Goal: Task Accomplishment & Management: Use online tool/utility

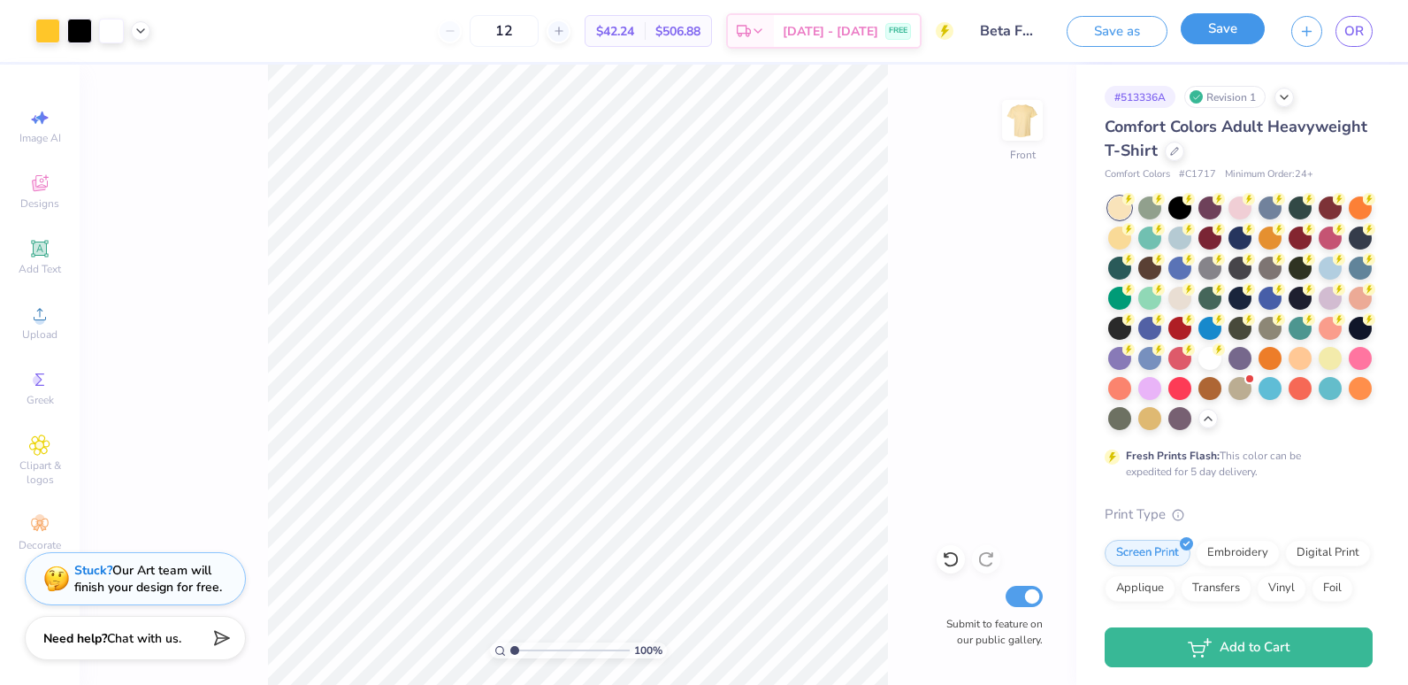
click at [1198, 35] on button "Save" at bounding box center [1223, 28] width 84 height 31
click at [1243, 36] on button "Save" at bounding box center [1223, 28] width 84 height 31
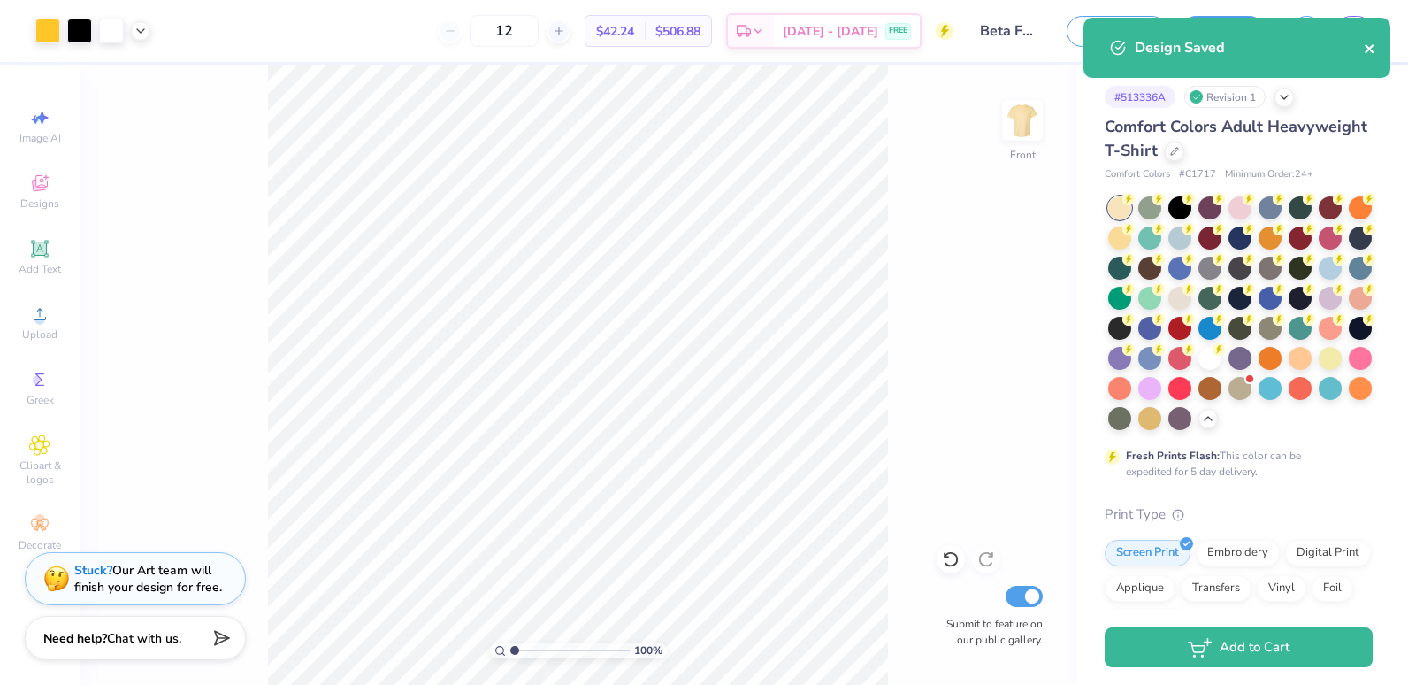
click at [1369, 46] on icon "close" at bounding box center [1370, 49] width 12 height 14
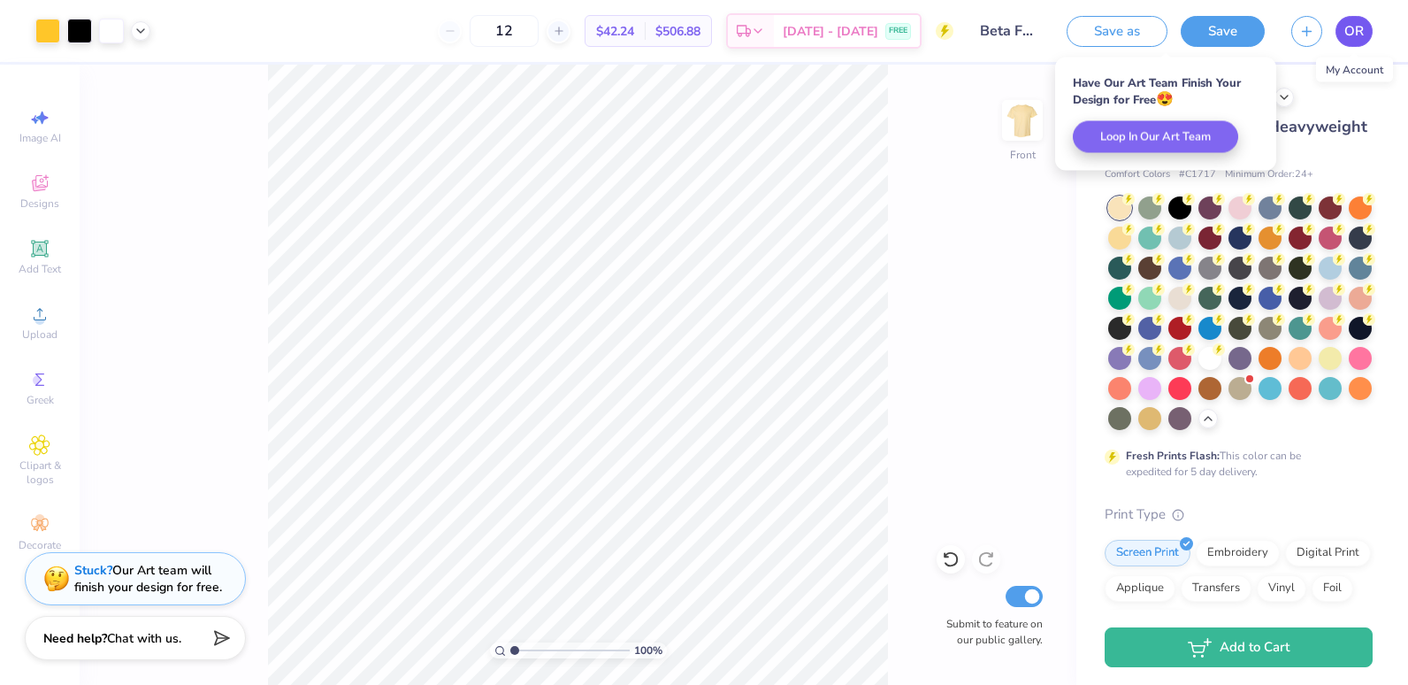
click at [1341, 39] on link "OR" at bounding box center [1354, 31] width 37 height 31
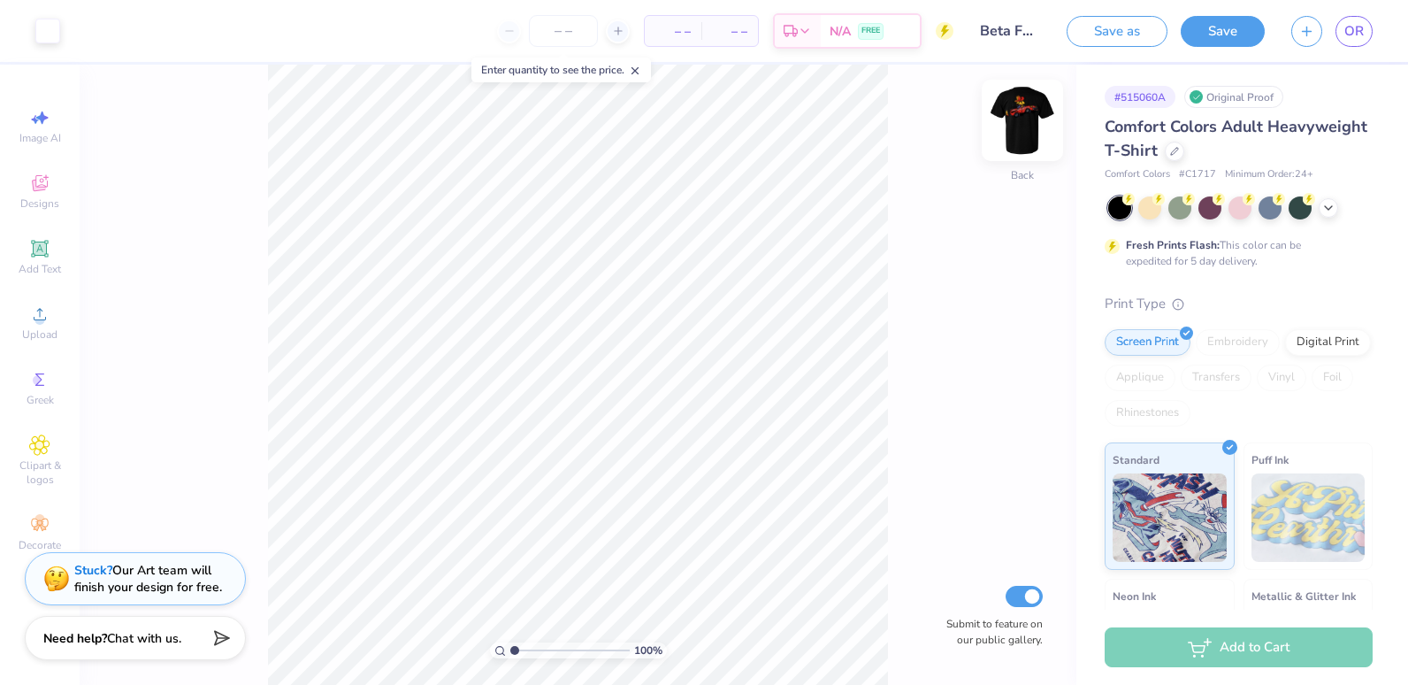
click at [1017, 114] on img at bounding box center [1022, 120] width 71 height 71
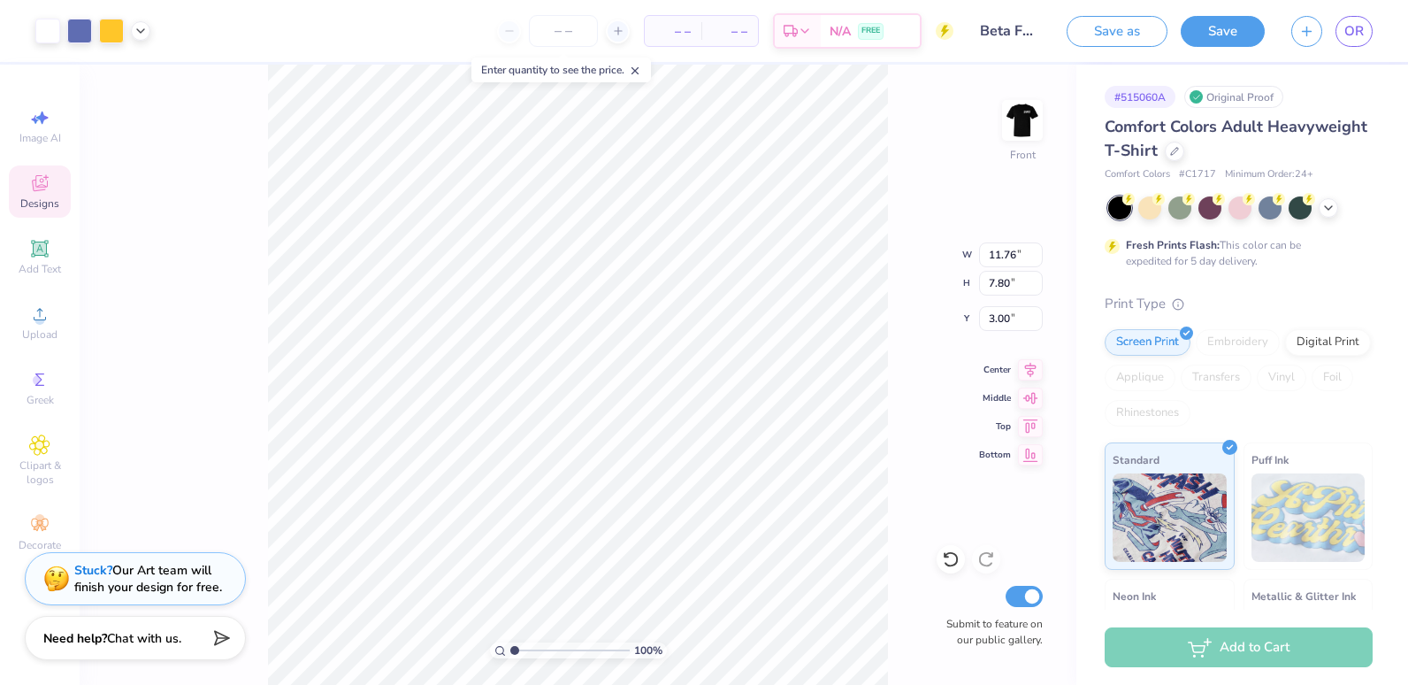
type input "11.76"
type input "7.80"
type input "0.78"
type input "0.82"
type input "9.71"
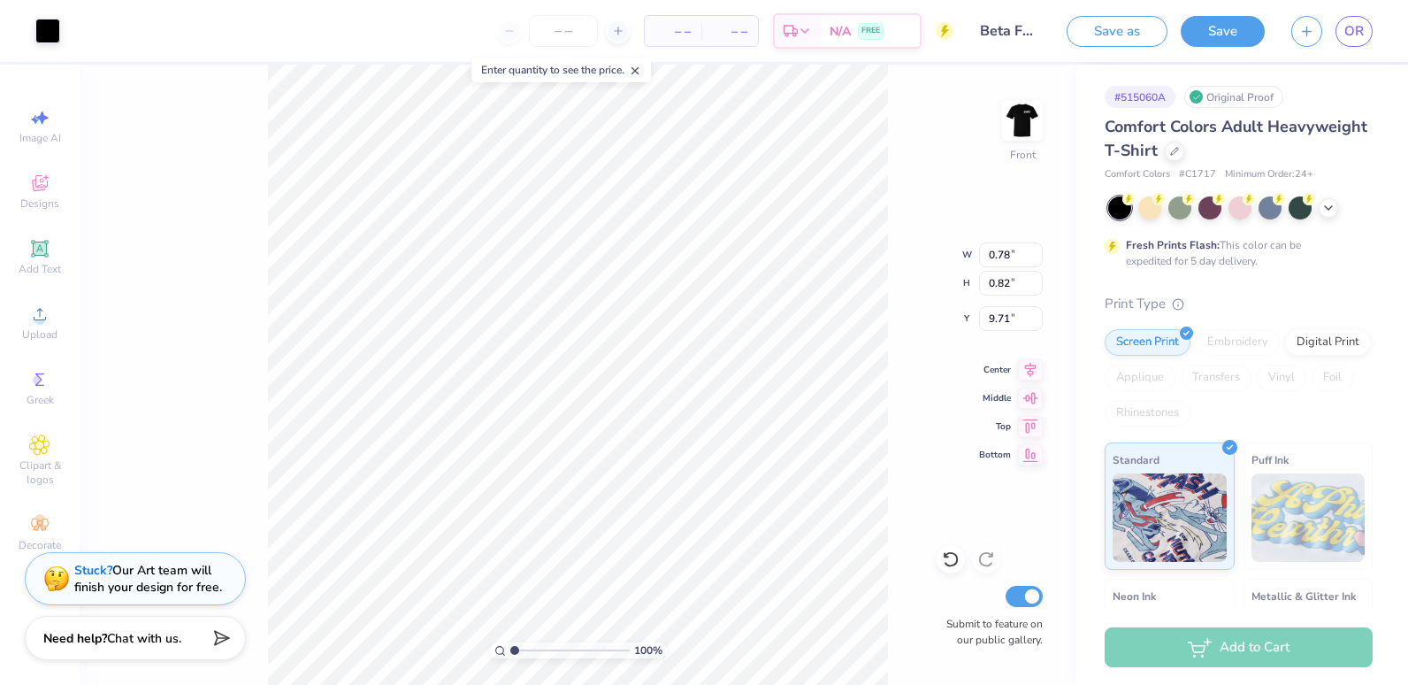
type input "11.76"
type input "7.80"
type input "3.00"
type input "4.43"
type input "0.95"
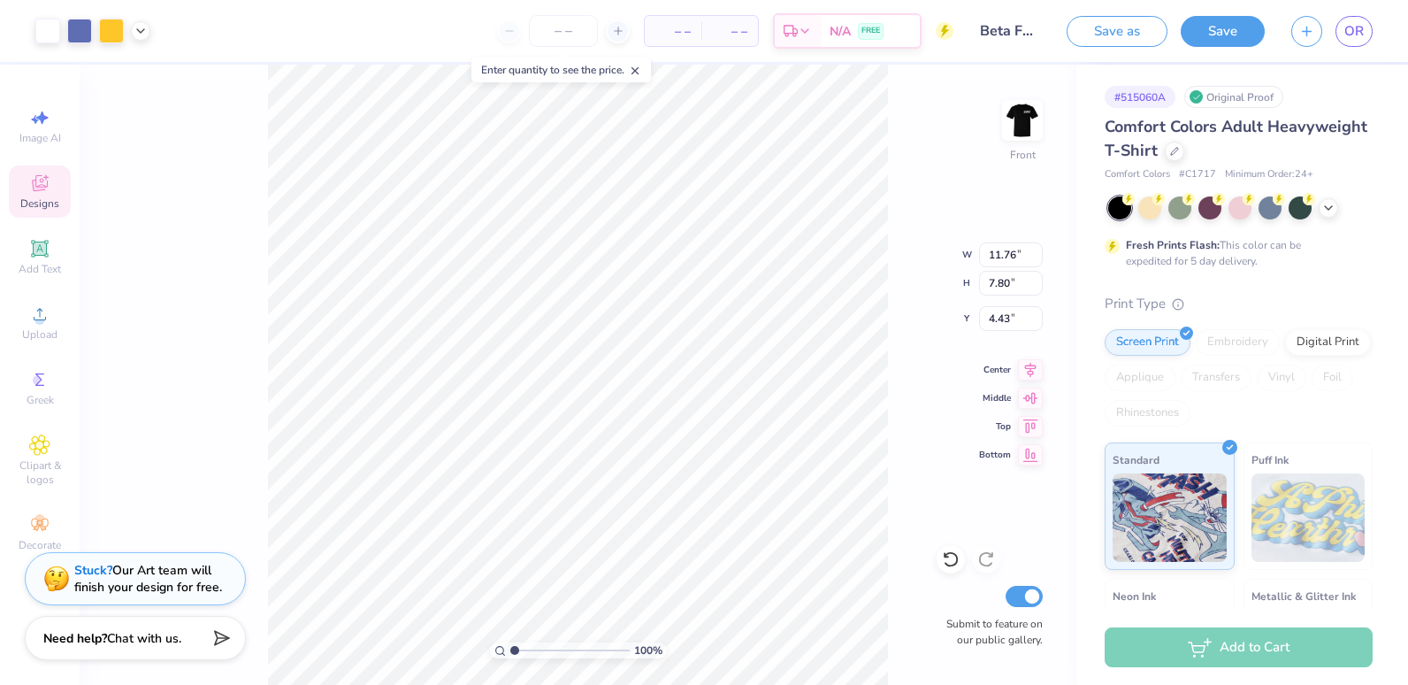
type input "0.95"
type input "9.23"
type input "0.78"
type input "0.82"
type input "9.36"
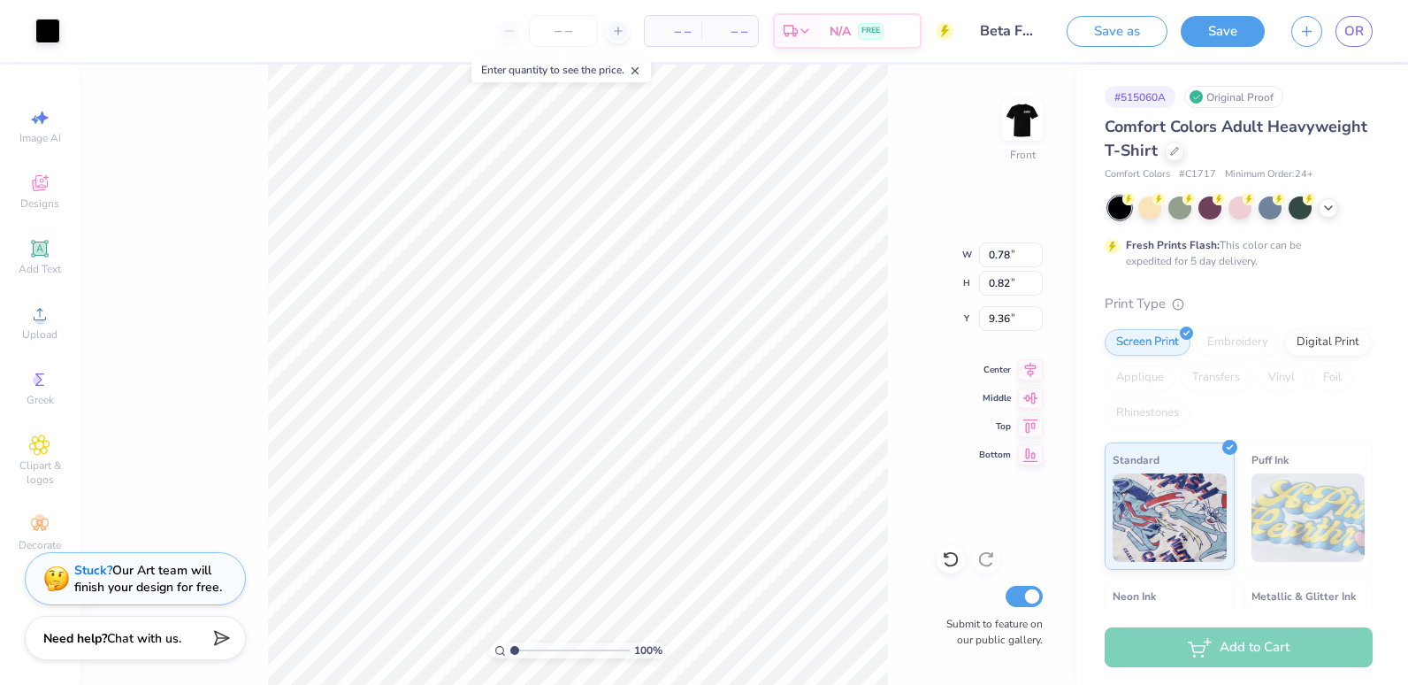
type input "11.76"
type input "7.80"
type input "4.43"
click at [949, 559] on icon at bounding box center [951, 559] width 18 height 18
drag, startPoint x: 949, startPoint y: 559, endPoint x: 931, endPoint y: 554, distance: 18.5
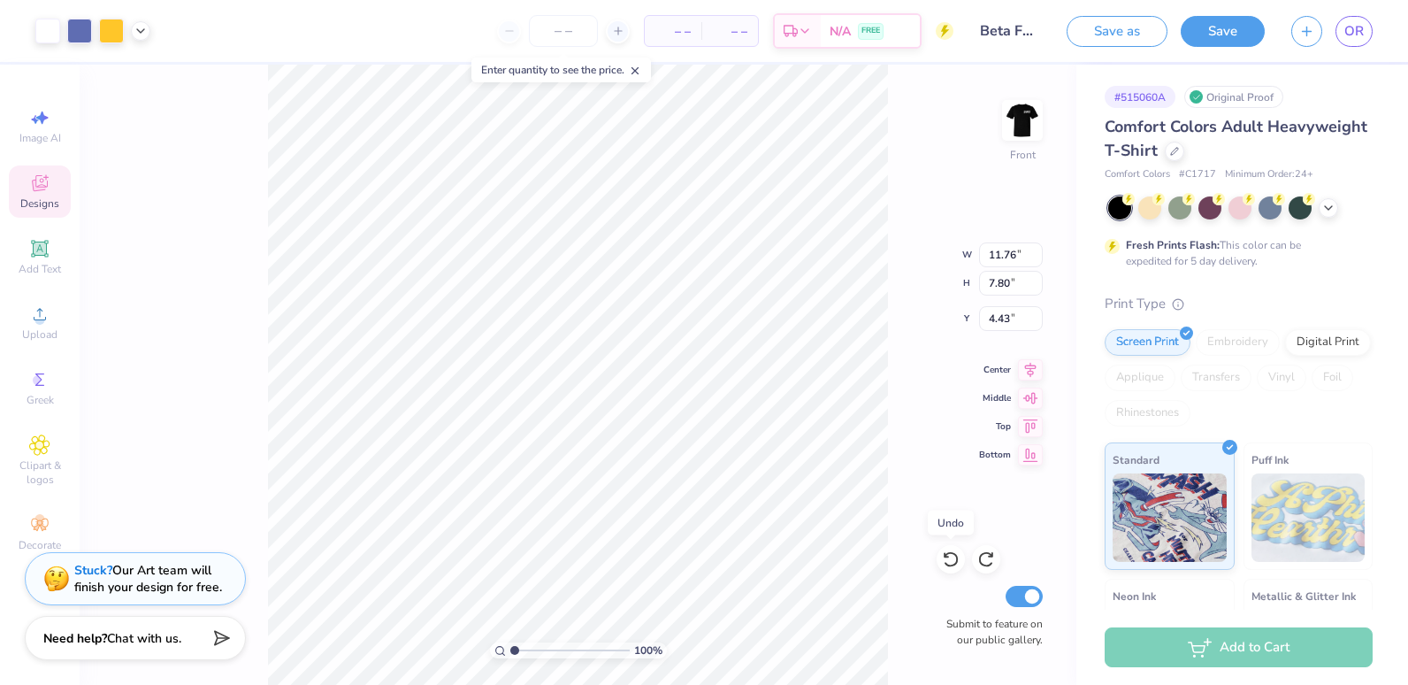
click at [931, 554] on div "100 % Front W 11.76 11.76 " H 7.80 7.80 " Y 4.43 4.43 " Center Middle Top Botto…" at bounding box center [578, 375] width 997 height 620
click at [947, 556] on icon at bounding box center [947, 556] width 4 height 4
drag, startPoint x: 947, startPoint y: 556, endPoint x: 929, endPoint y: 557, distance: 18.6
click at [929, 557] on div "100 % Front Submit to feature on our public gallery." at bounding box center [578, 375] width 997 height 620
click at [946, 557] on icon at bounding box center [947, 556] width 4 height 4
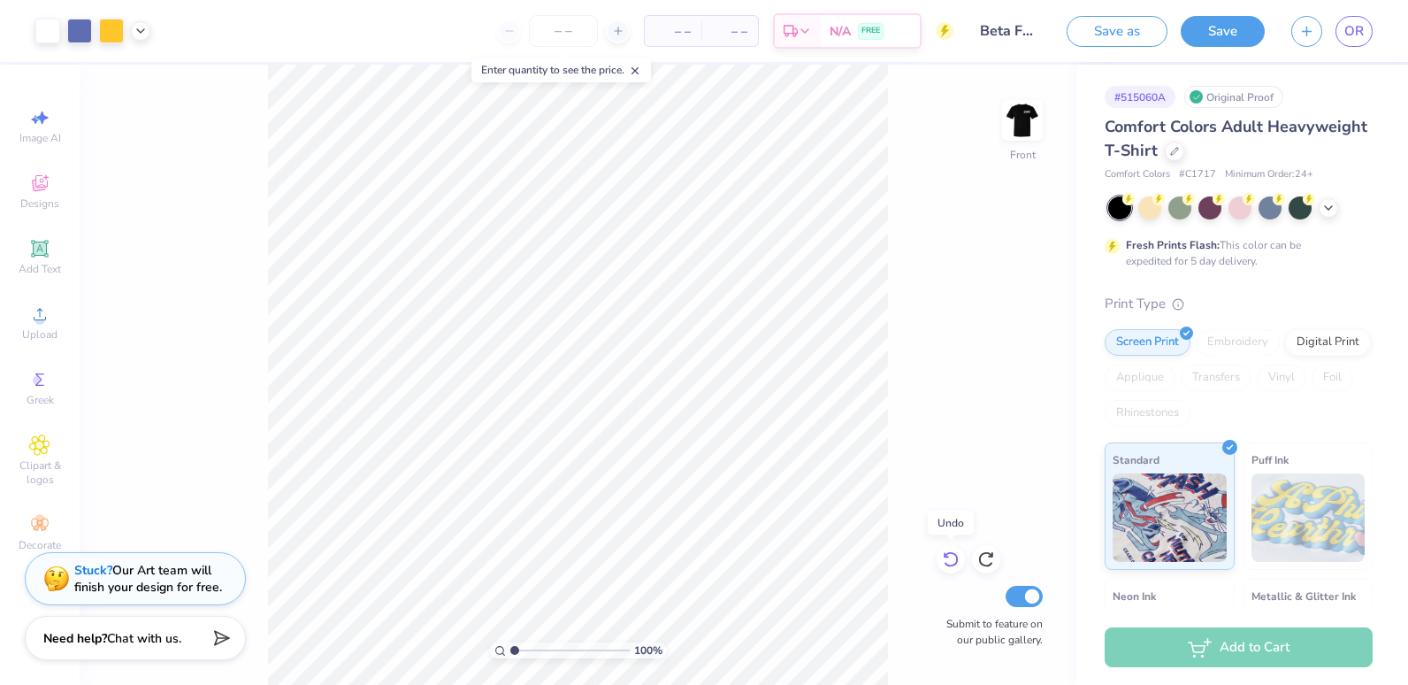
click at [946, 557] on icon at bounding box center [947, 556] width 4 height 4
drag, startPoint x: 946, startPoint y: 557, endPoint x: 909, endPoint y: 539, distance: 40.7
click at [909, 539] on div "100 % Front Submit to feature on our public gallery." at bounding box center [578, 375] width 997 height 620
click at [947, 558] on icon at bounding box center [951, 559] width 18 height 18
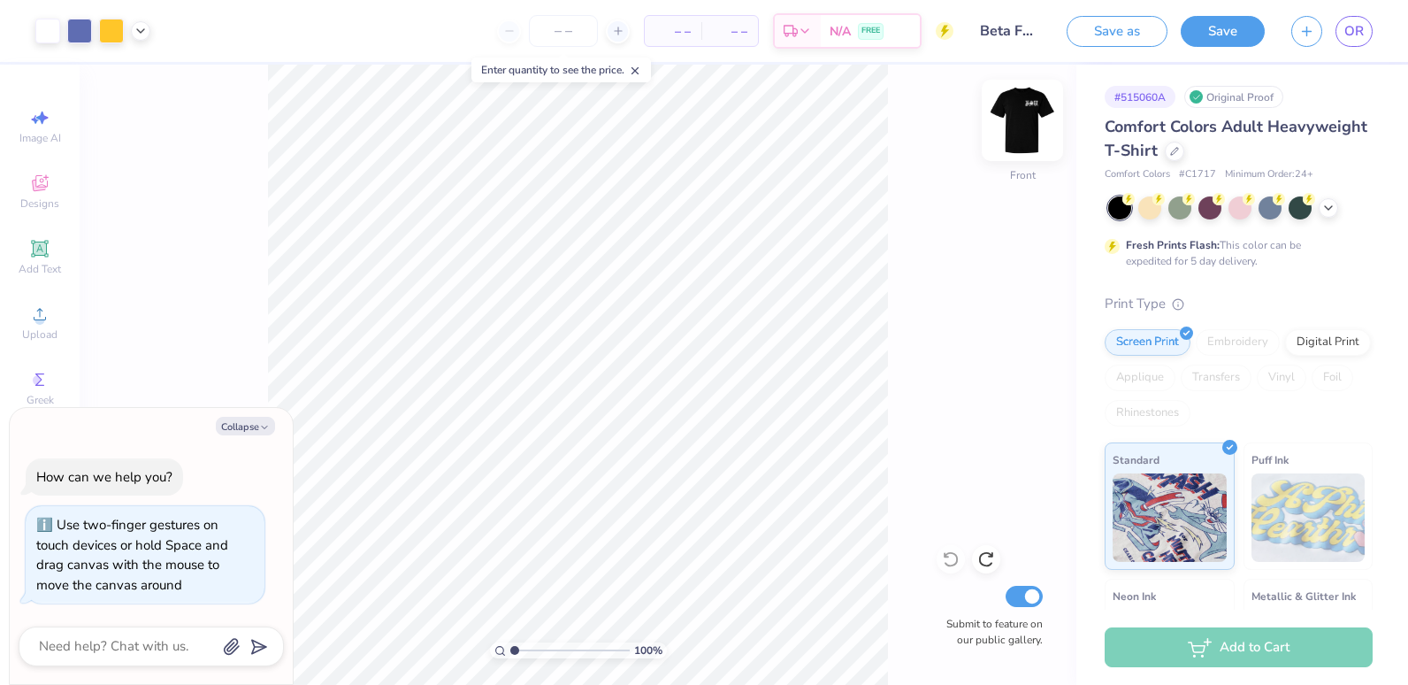
click at [1008, 126] on img at bounding box center [1022, 120] width 71 height 71
type input "1.00064853302332"
type textarea "x"
type input "1.00064853302332"
type textarea "x"
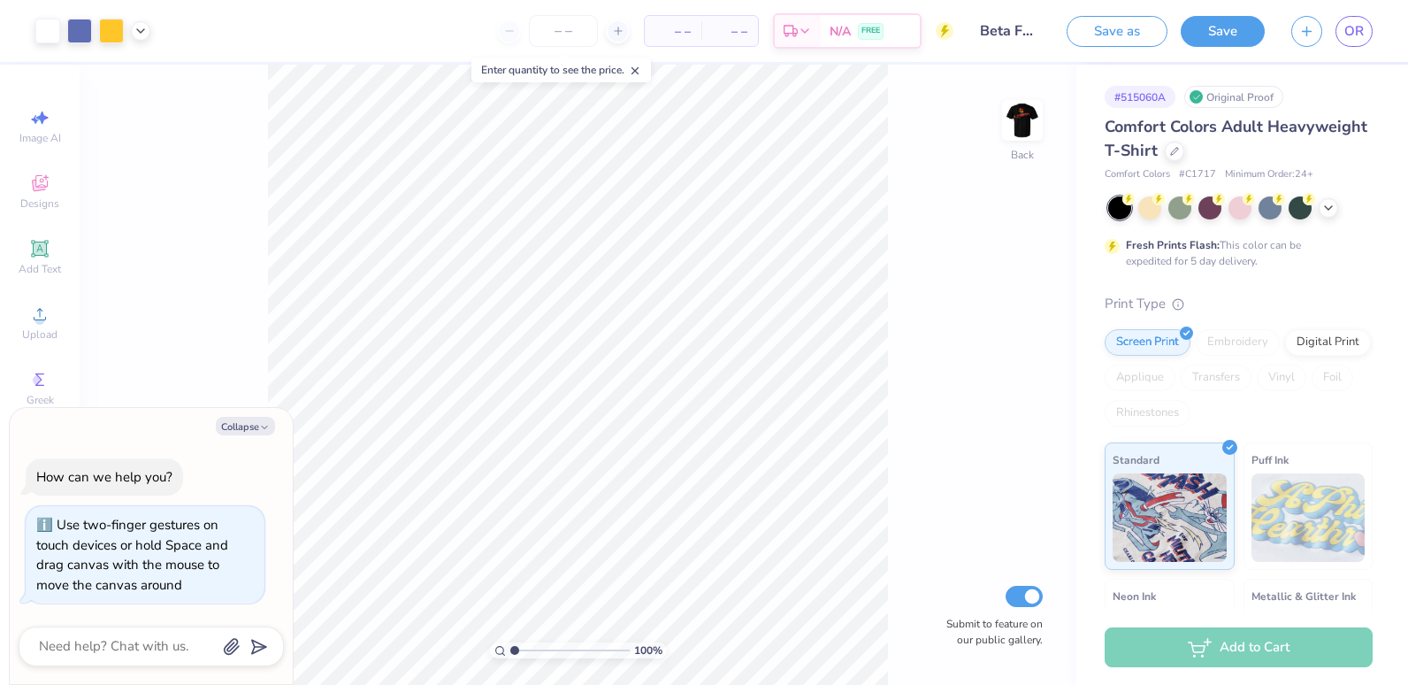
type input "1.00064853302332"
type textarea "x"
type input "1.00064853302332"
type textarea "x"
click at [1016, 111] on img at bounding box center [1022, 120] width 71 height 71
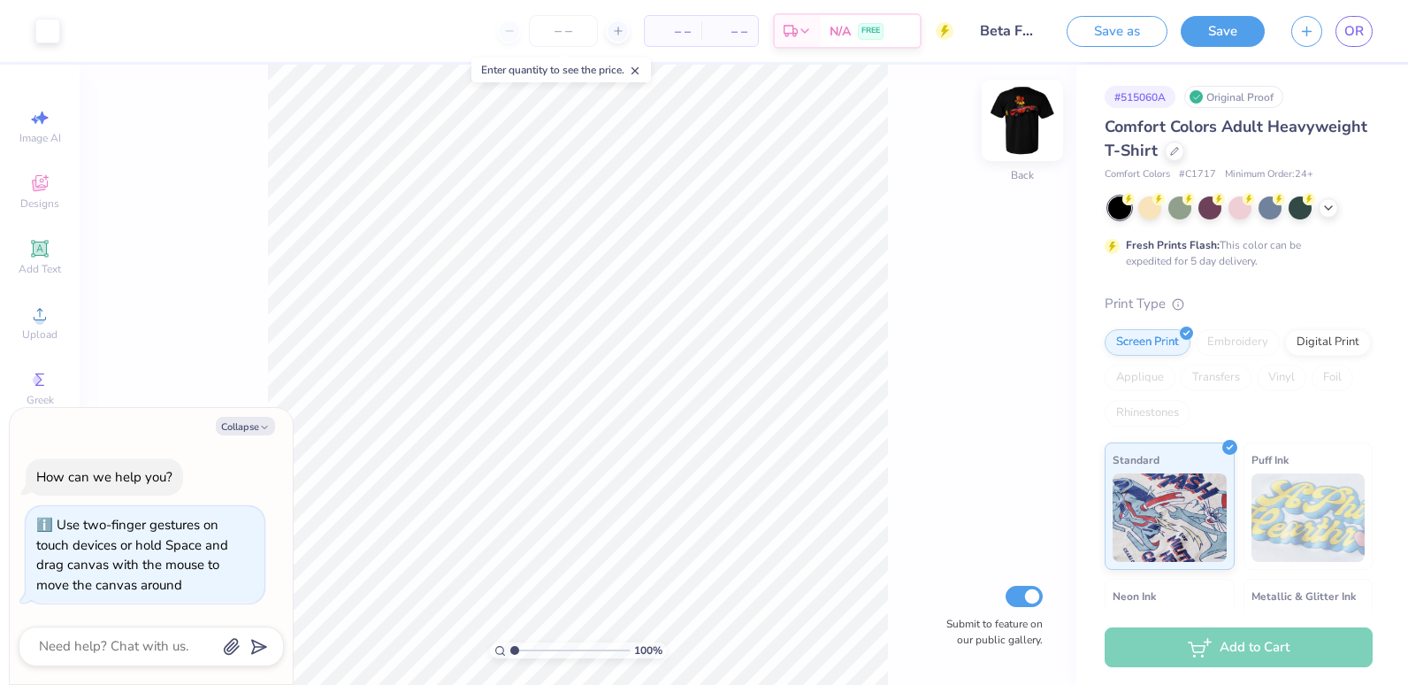
type input "1.00064853302332"
type textarea "x"
type input "1.00064853302332"
type textarea "x"
type input "1.00064853302332"
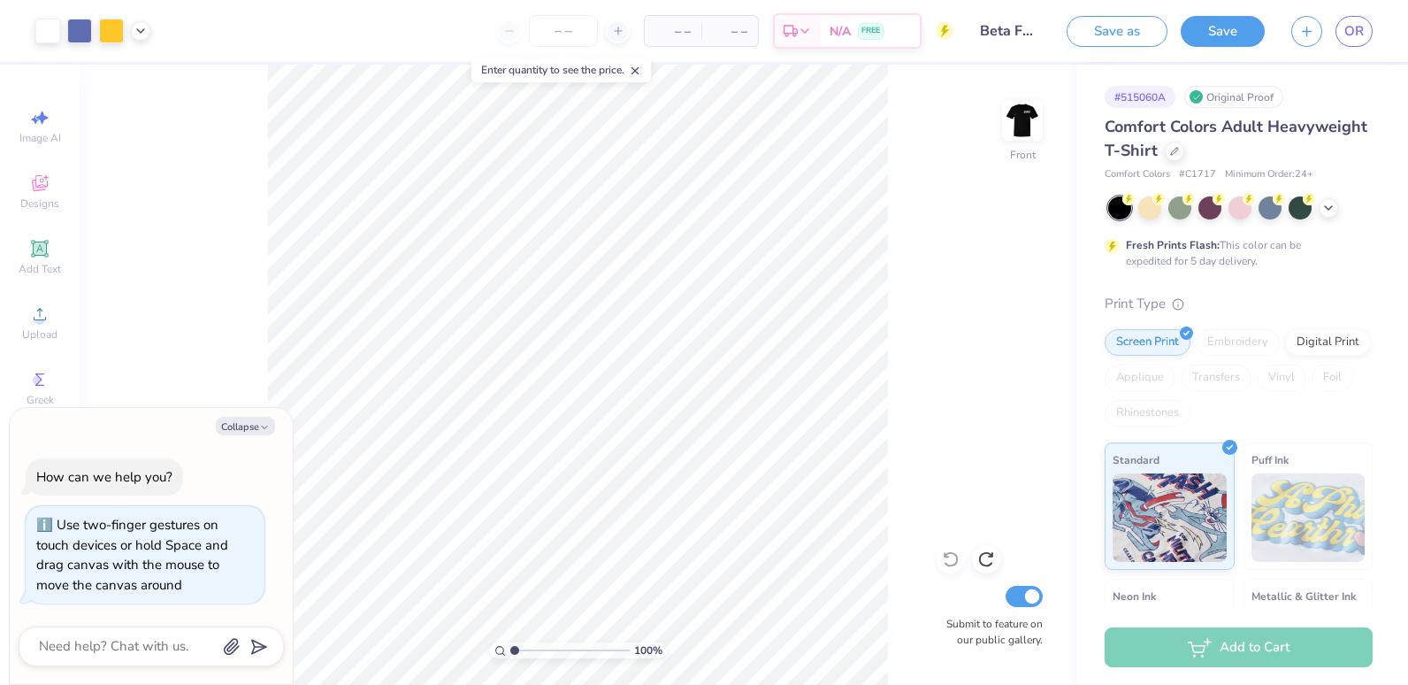
type textarea "x"
type input "1.00064853302332"
type textarea "x"
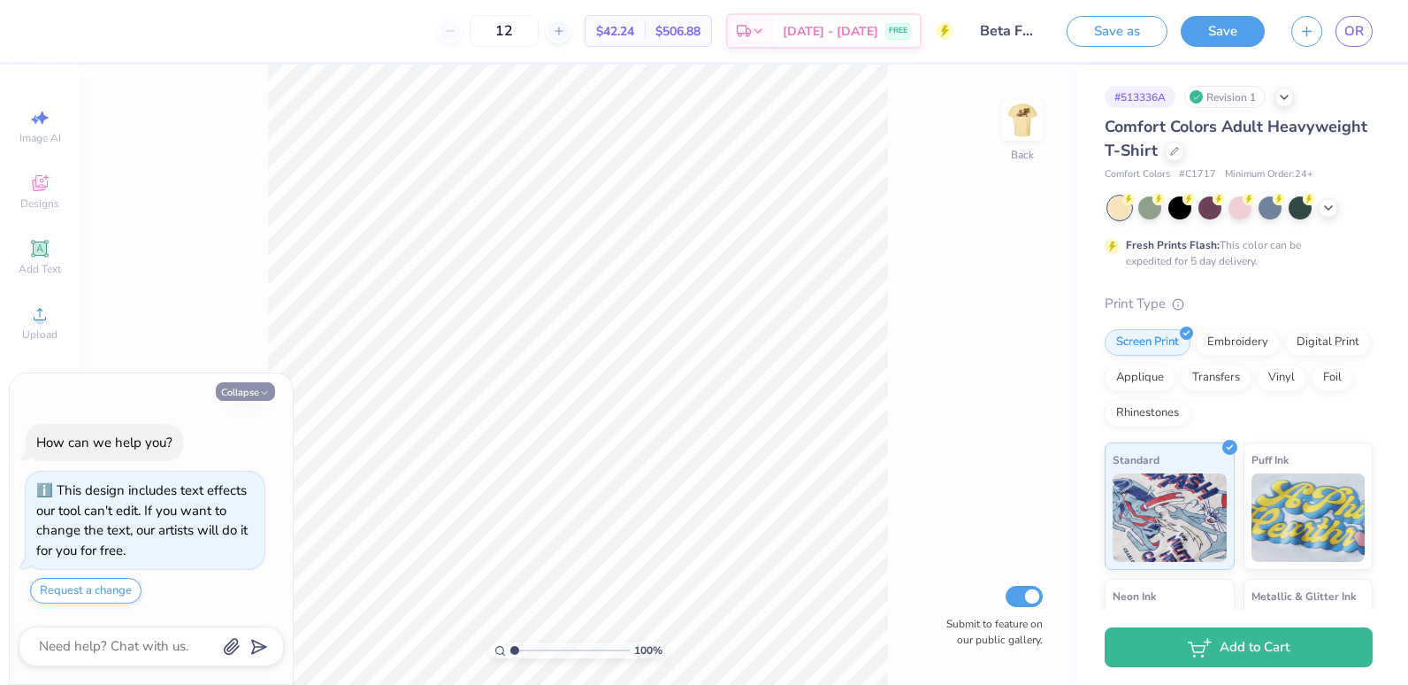
click at [264, 394] on polyline "button" at bounding box center [264, 392] width 5 height 3
type textarea "x"
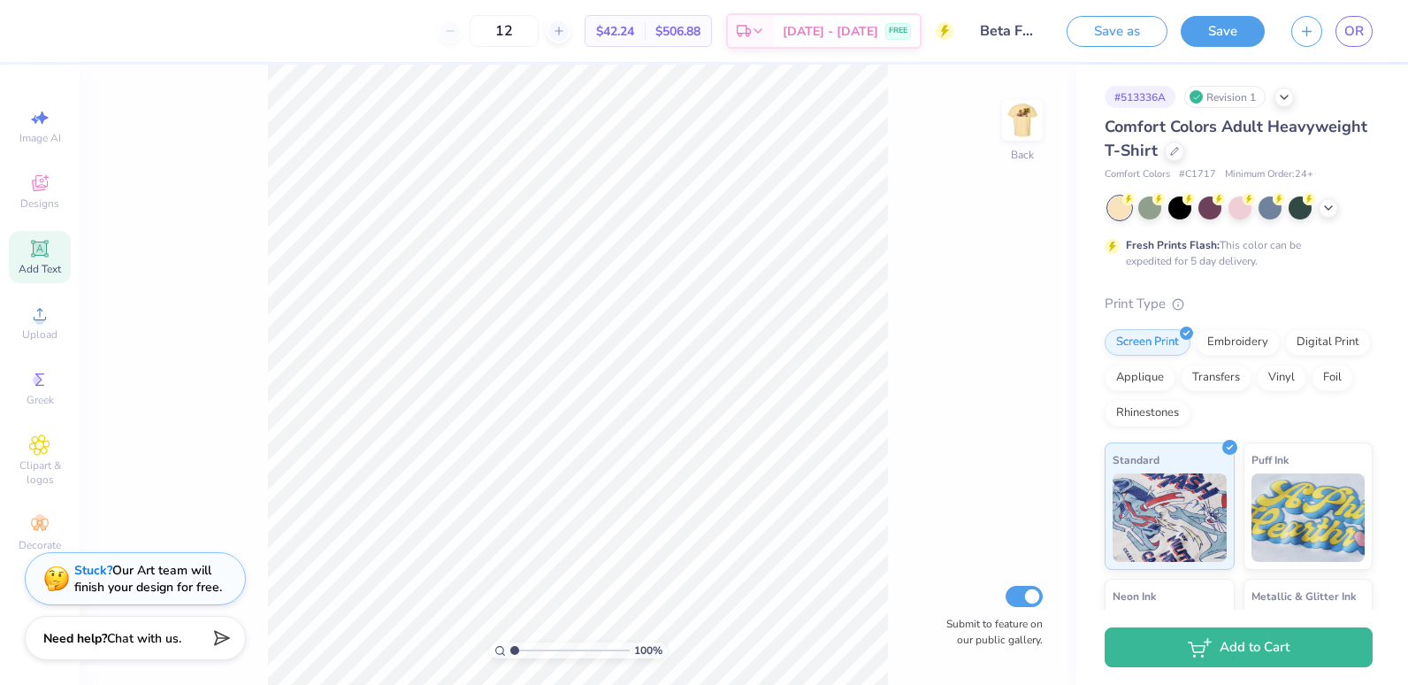
click at [61, 234] on div "Add Text" at bounding box center [40, 257] width 62 height 52
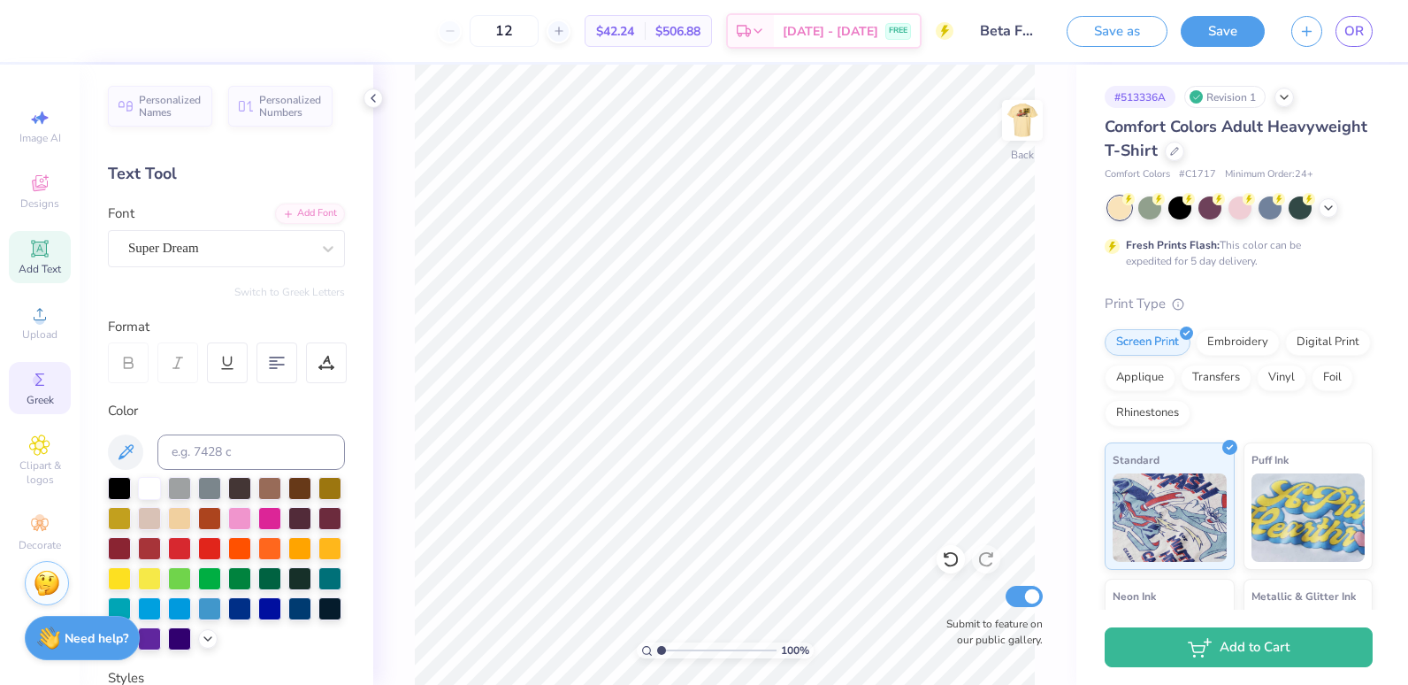
click at [65, 394] on div "Greek" at bounding box center [40, 388] width 62 height 52
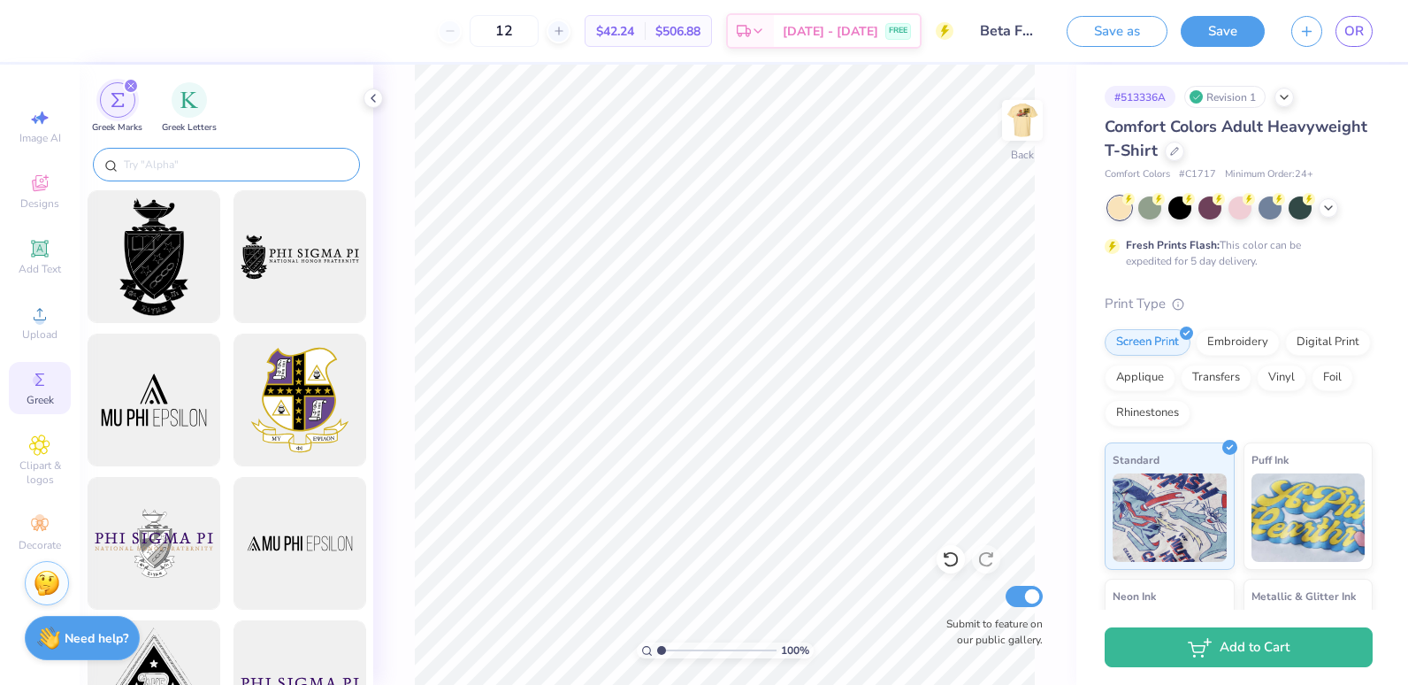
click at [232, 165] on input "text" at bounding box center [235, 165] width 226 height 18
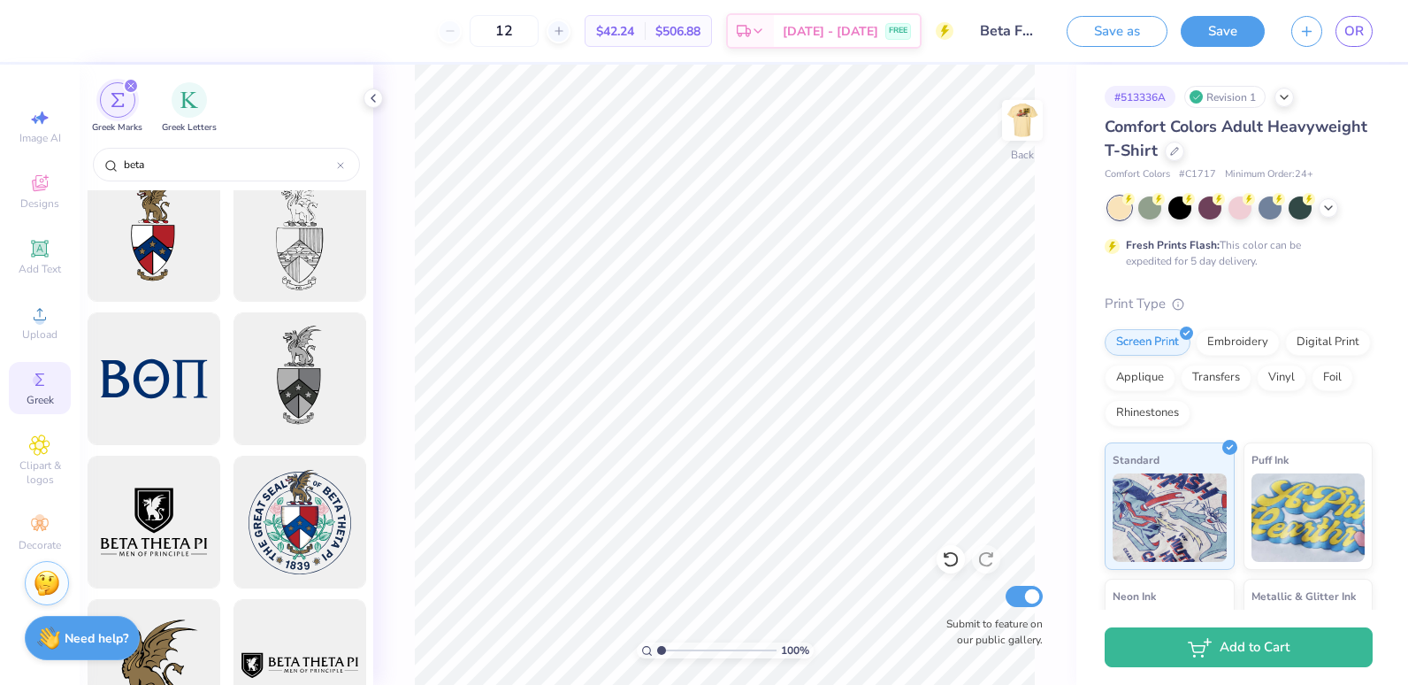
scroll to position [307, 0]
type input "beta"
click at [135, 357] on div at bounding box center [153, 380] width 146 height 146
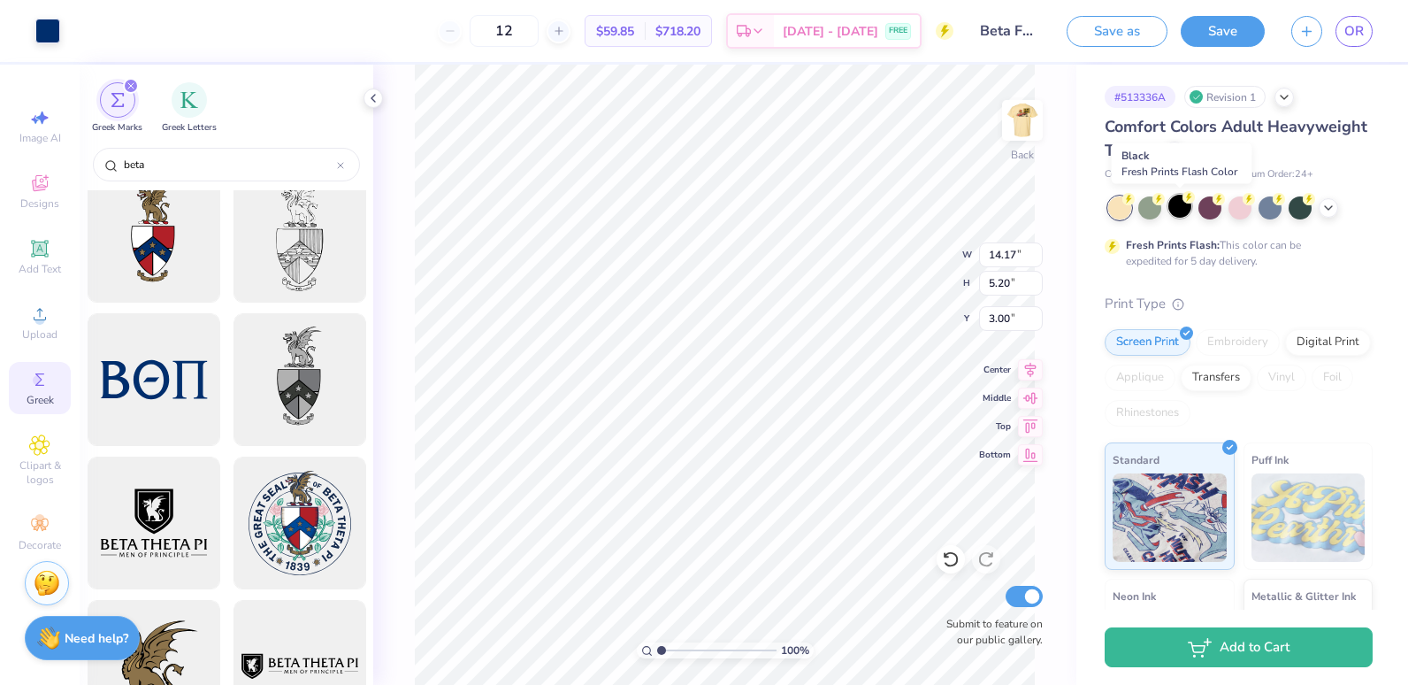
click at [1181, 218] on div at bounding box center [1180, 206] width 23 height 23
click at [955, 562] on icon at bounding box center [951, 559] width 18 height 18
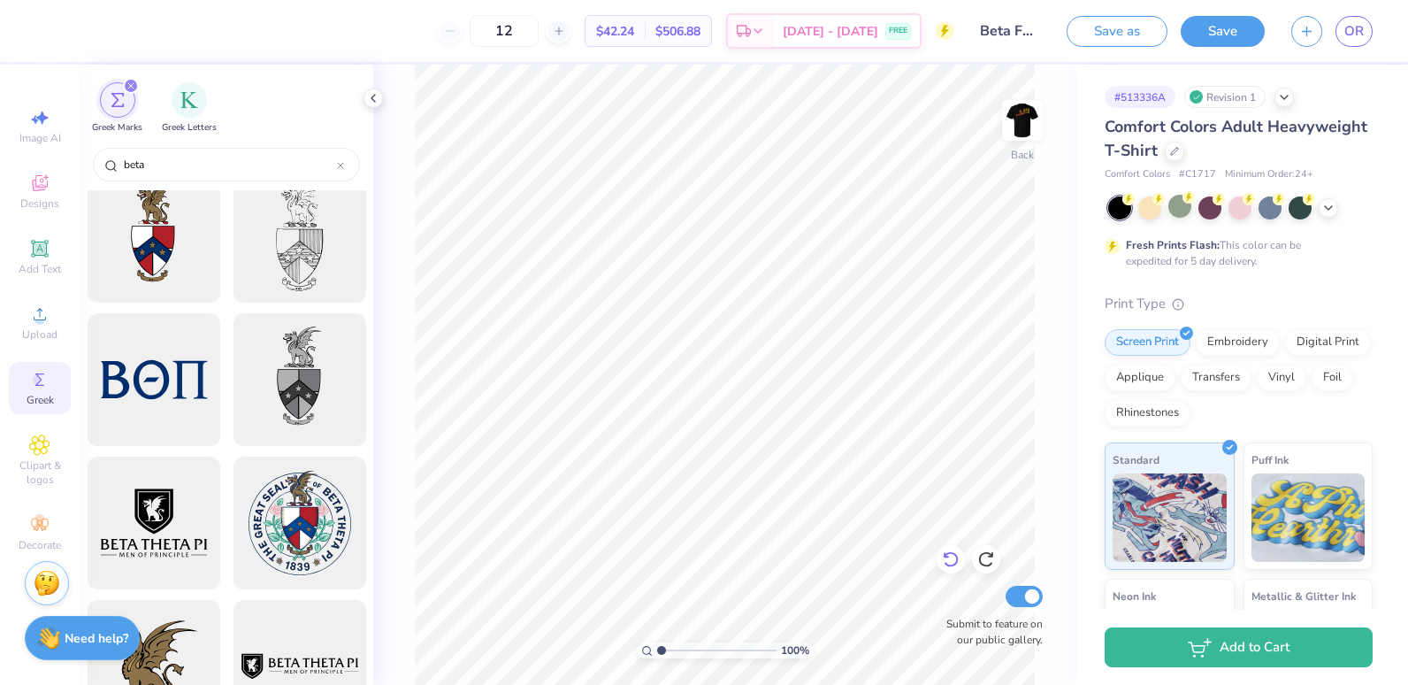
click at [948, 559] on icon at bounding box center [951, 559] width 18 height 18
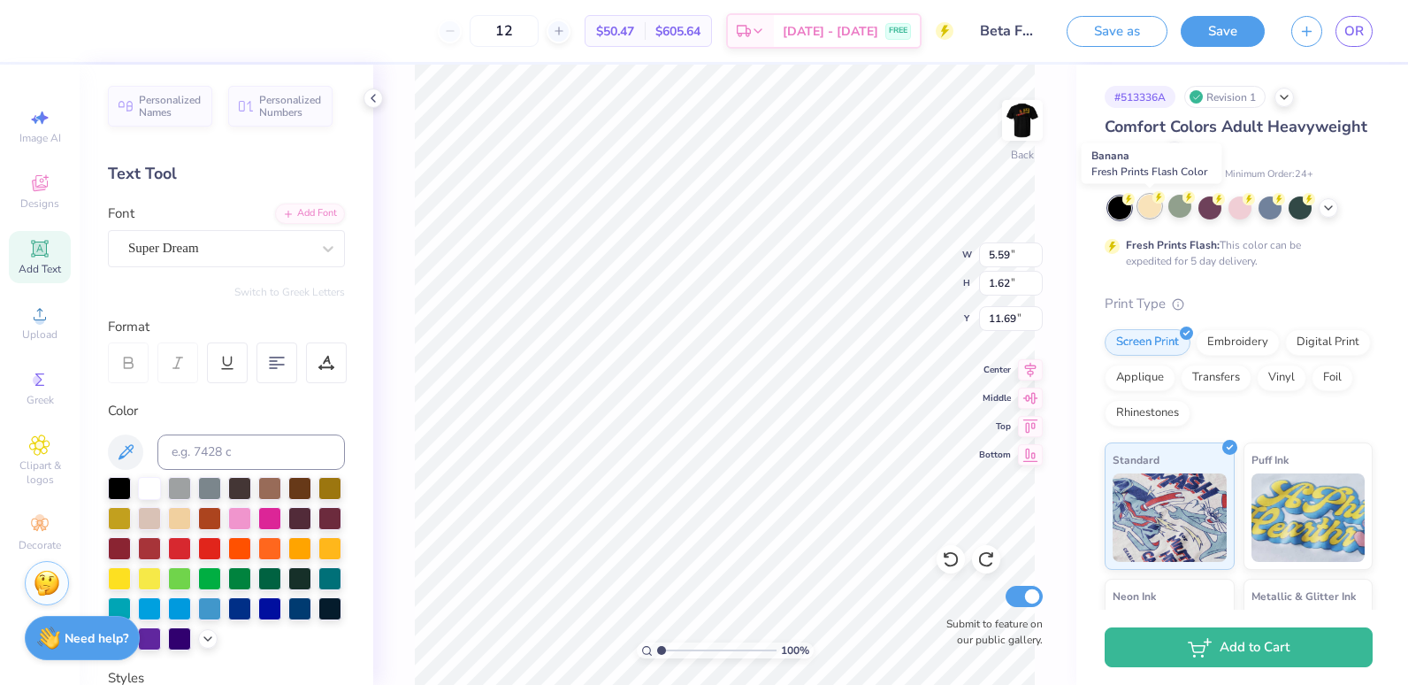
click at [1153, 214] on div at bounding box center [1149, 206] width 23 height 23
click at [51, 385] on div "Greek" at bounding box center [40, 388] width 62 height 52
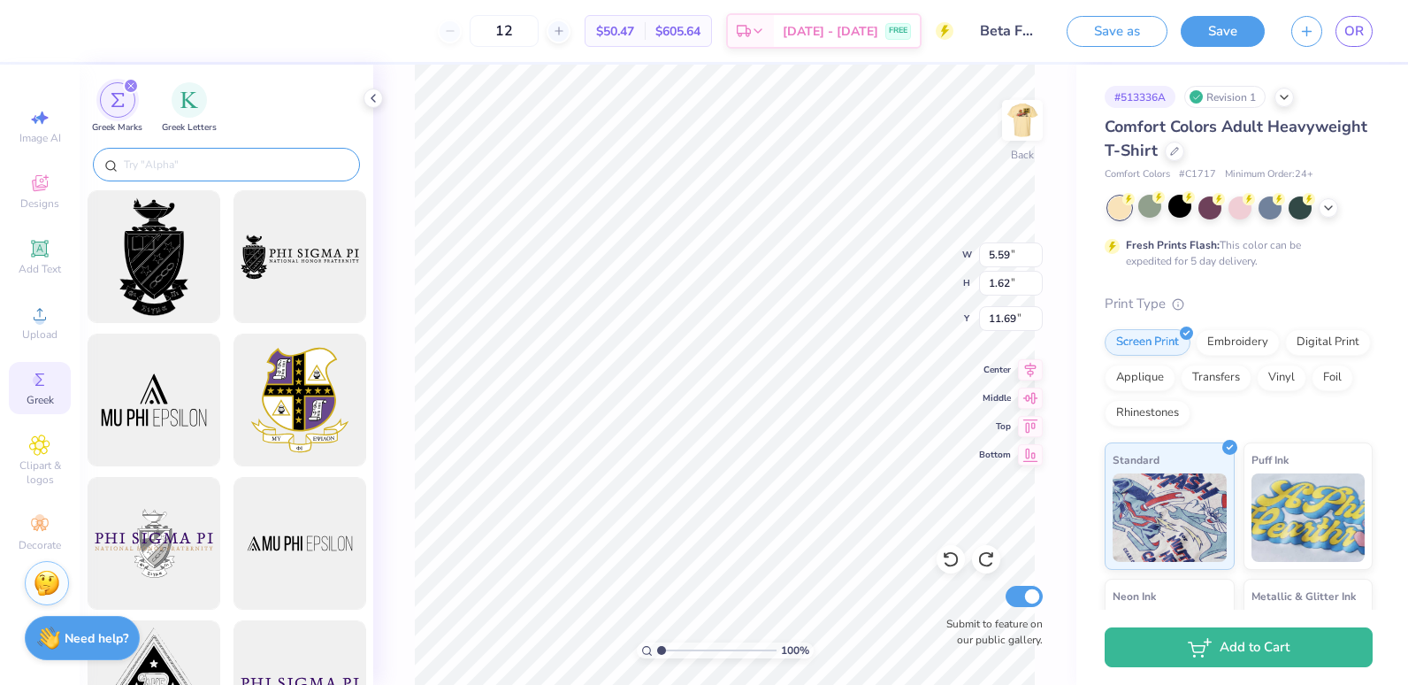
click at [191, 156] on input "text" at bounding box center [235, 165] width 226 height 18
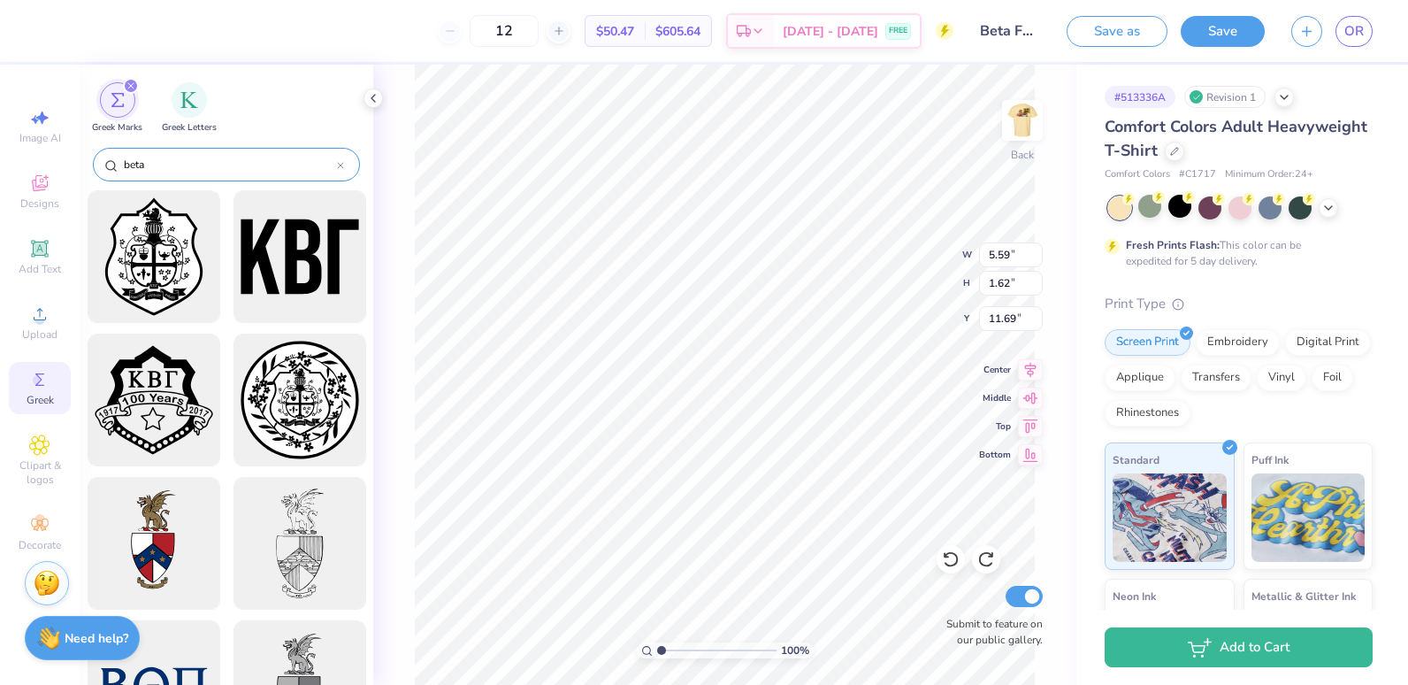
type input "beta"
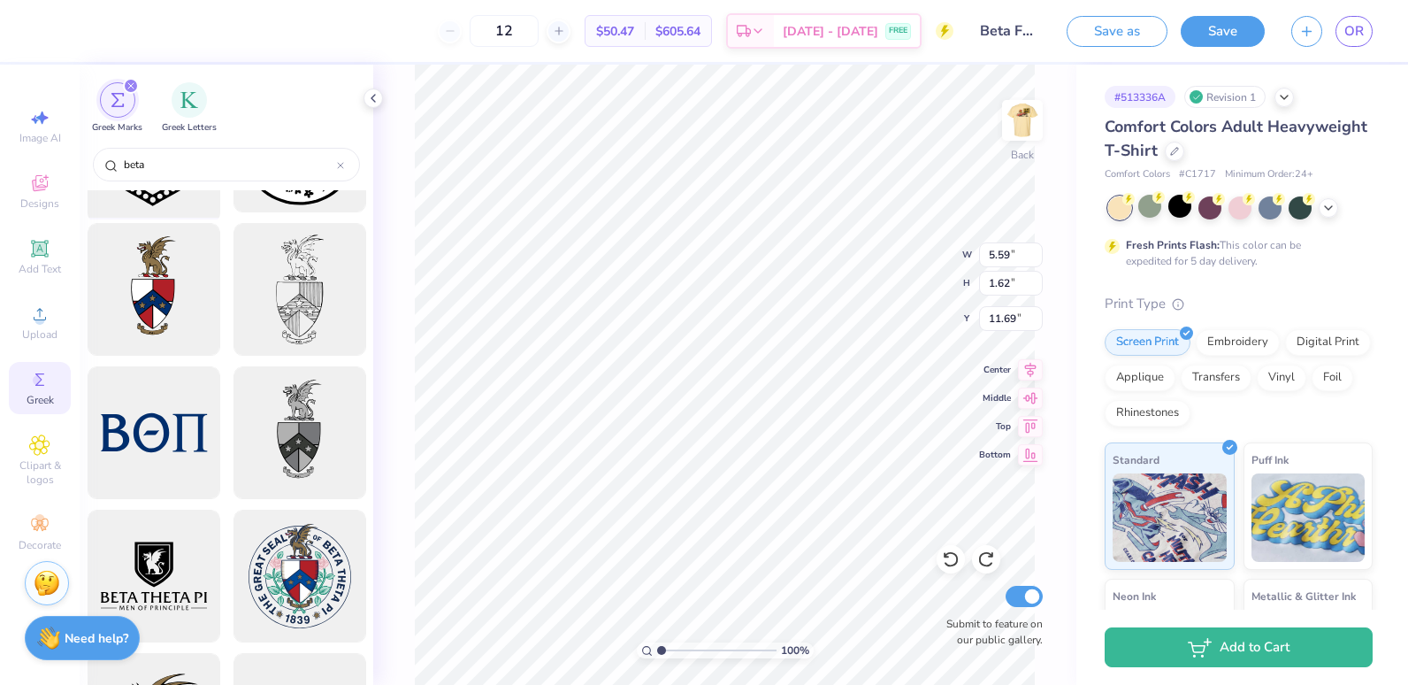
scroll to position [255, 0]
click at [160, 433] on div at bounding box center [153, 432] width 146 height 146
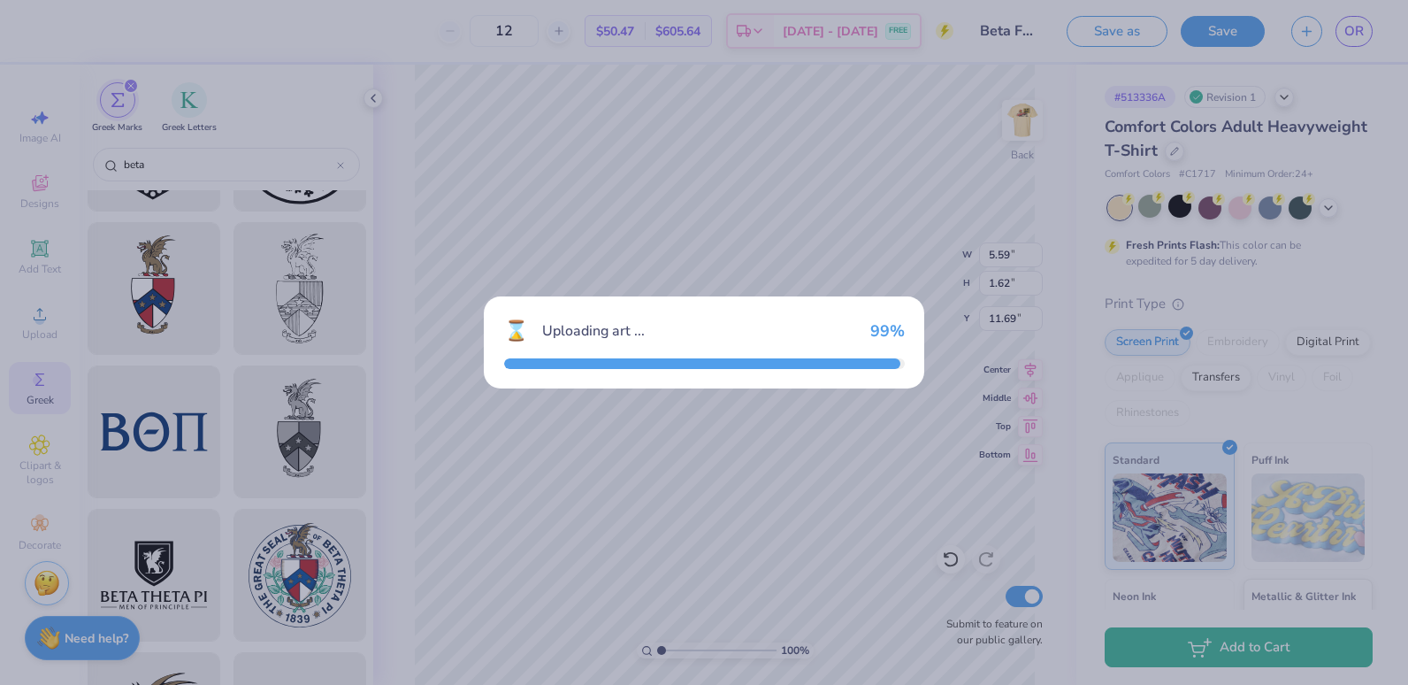
type input "14.17"
type input "5.20"
type input "3.00"
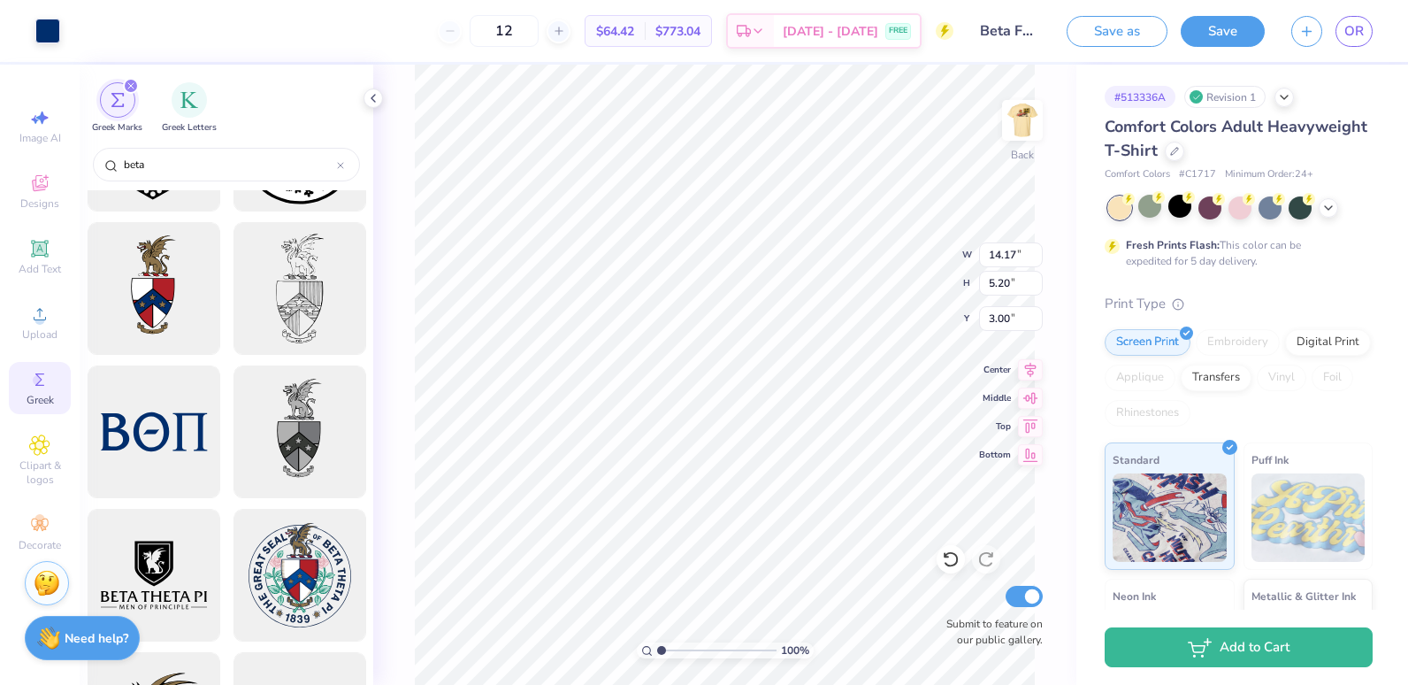
type input "5.59"
type input "1.62"
type input "11.69"
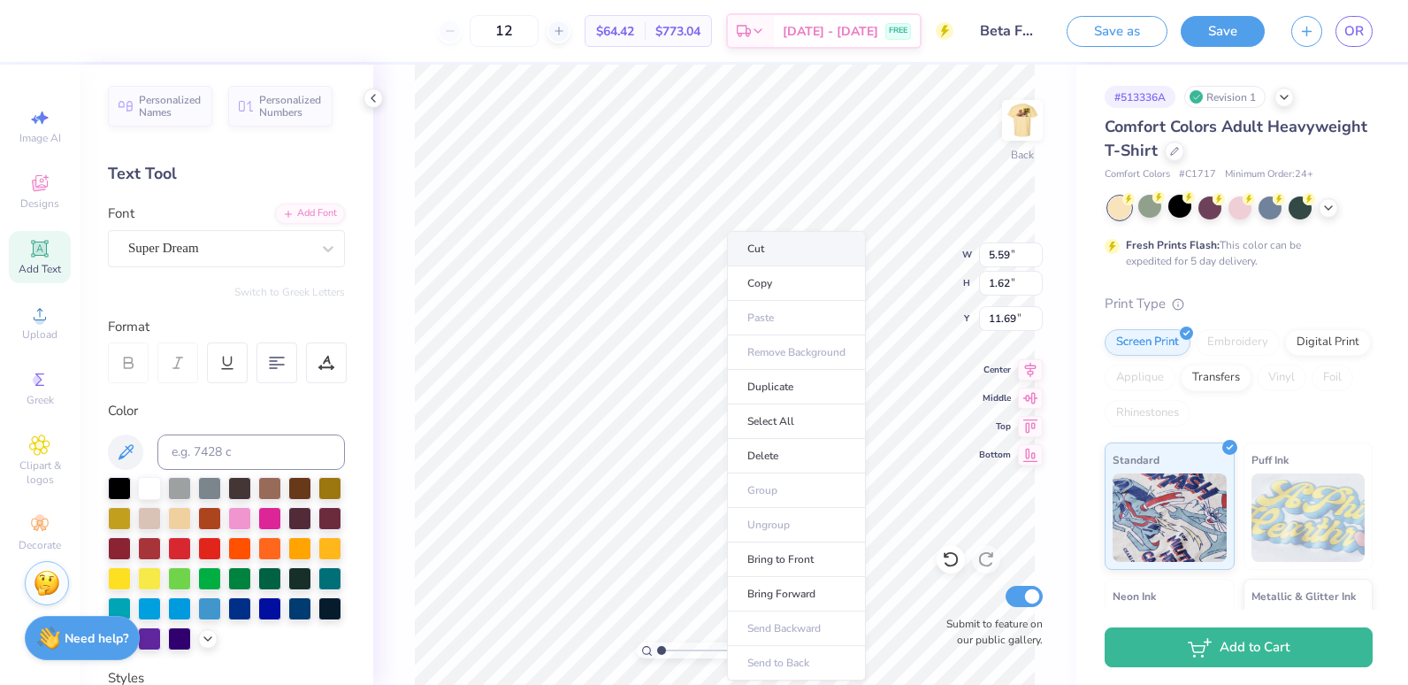
click at [803, 249] on li "Cut" at bounding box center [796, 248] width 139 height 35
type input "3.32"
type input "1.22"
click at [121, 486] on div at bounding box center [119, 486] width 23 height 23
click at [125, 486] on div at bounding box center [119, 486] width 23 height 23
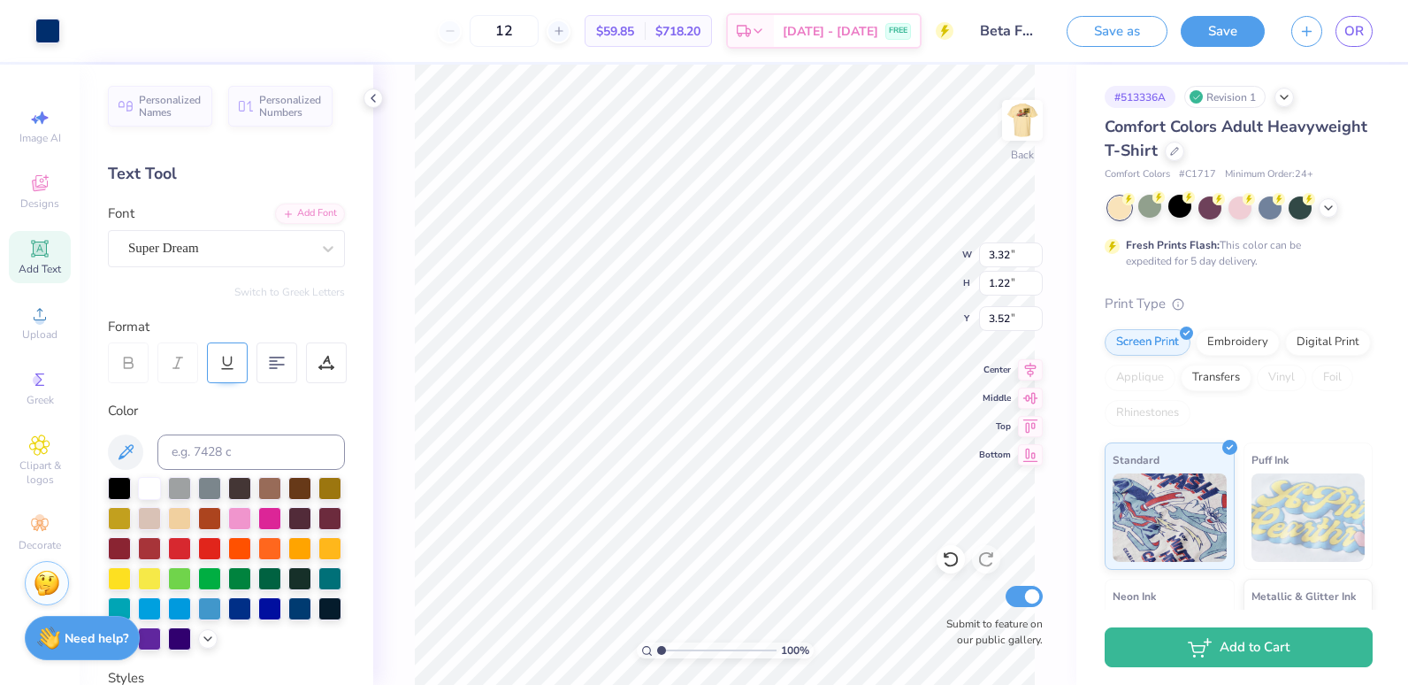
click at [234, 358] on icon at bounding box center [227, 363] width 16 height 16
click at [235, 372] on div at bounding box center [227, 362] width 41 height 41
click at [119, 485] on div at bounding box center [119, 486] width 23 height 23
type input "6.32"
type input "9.46"
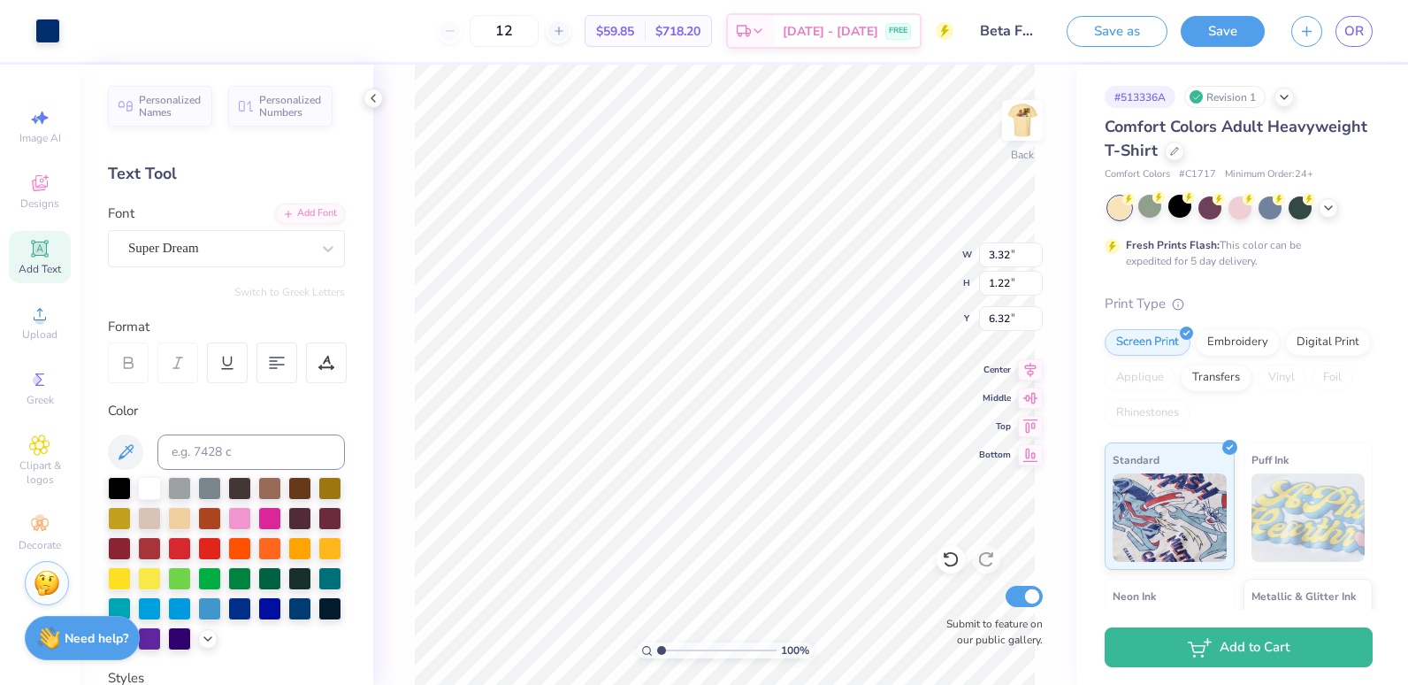
type input "3.47"
click at [146, 484] on div at bounding box center [149, 486] width 23 height 23
click at [126, 479] on div at bounding box center [119, 486] width 23 height 23
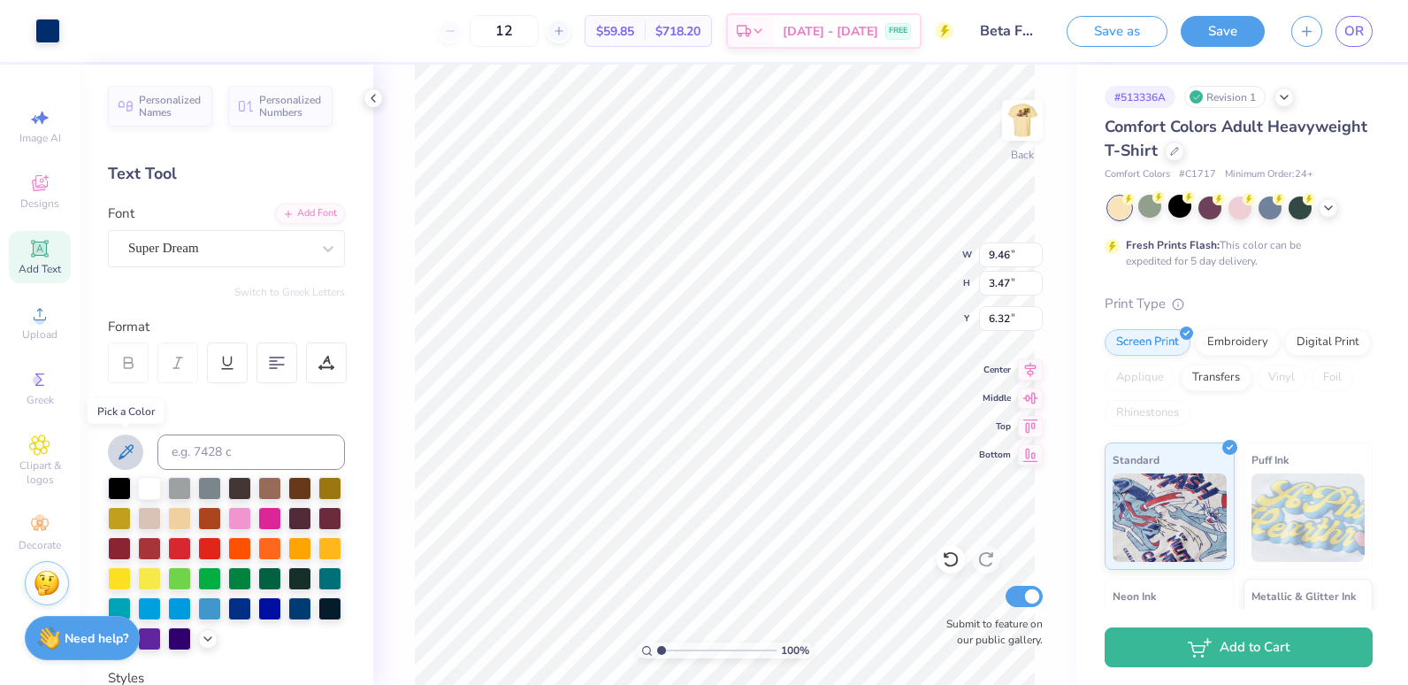
click at [129, 448] on icon at bounding box center [126, 451] width 15 height 15
click at [126, 487] on div at bounding box center [119, 486] width 23 height 23
click at [793, 244] on li "Cut" at bounding box center [797, 248] width 139 height 35
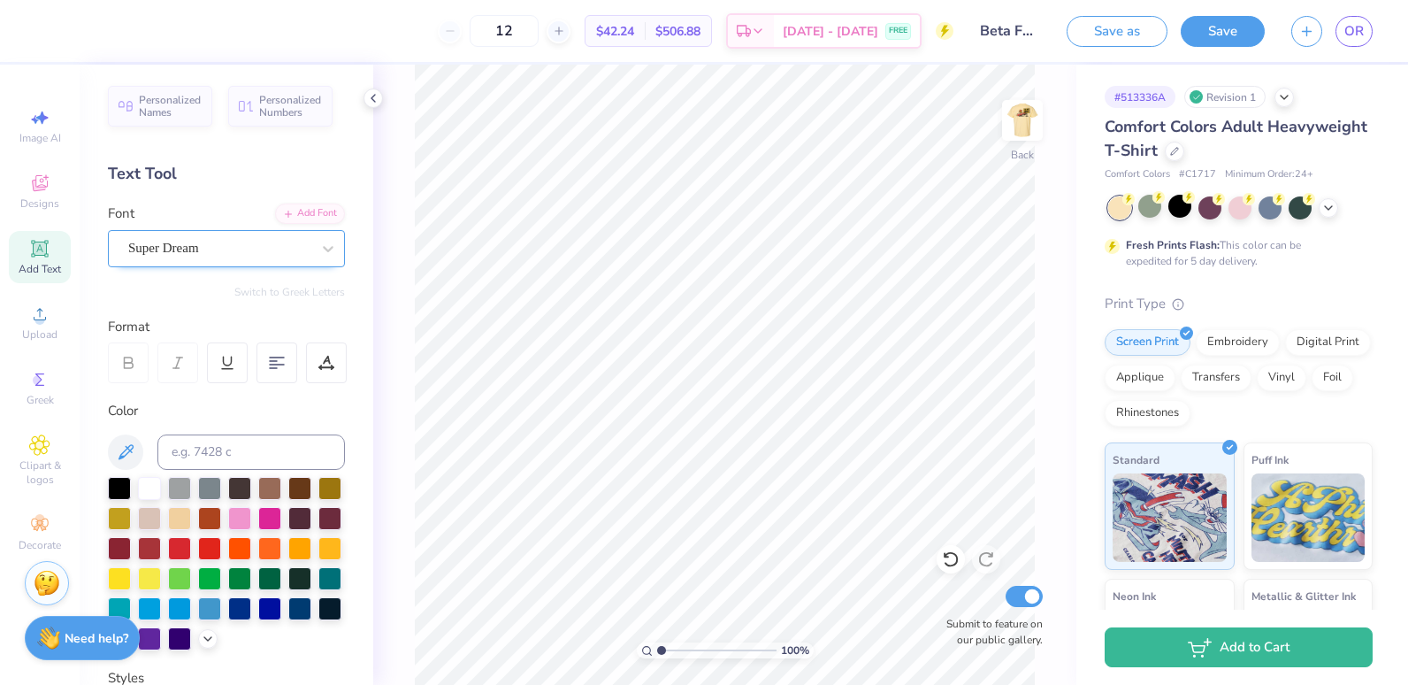
click at [276, 249] on div "Super Dream" at bounding box center [219, 247] width 186 height 27
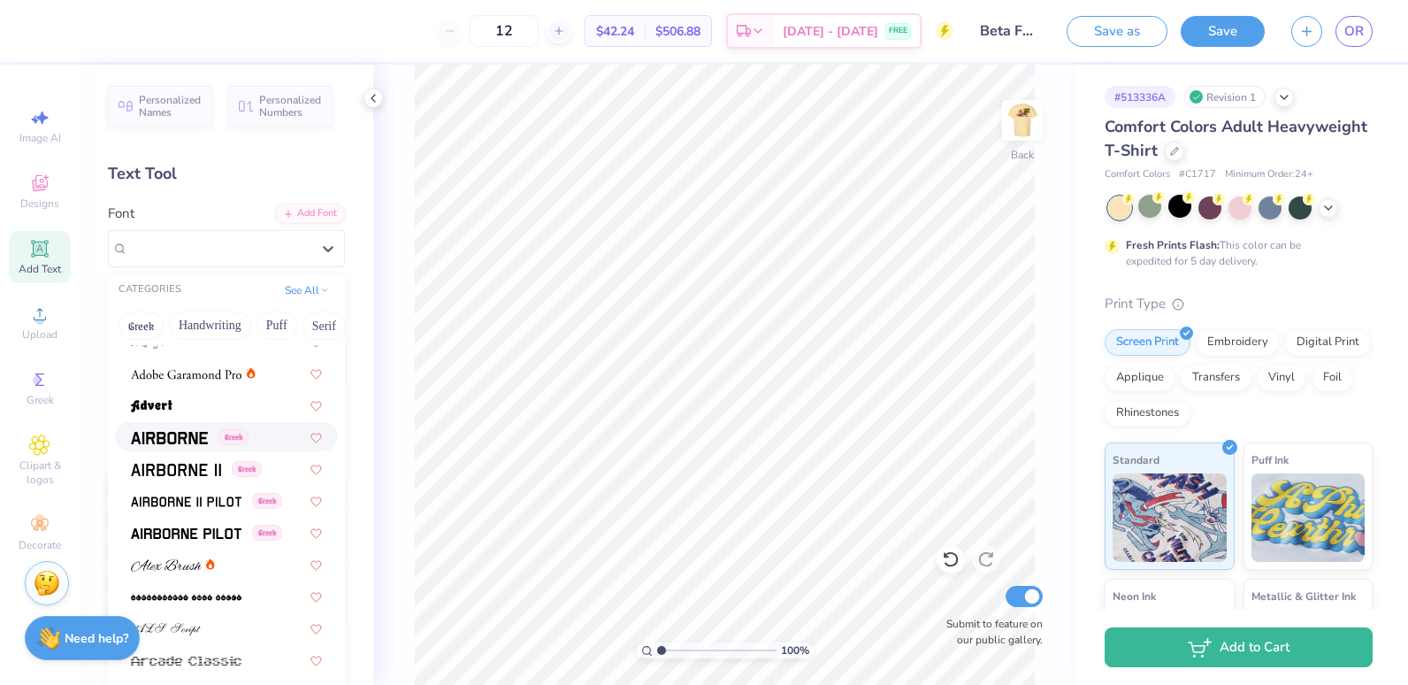
scroll to position [241, 0]
click at [188, 435] on img at bounding box center [169, 435] width 77 height 12
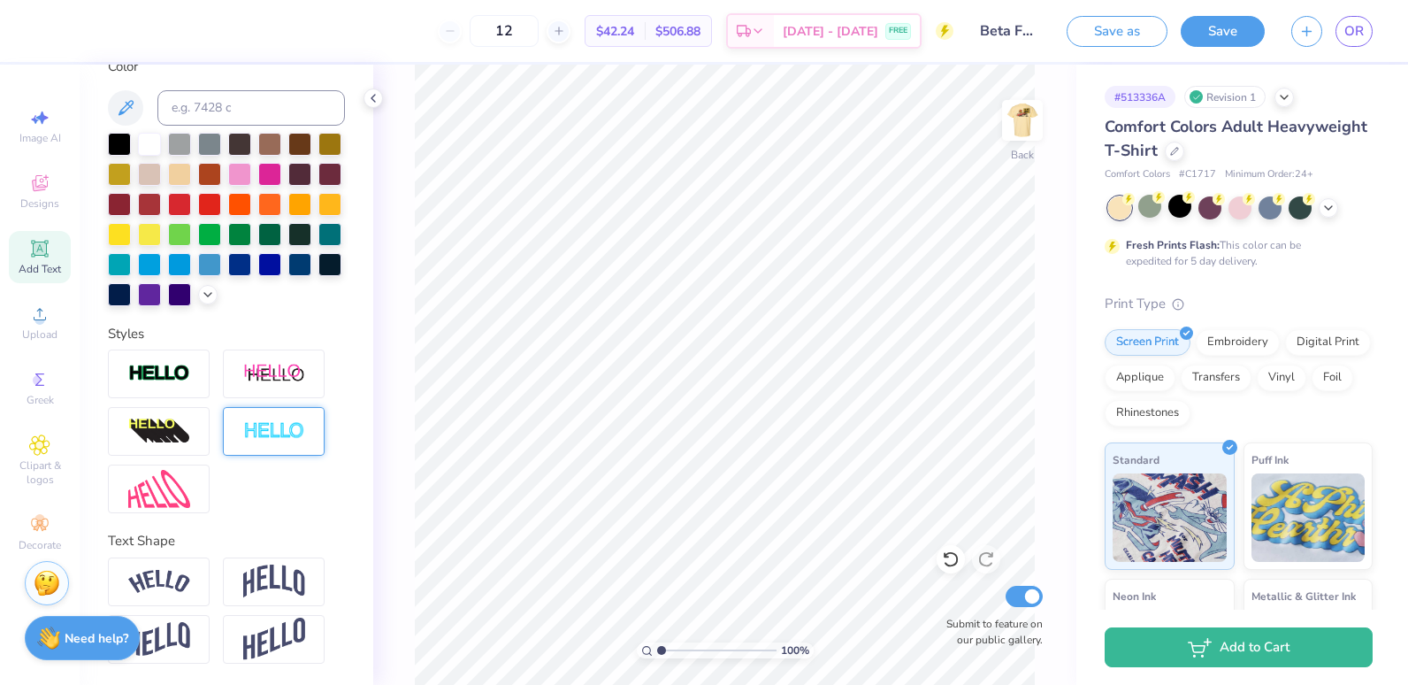
scroll to position [0, 0]
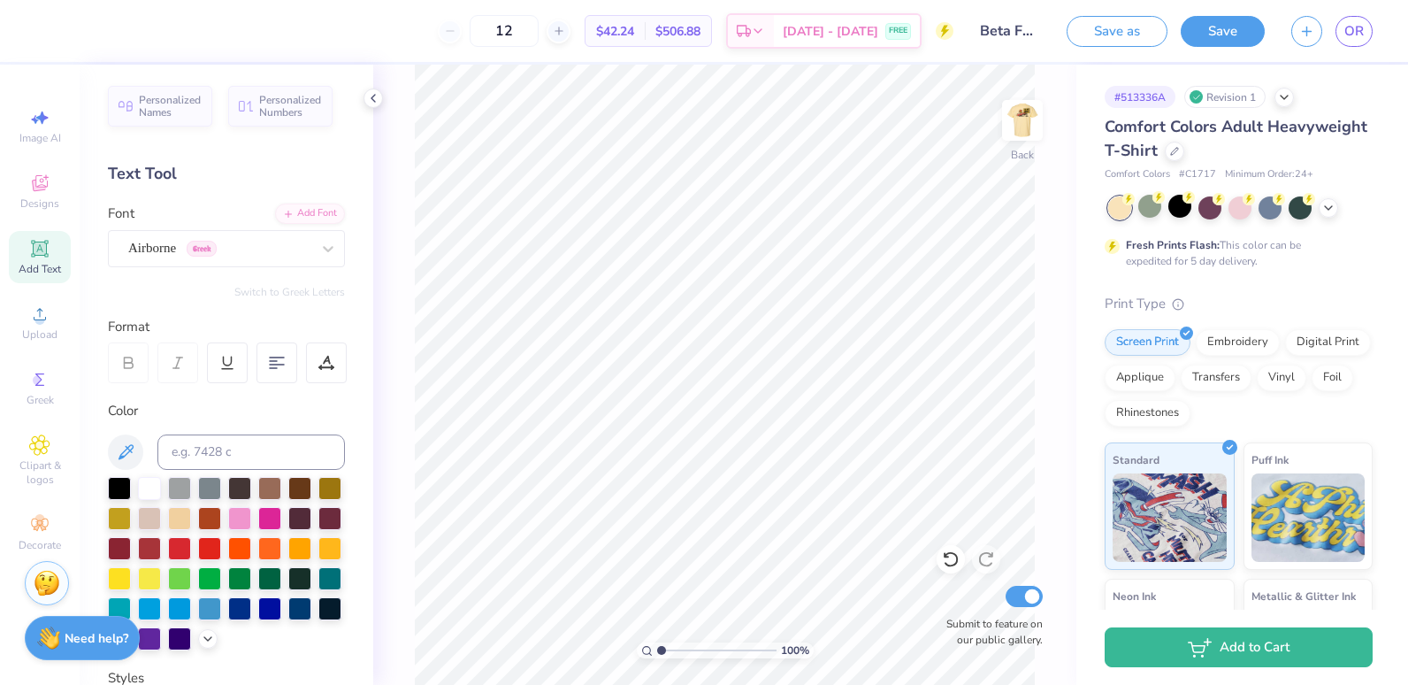
click at [55, 271] on span "Add Text" at bounding box center [40, 269] width 42 height 14
type textarea "T"
paste textarea
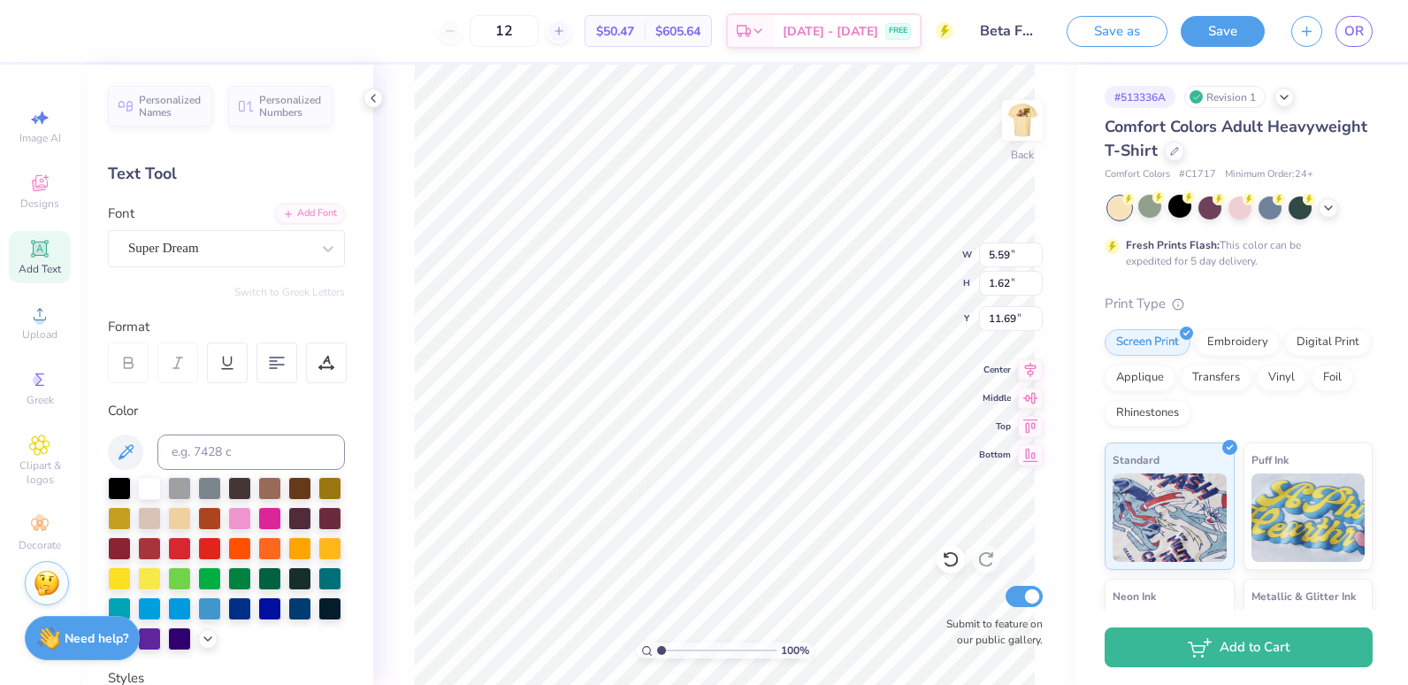
paste textarea
click at [776, 320] on li "Paste" at bounding box center [787, 318] width 139 height 34
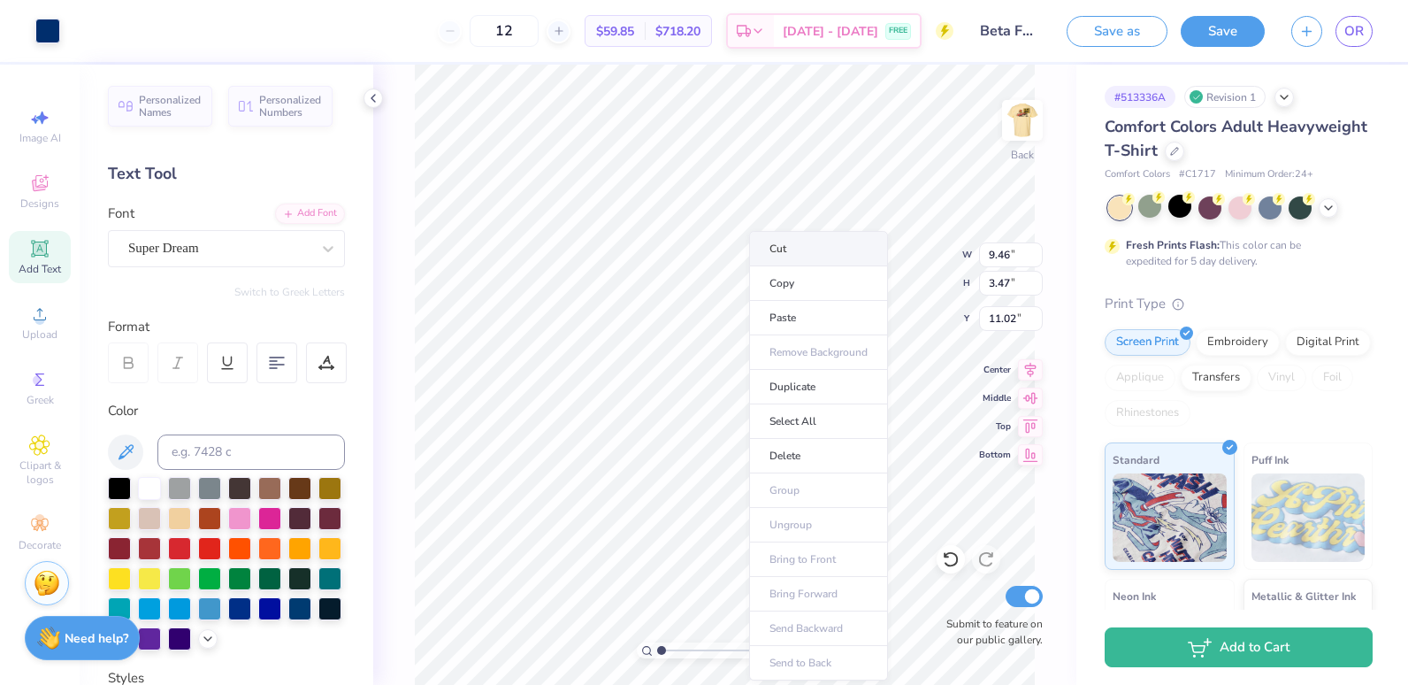
click at [809, 255] on li "Cut" at bounding box center [818, 248] width 139 height 35
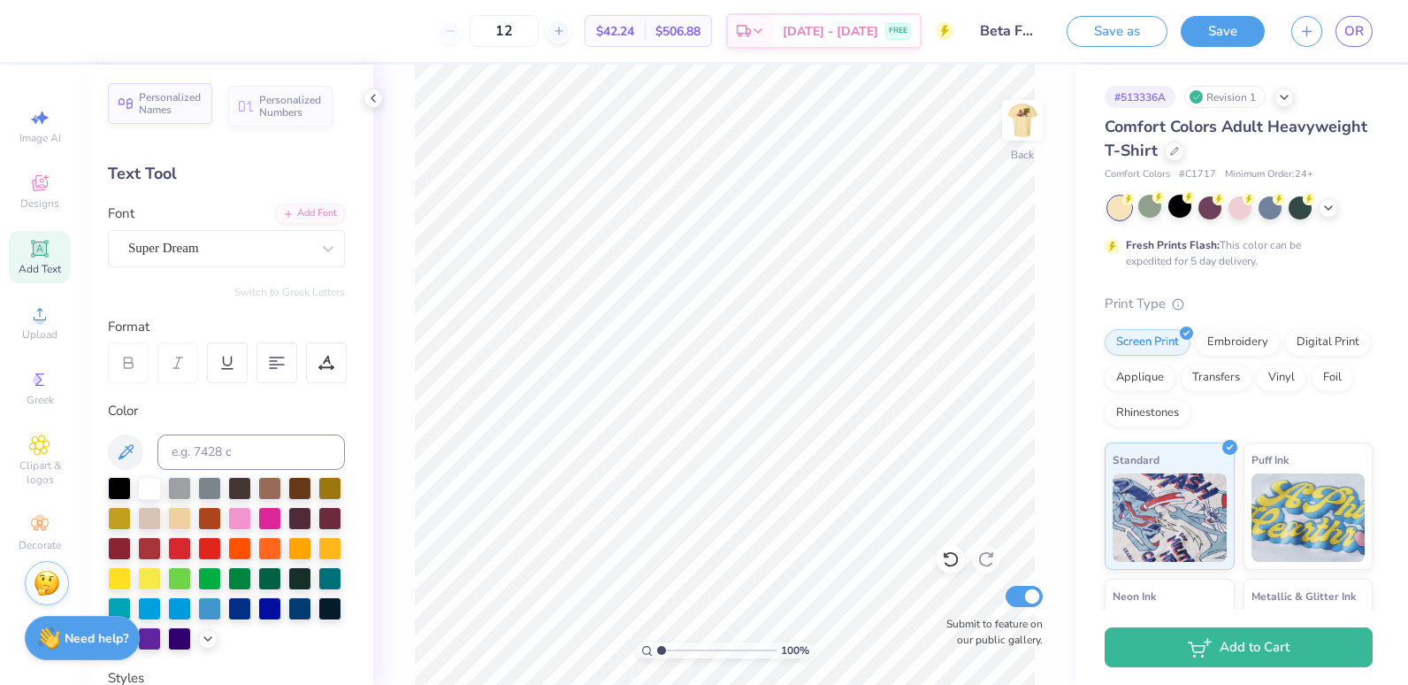
click at [183, 117] on div "Personalized Names" at bounding box center [160, 103] width 104 height 41
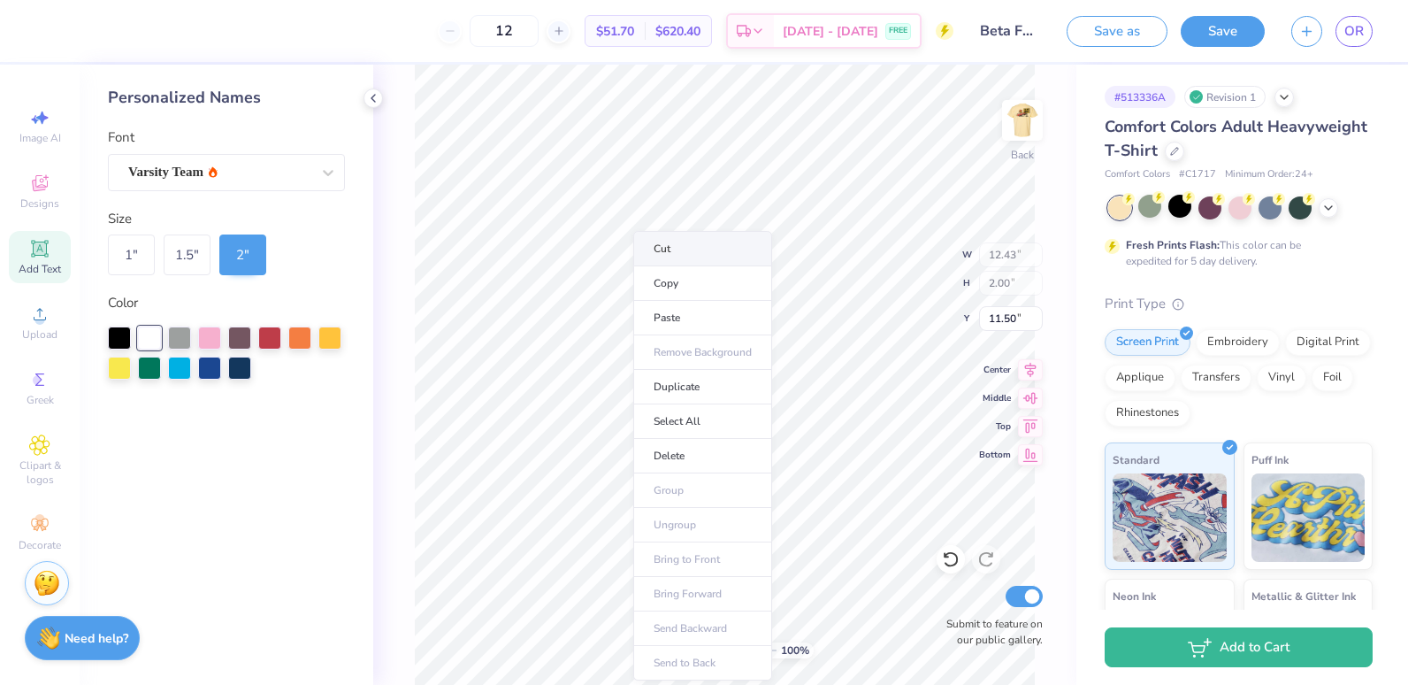
click at [697, 258] on li "Cut" at bounding box center [702, 248] width 139 height 35
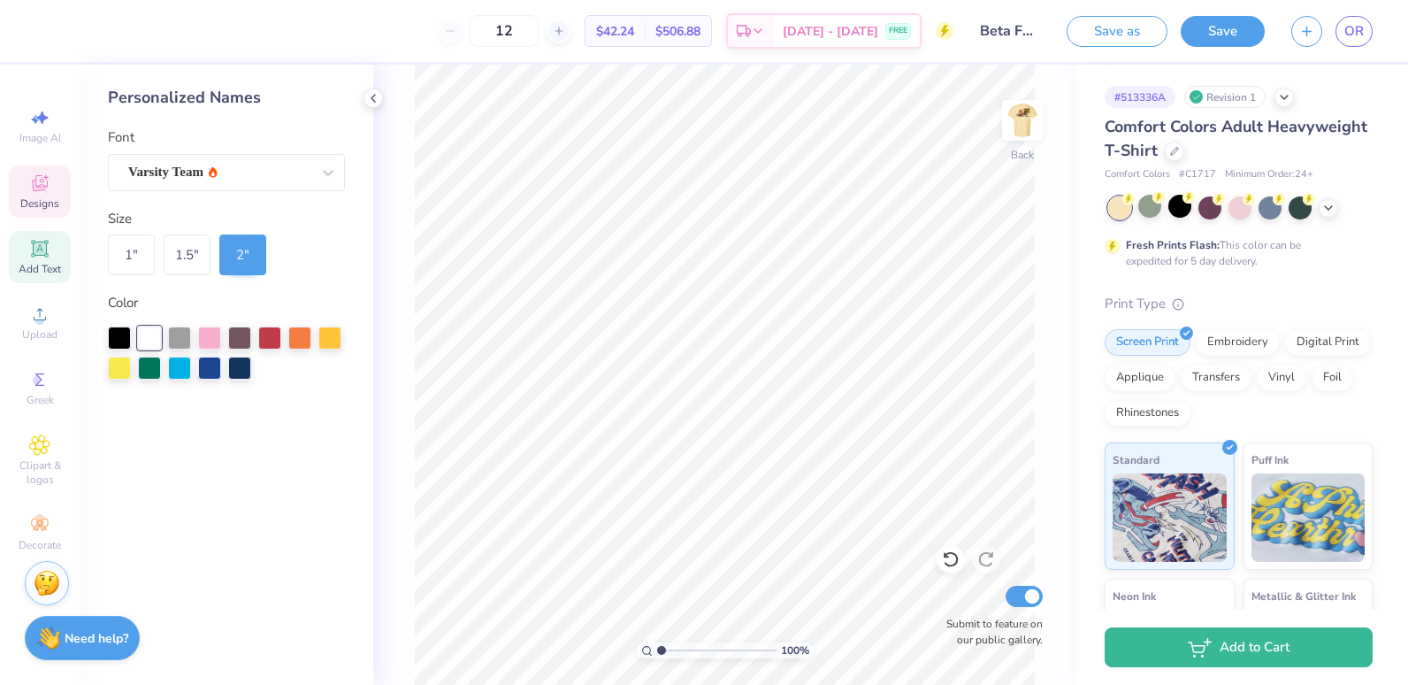
click at [32, 180] on icon at bounding box center [39, 182] width 21 height 21
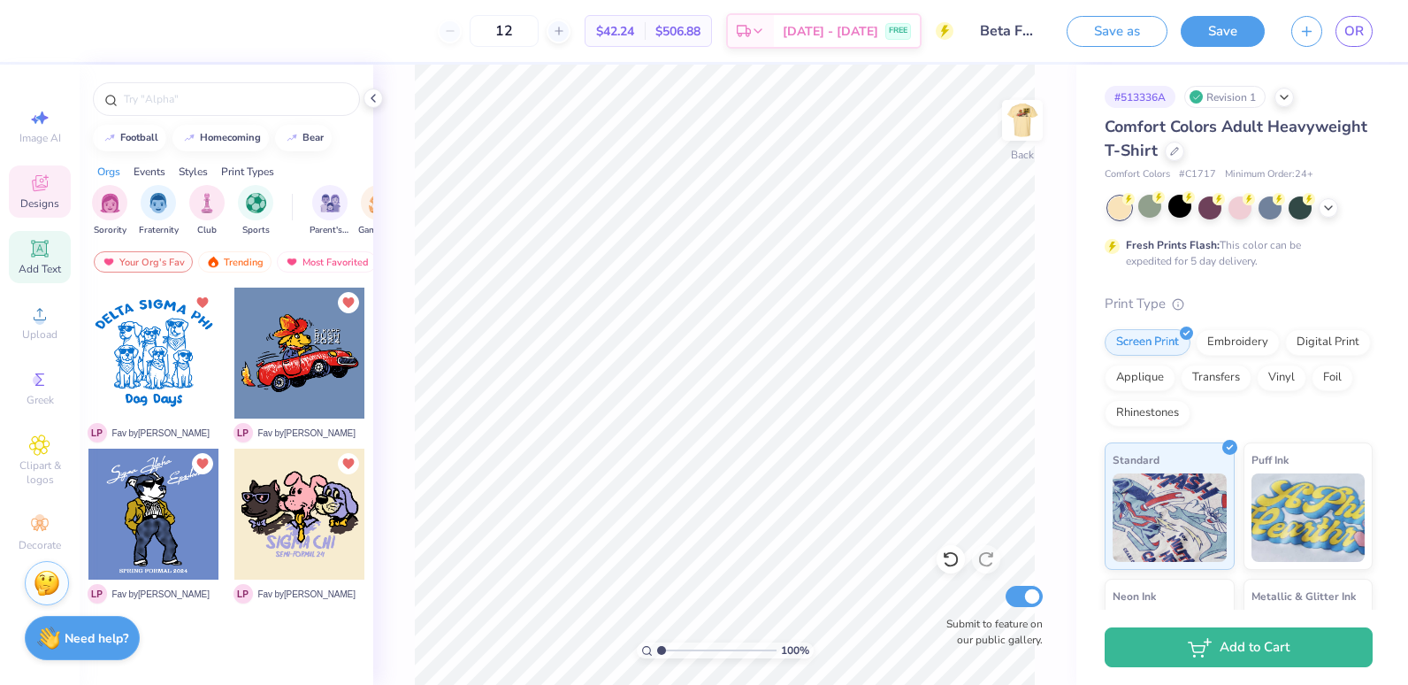
click at [57, 264] on span "Add Text" at bounding box center [40, 269] width 42 height 14
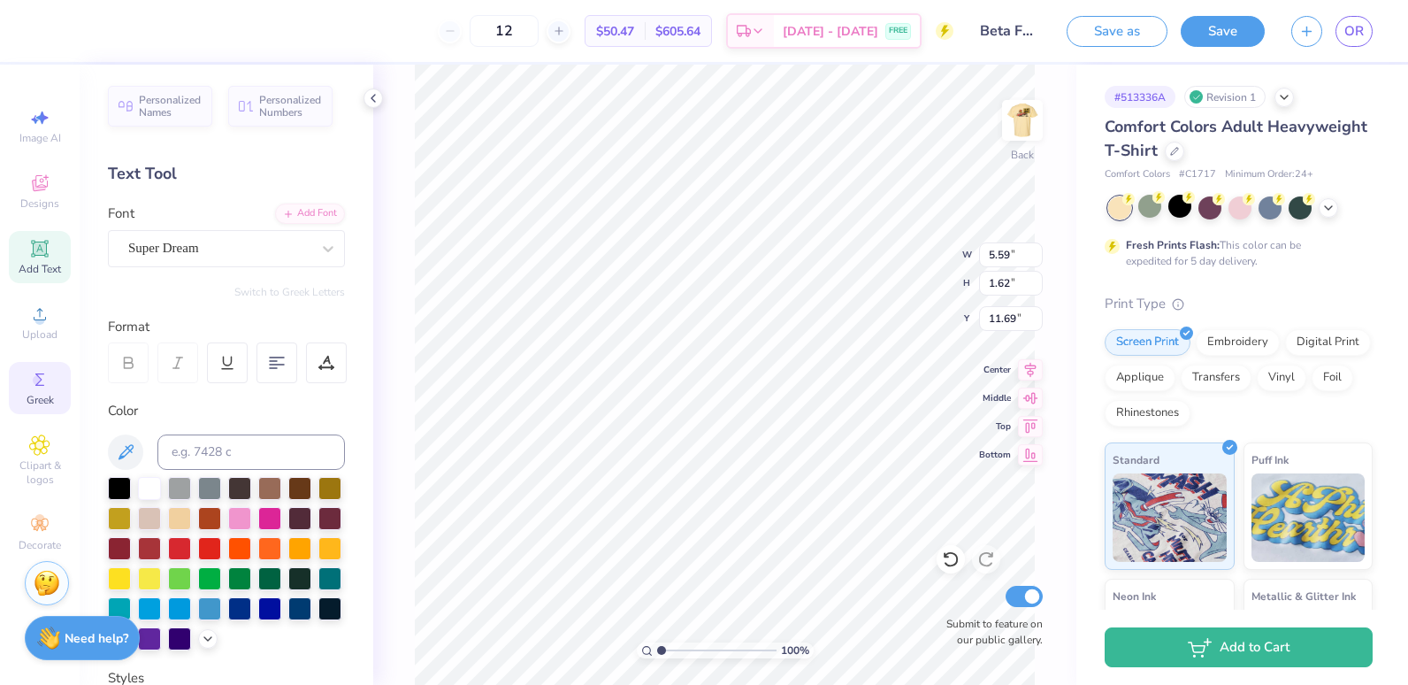
click at [57, 378] on div "Greek" at bounding box center [40, 388] width 62 height 52
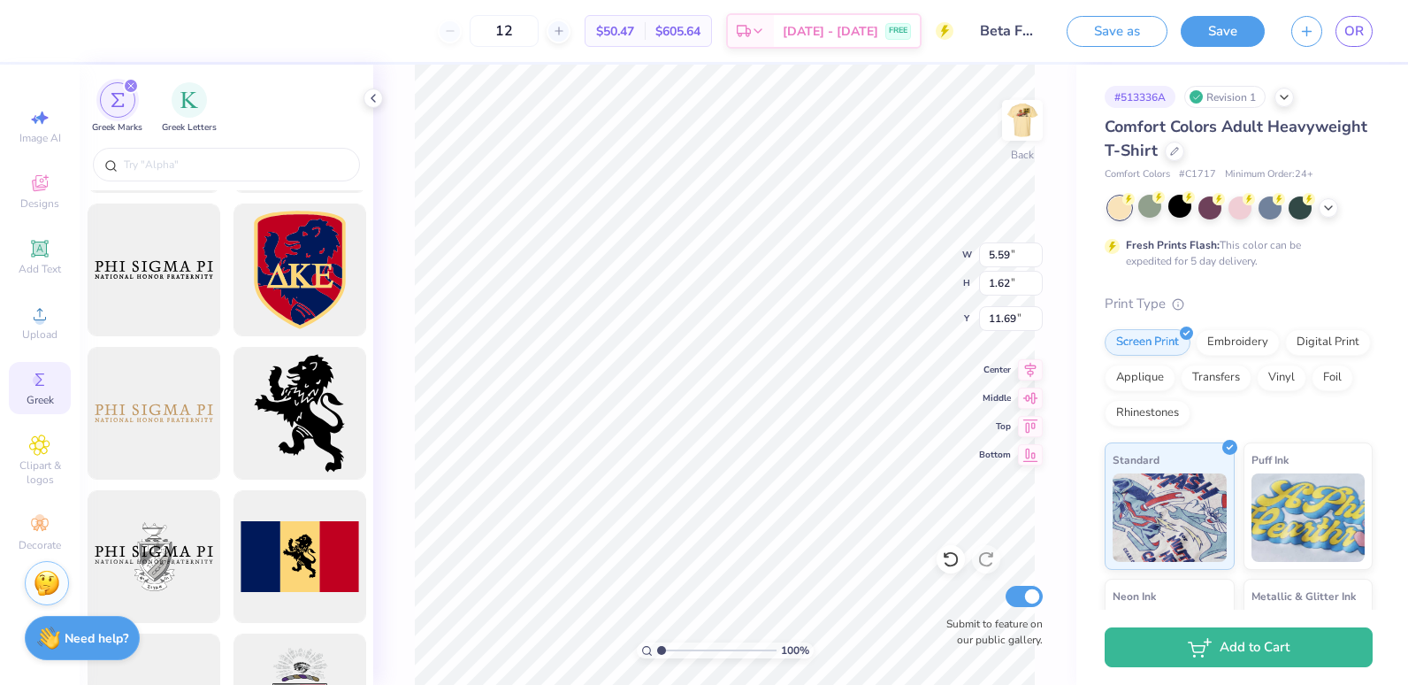
scroll to position [990, 0]
click at [182, 172] on input "text" at bounding box center [235, 165] width 226 height 18
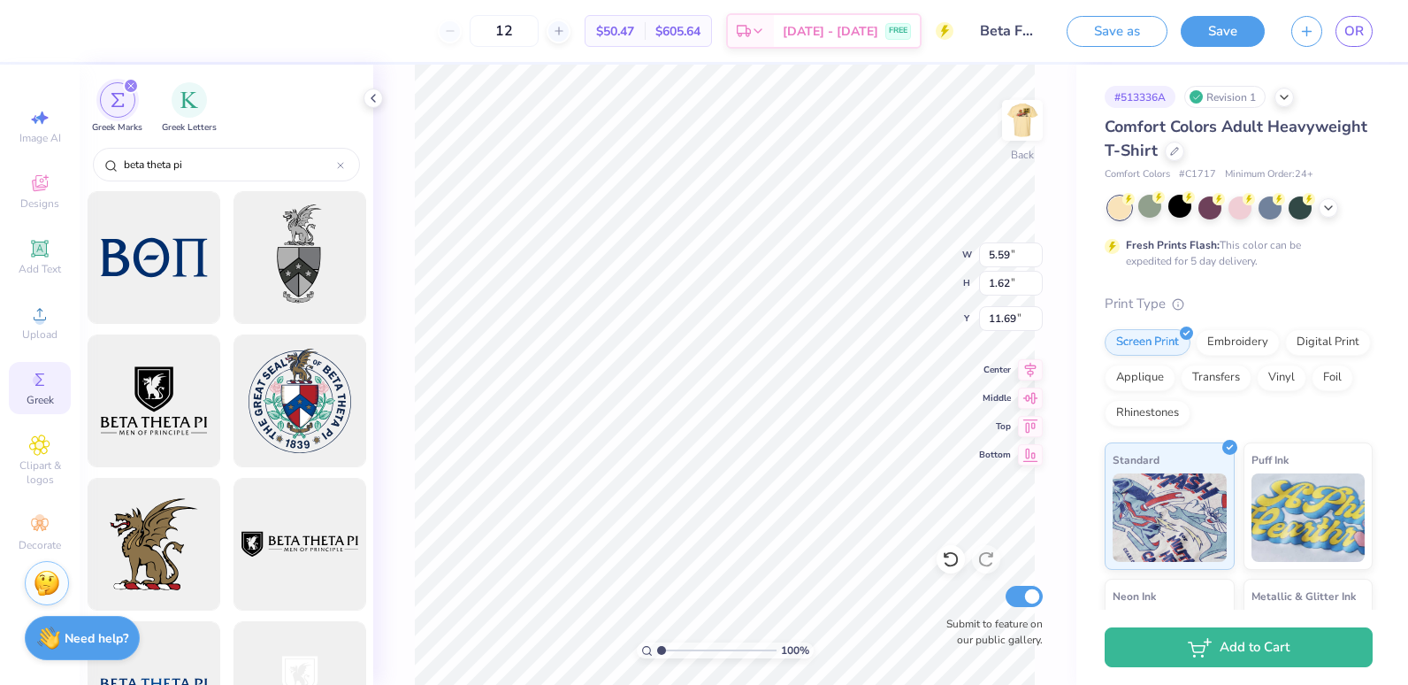
scroll to position [143, 0]
type input "beta theta pi"
click at [175, 410] on div at bounding box center [153, 400] width 146 height 146
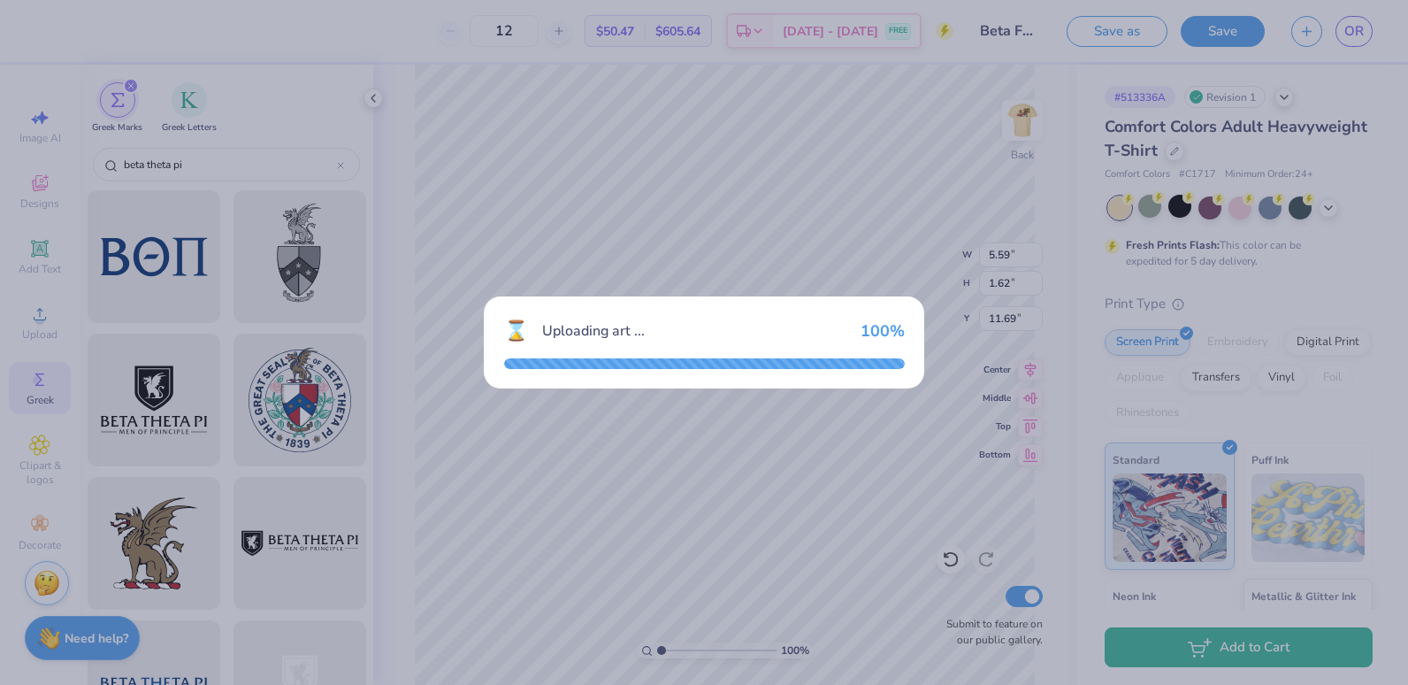
type input "14.17"
type input "9.05"
type input "3.00"
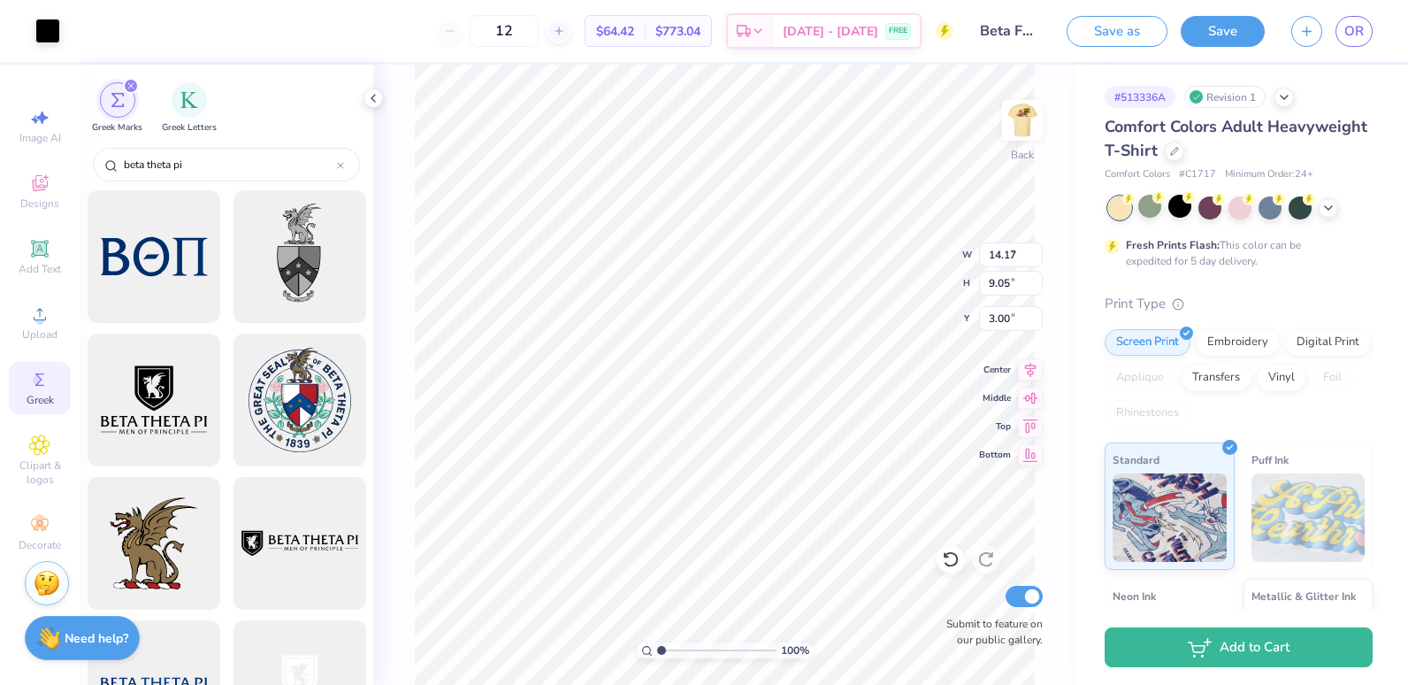
type input "3.05"
type input "1.95"
type input "4.00"
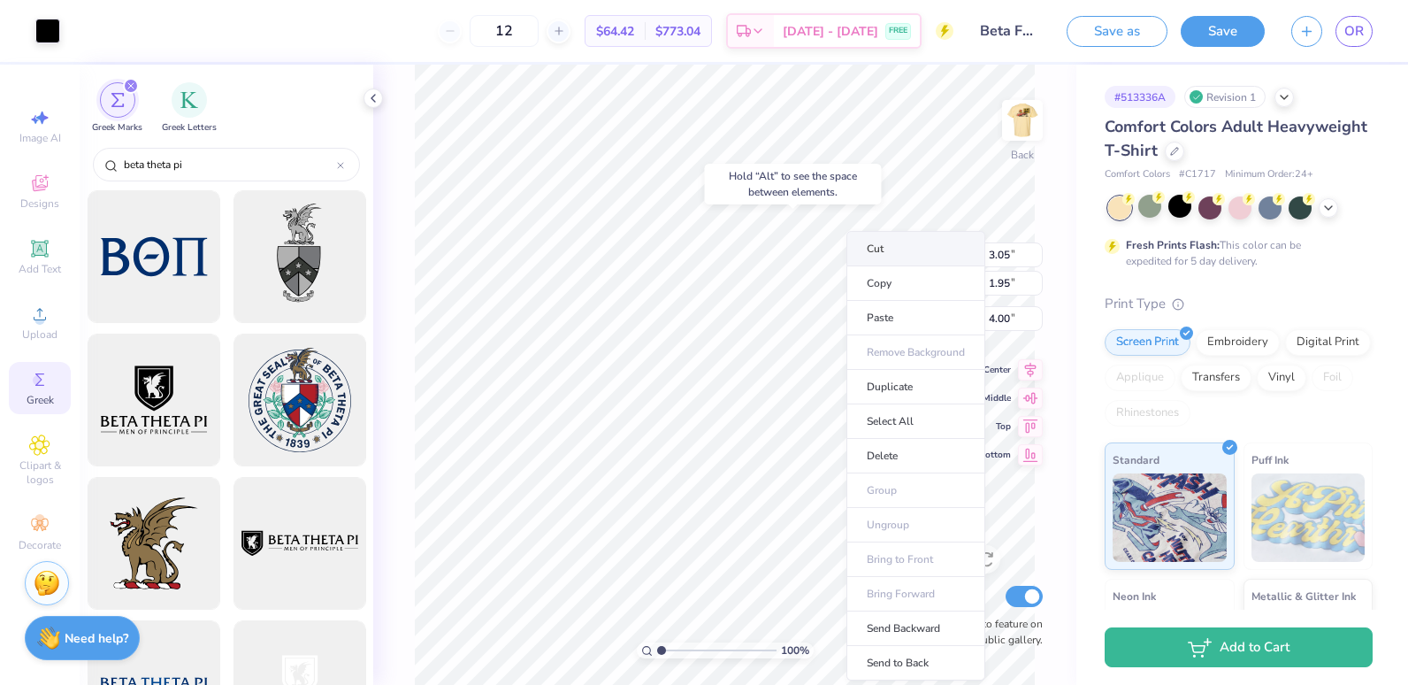
click at [867, 244] on li "Cut" at bounding box center [916, 248] width 139 height 35
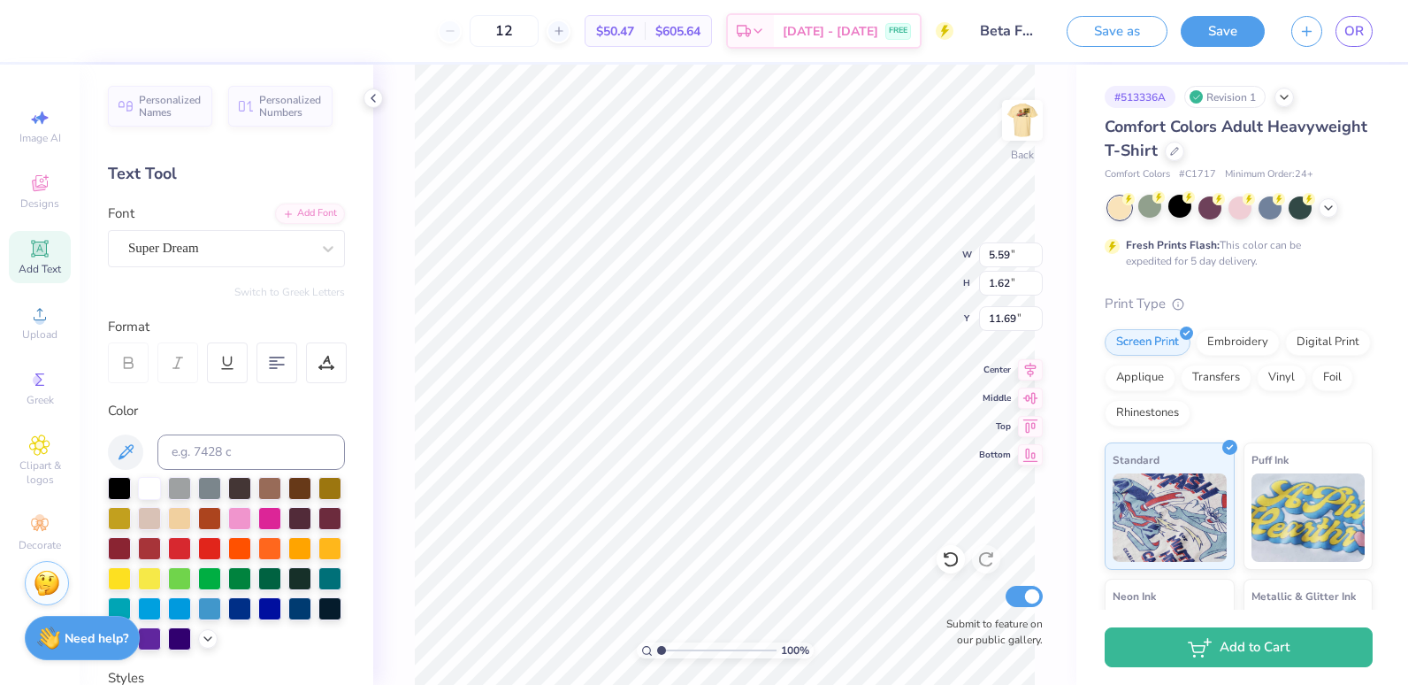
scroll to position [14, 2]
type textarea "T"
paste textarea
click at [44, 387] on icon at bounding box center [39, 379] width 21 height 21
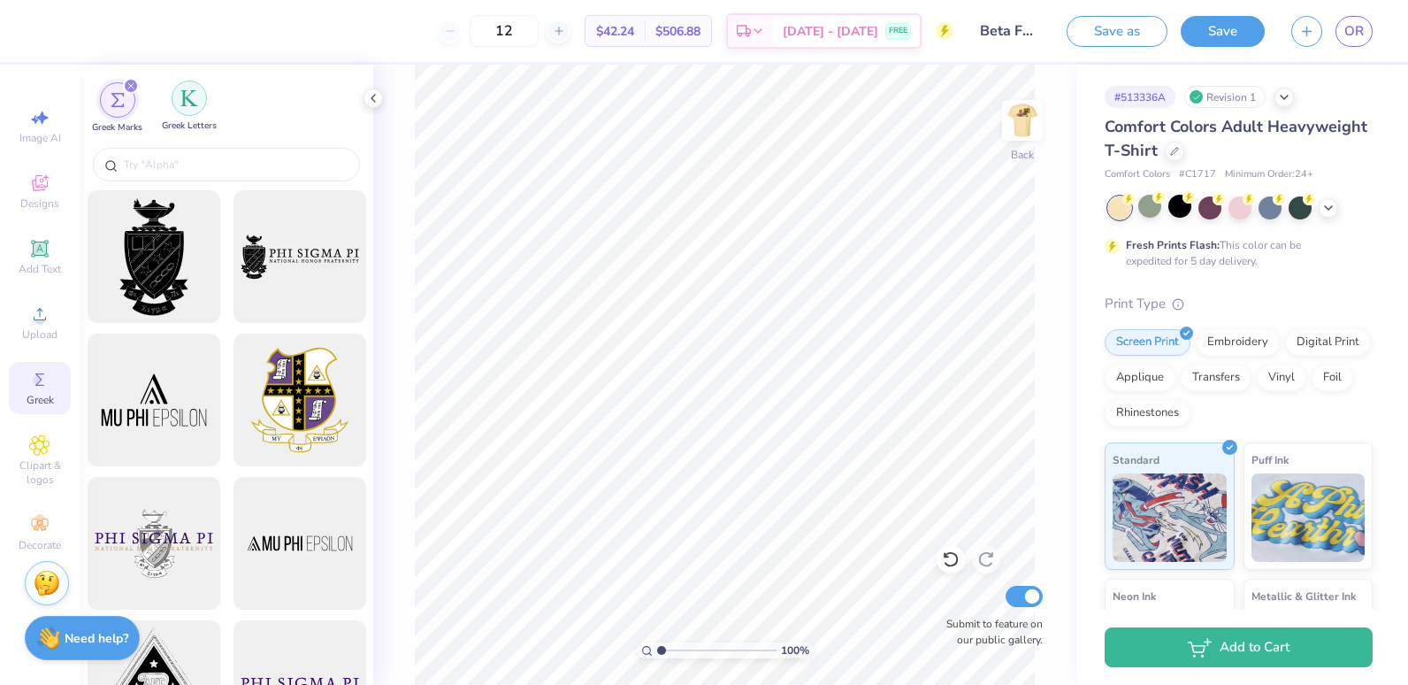
click at [185, 91] on img "filter for Greek Letters" at bounding box center [189, 98] width 18 height 18
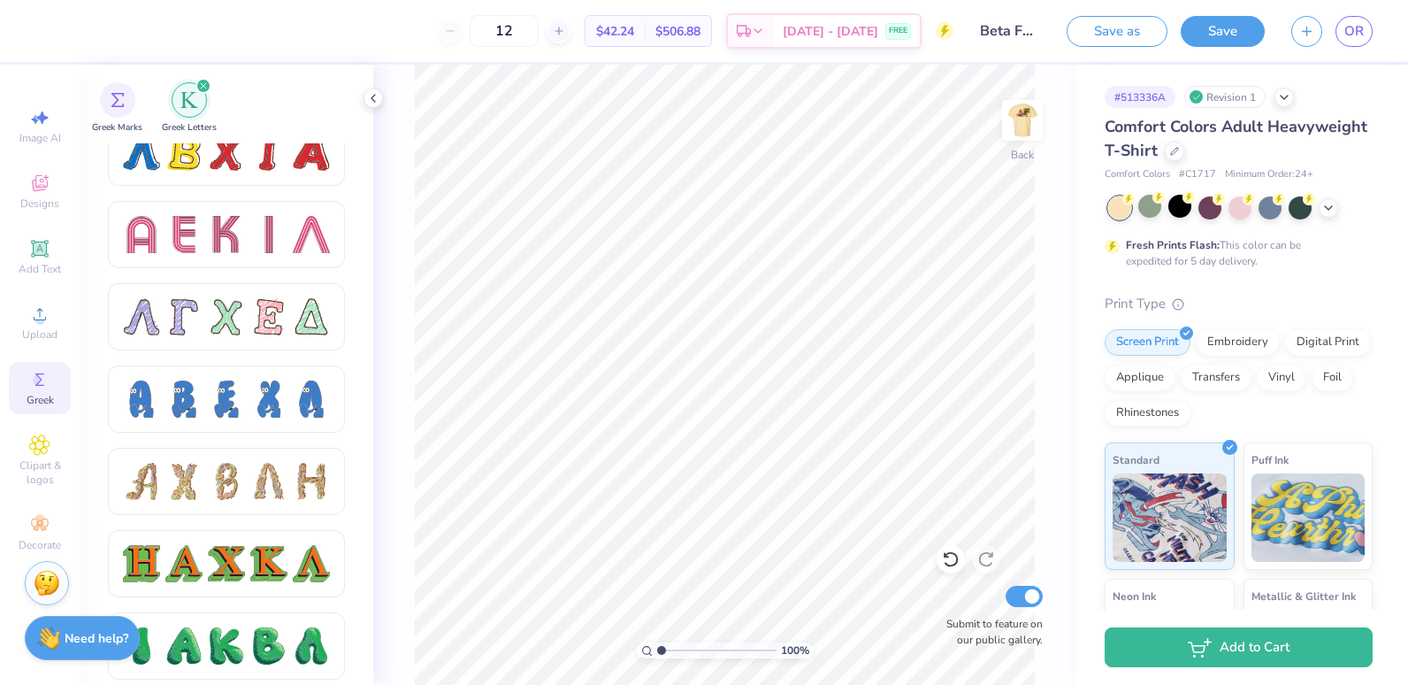
scroll to position [1590, 0]
click at [263, 333] on div "Cartoon Legs" at bounding box center [226, 340] width 83 height 25
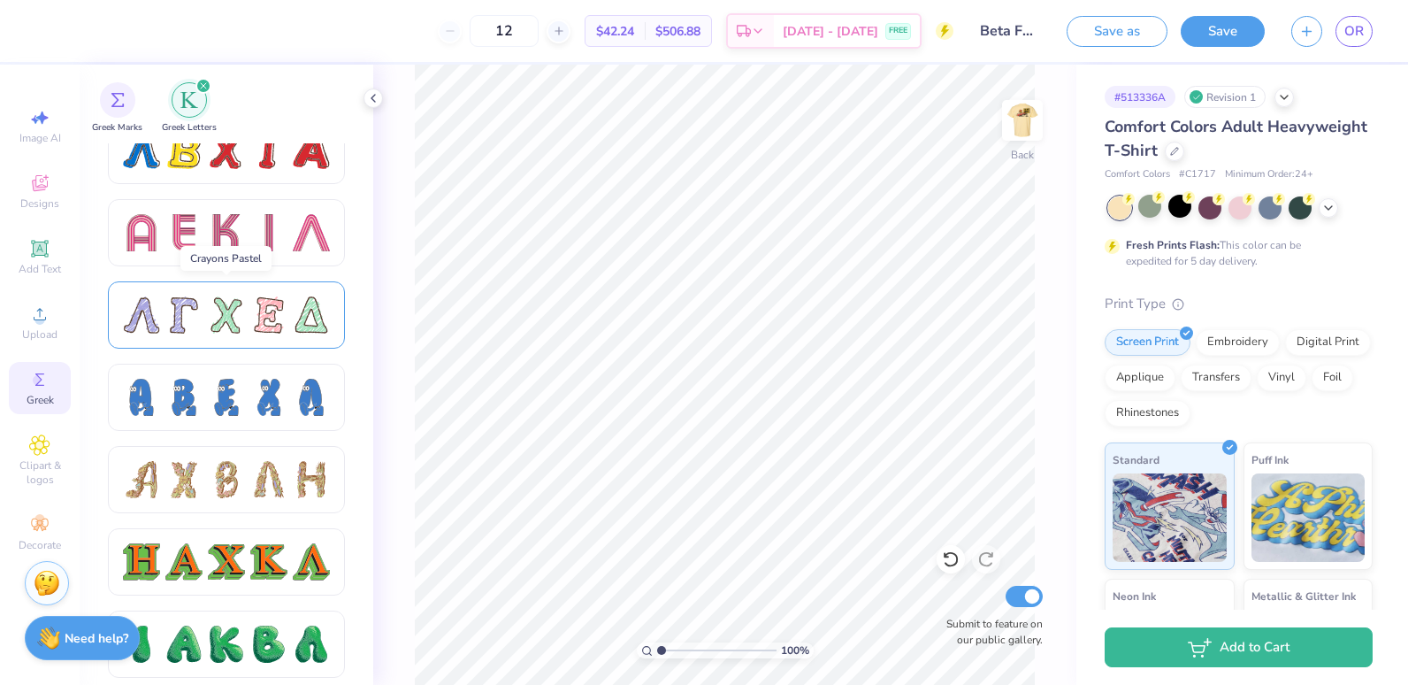
click at [310, 313] on div at bounding box center [311, 314] width 37 height 37
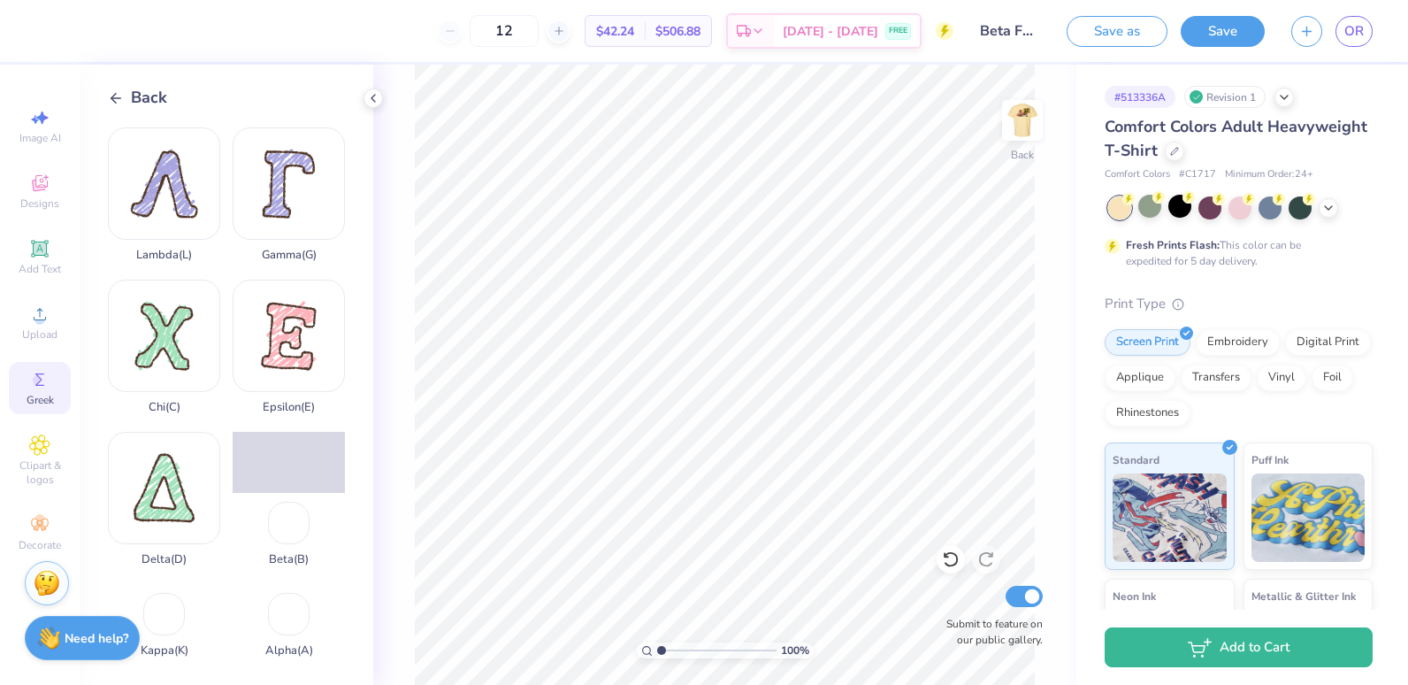
click at [115, 98] on line at bounding box center [116, 98] width 10 height 0
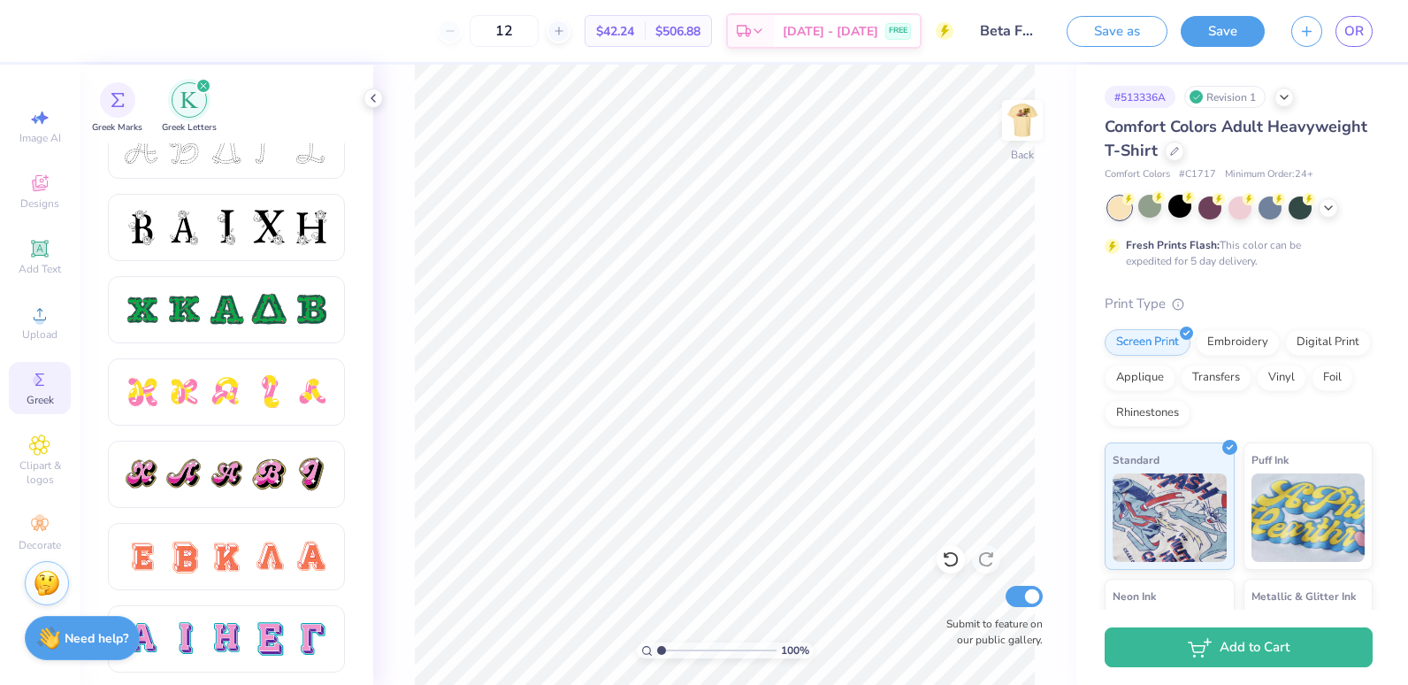
scroll to position [901, 0]
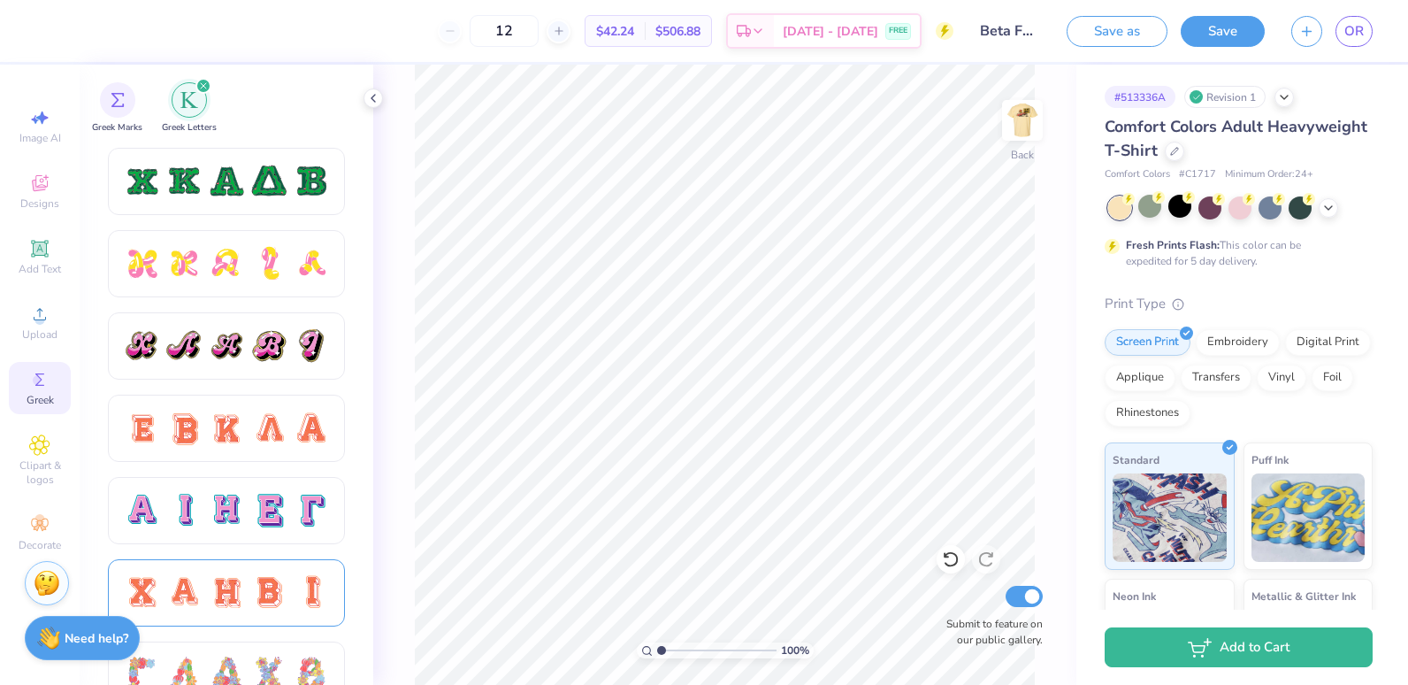
click at [268, 572] on div at bounding box center [226, 592] width 237 height 67
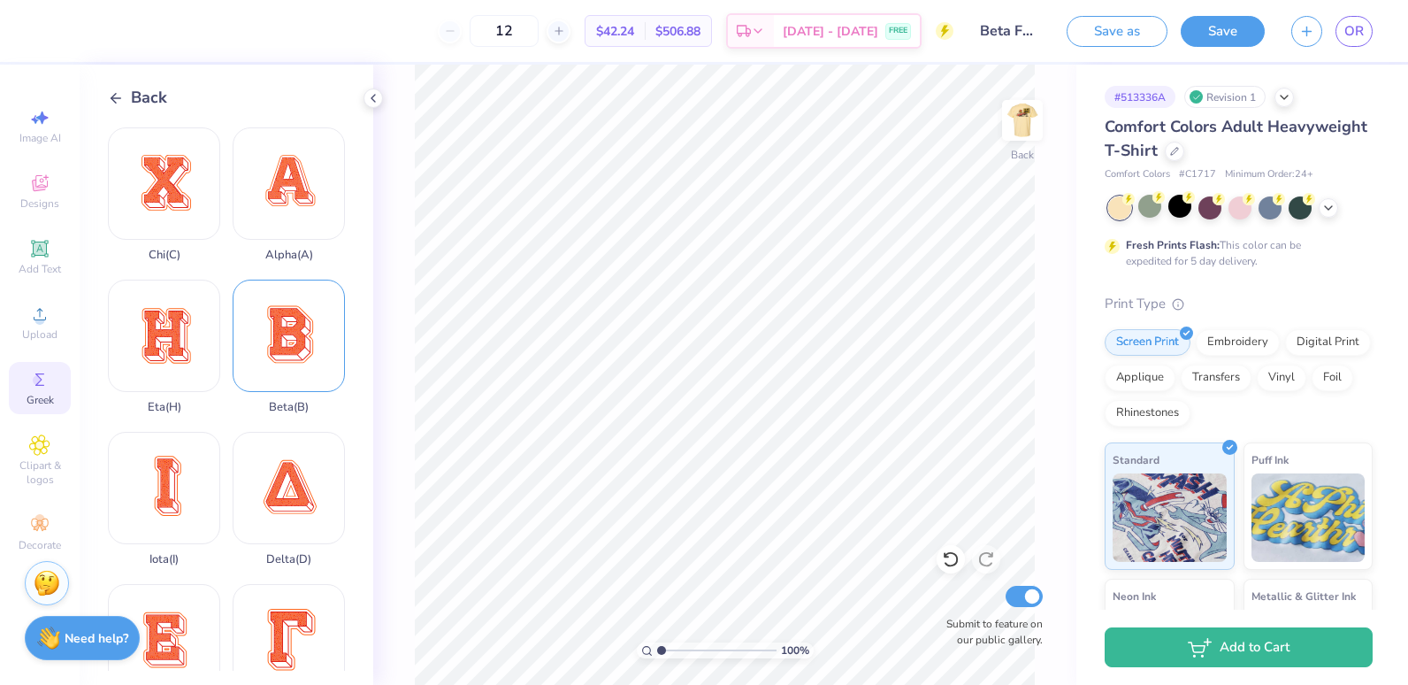
click at [285, 320] on div "Beta ( B )" at bounding box center [289, 347] width 112 height 134
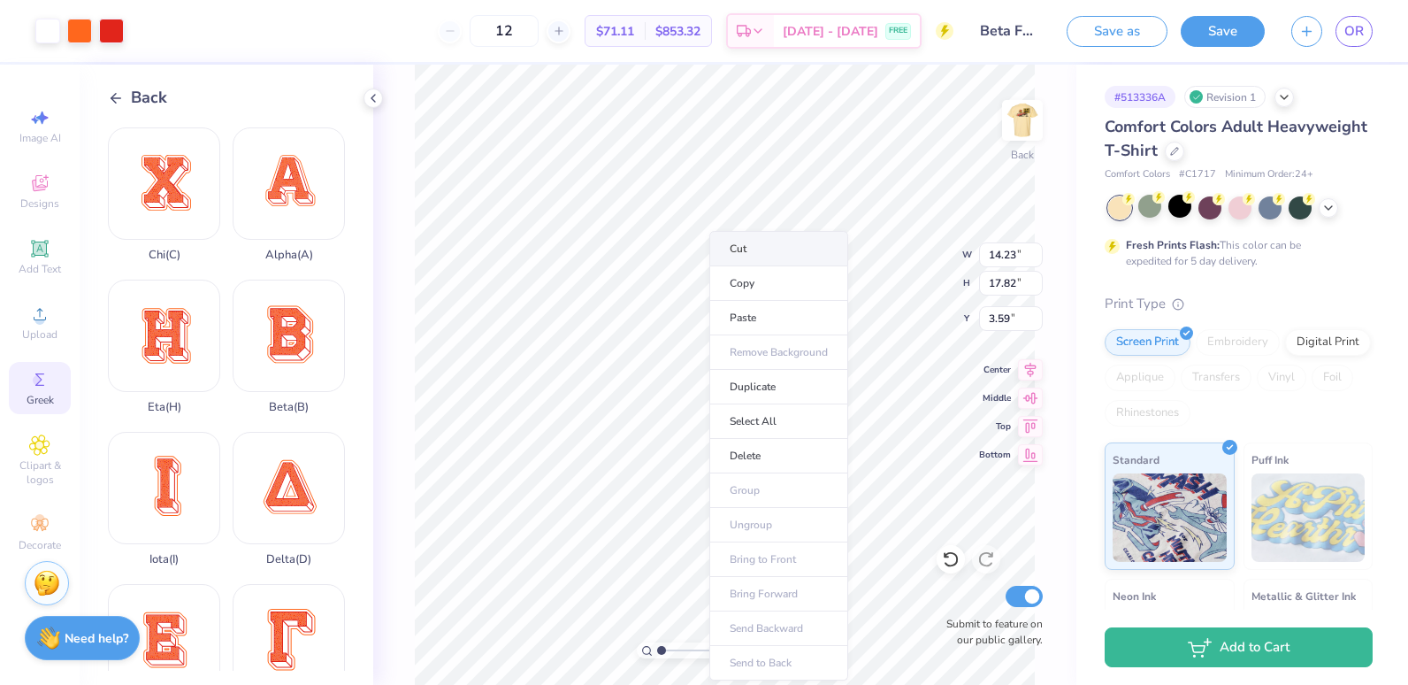
click at [777, 257] on li "Cut" at bounding box center [778, 248] width 139 height 35
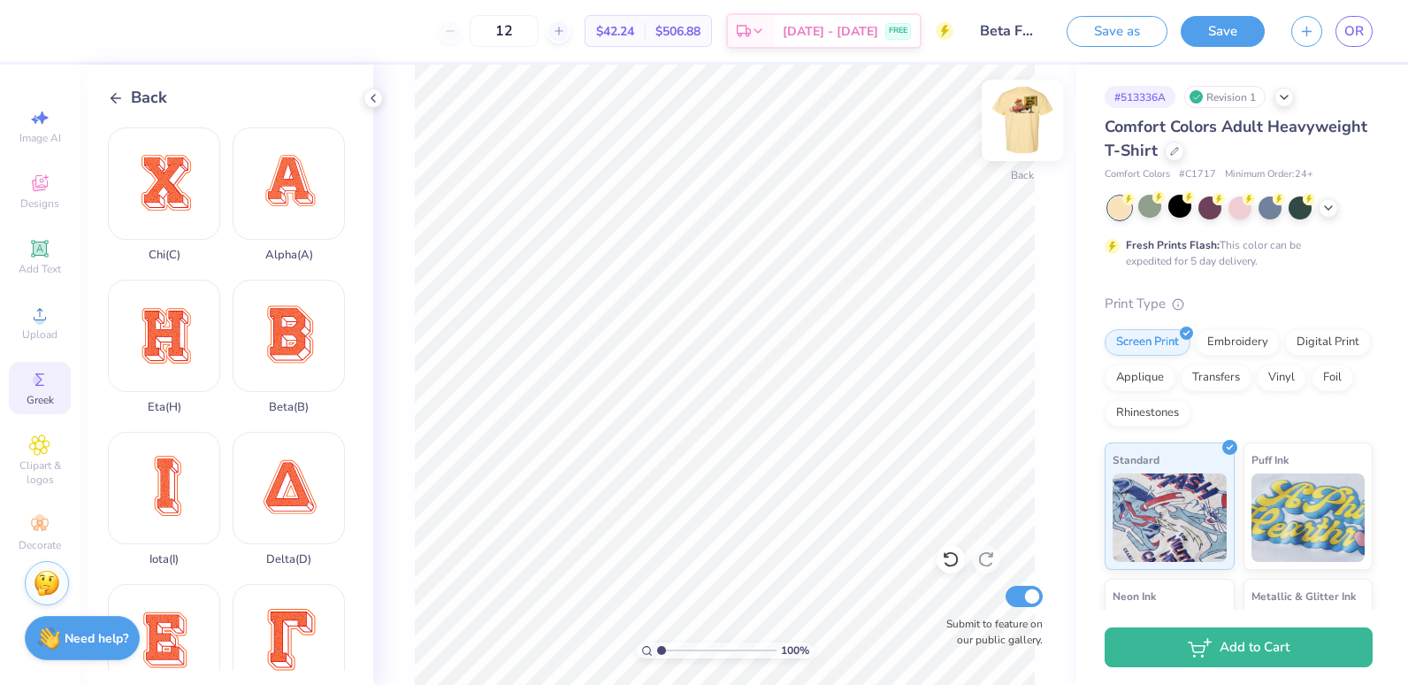
click at [1011, 122] on img at bounding box center [1022, 120] width 71 height 71
click at [120, 99] on icon at bounding box center [116, 98] width 16 height 16
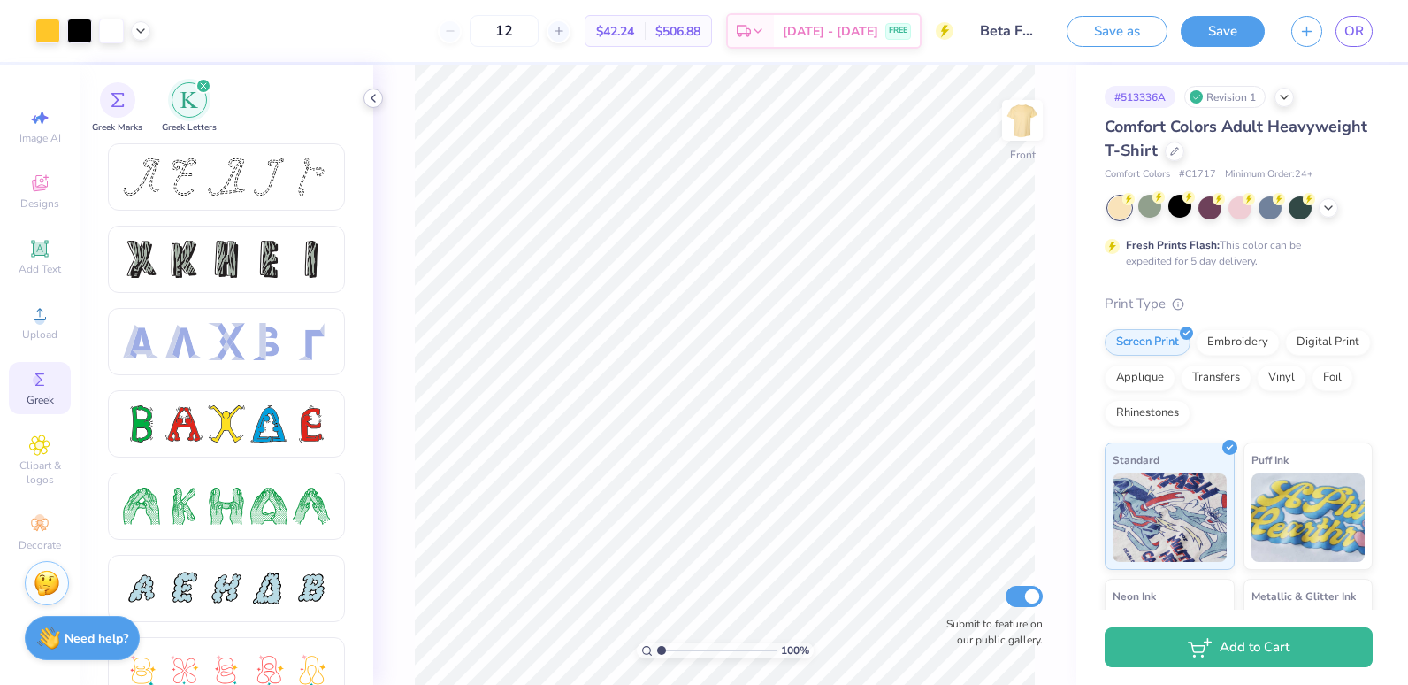
click at [373, 98] on icon at bounding box center [373, 98] width 14 height 14
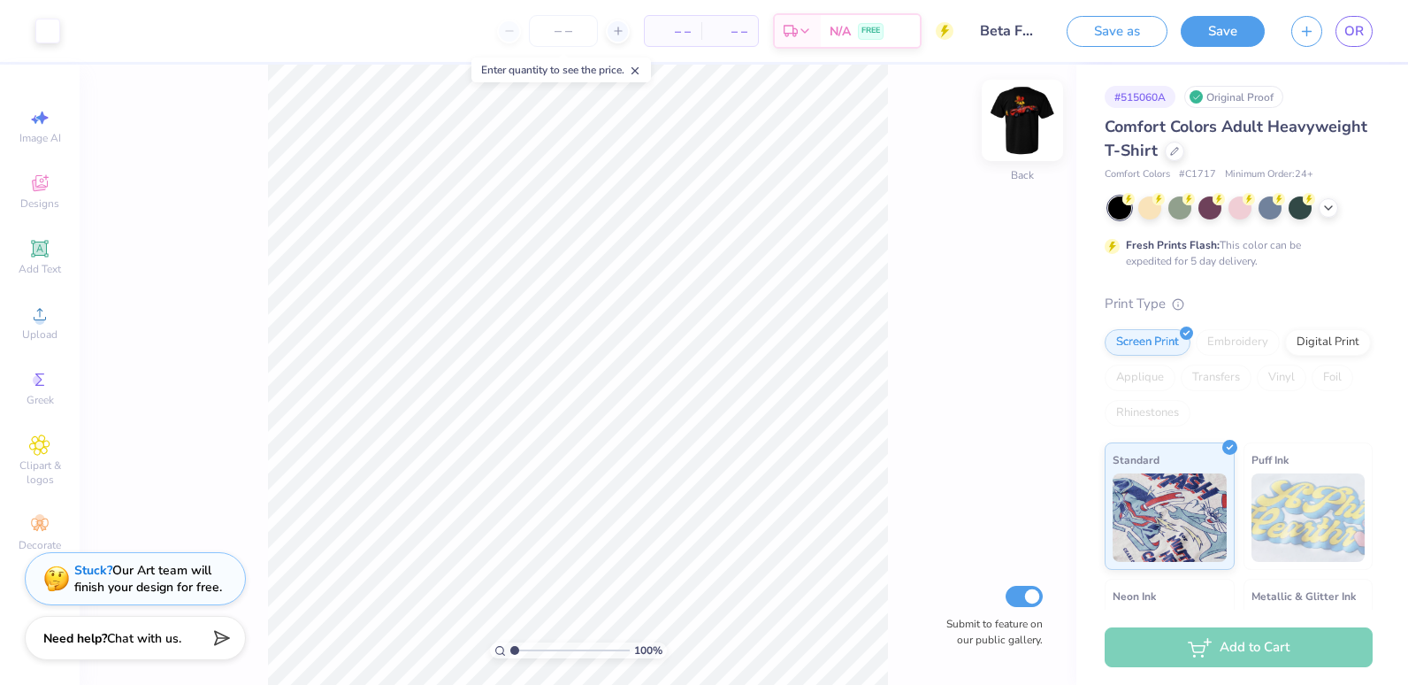
click at [1027, 134] on img at bounding box center [1022, 120] width 71 height 71
click at [1024, 138] on img at bounding box center [1022, 120] width 71 height 71
drag, startPoint x: 1024, startPoint y: 138, endPoint x: 1008, endPoint y: 138, distance: 16.8
click at [1008, 138] on img at bounding box center [1022, 120] width 71 height 71
click at [1010, 139] on img at bounding box center [1022, 120] width 71 height 71
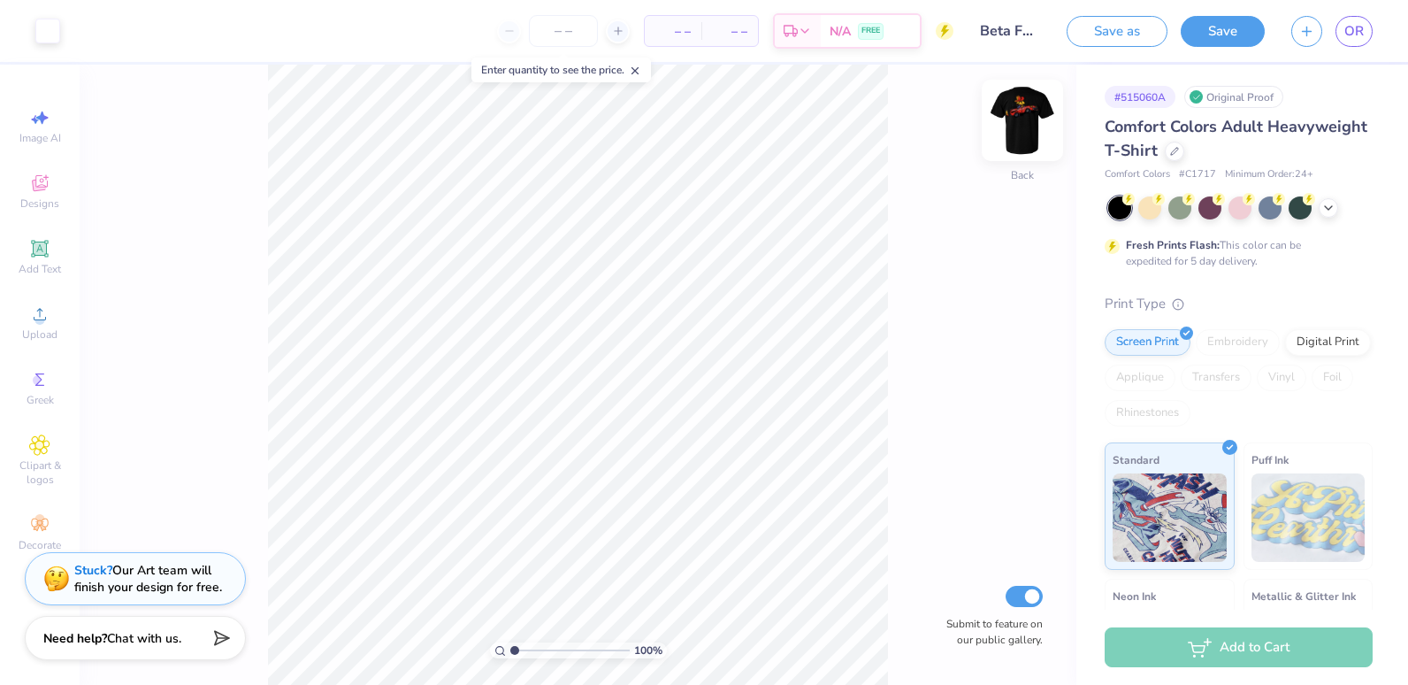
click at [1012, 139] on img at bounding box center [1022, 120] width 71 height 71
click at [1019, 119] on img at bounding box center [1022, 120] width 71 height 71
click at [1030, 127] on img at bounding box center [1022, 120] width 71 height 71
click at [1023, 130] on img at bounding box center [1022, 120] width 71 height 71
drag, startPoint x: 1023, startPoint y: 130, endPoint x: 1008, endPoint y: 132, distance: 15.1
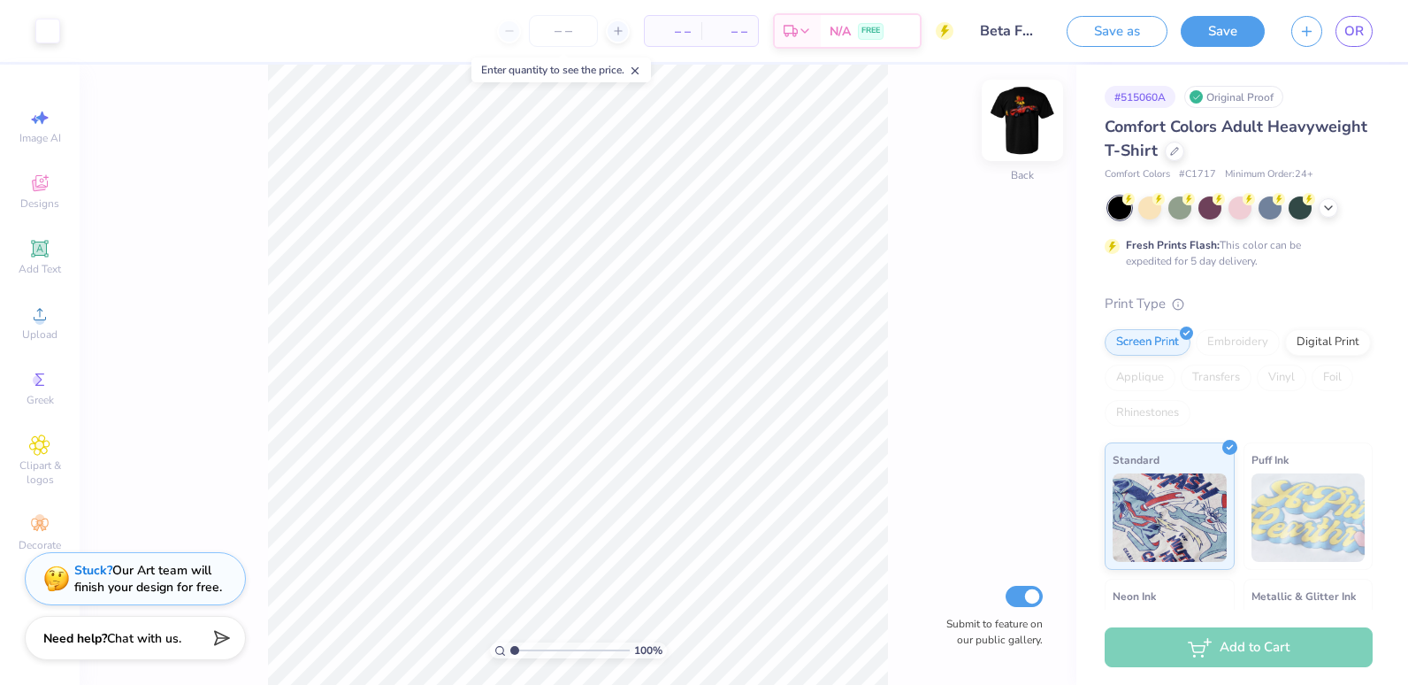
click at [1008, 132] on img at bounding box center [1022, 120] width 71 height 71
click at [1036, 134] on img at bounding box center [1022, 120] width 71 height 71
click at [1005, 124] on img at bounding box center [1022, 120] width 71 height 71
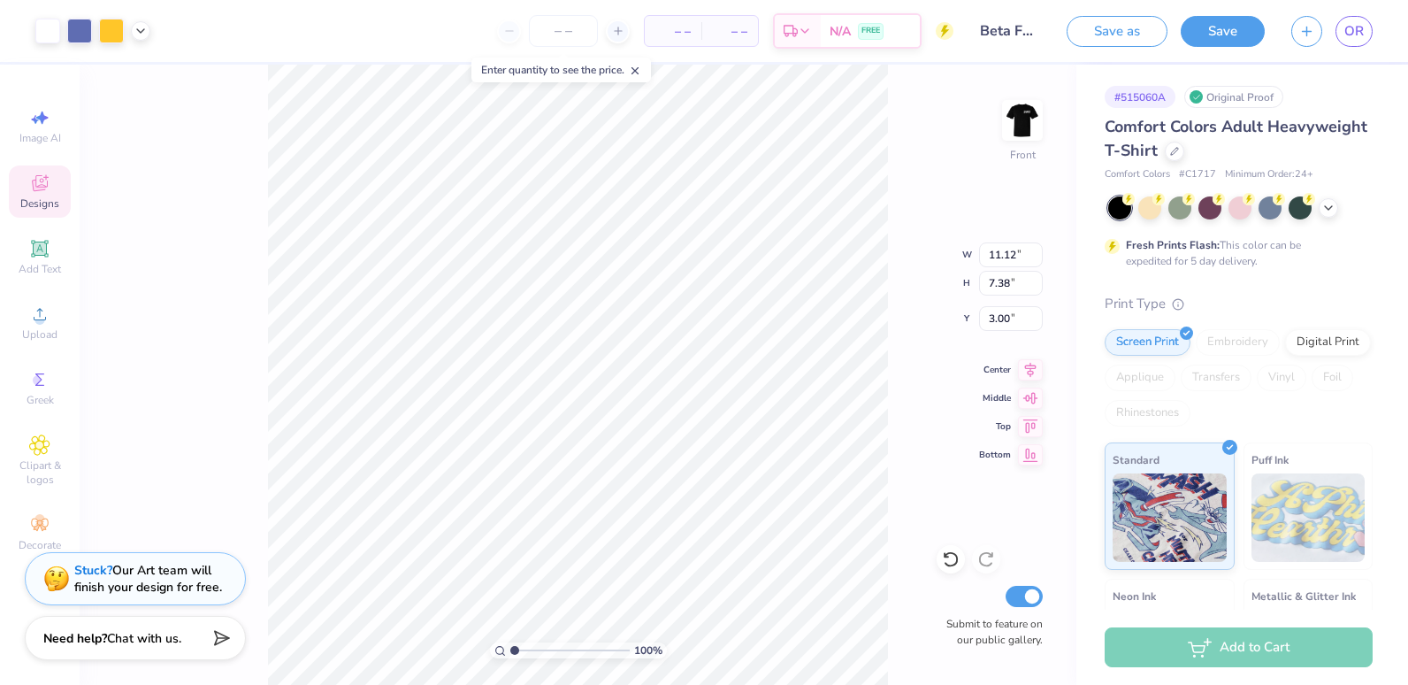
type input "11.12"
type input "7.38"
type input "4.46"
type input "0.95"
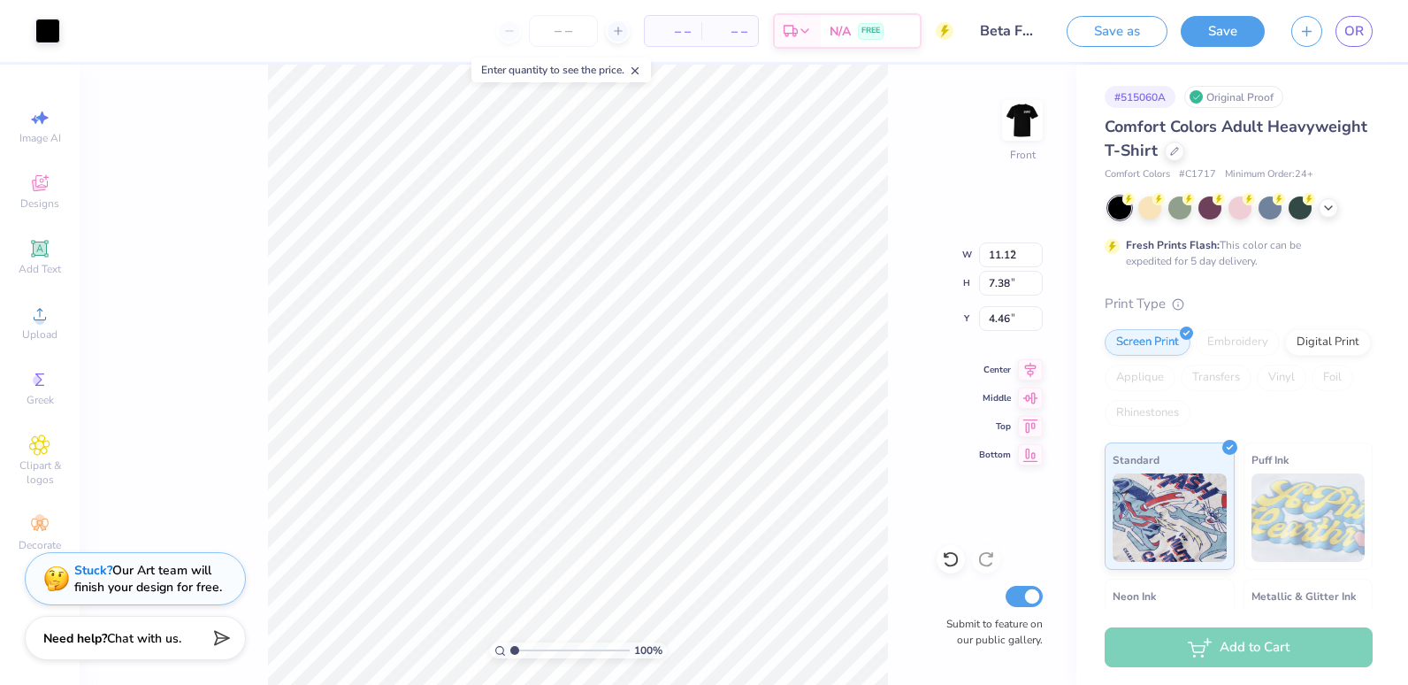
type input "9.44"
type input "0.76"
type input "0.77"
type input "9.32"
type input "11.12"
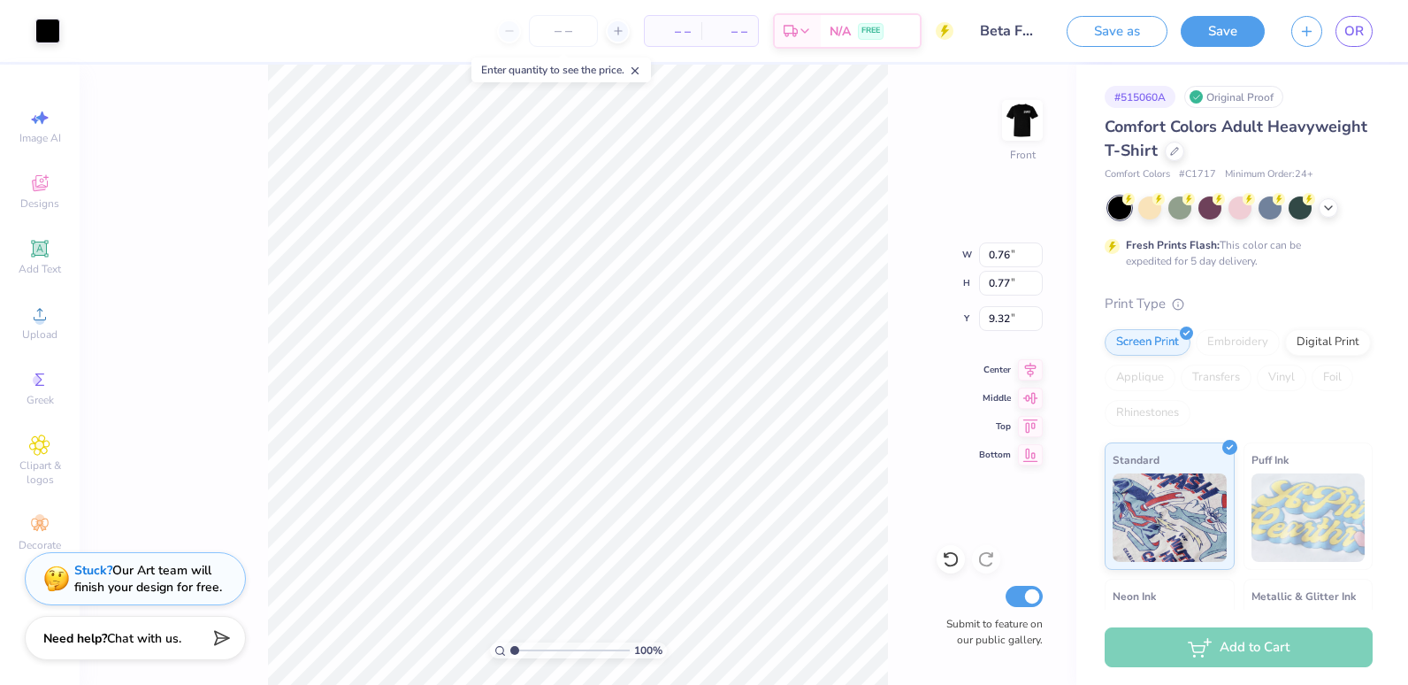
type input "7.38"
type input "4.46"
type input "0.78"
type input "0.82"
type input "9.71"
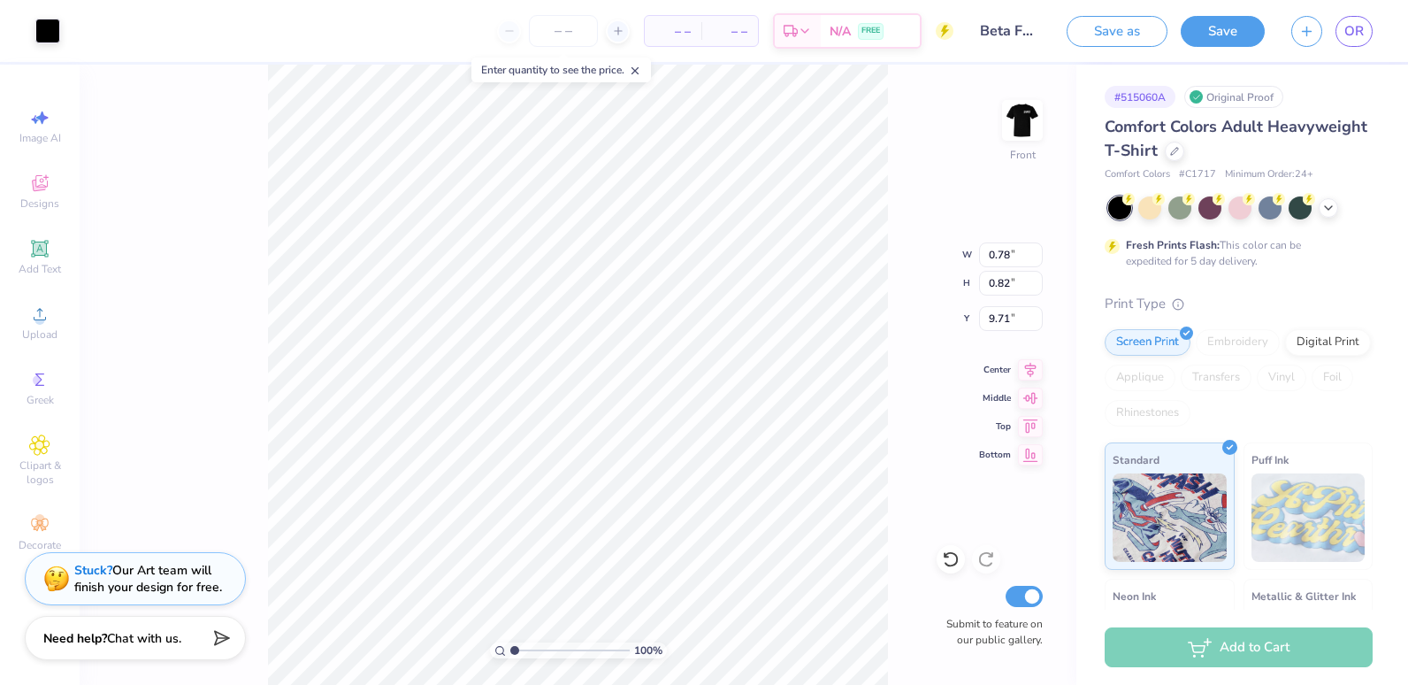
type input "0.76"
type input "0.77"
type input "8.94"
type input "11.12"
type input "7.38"
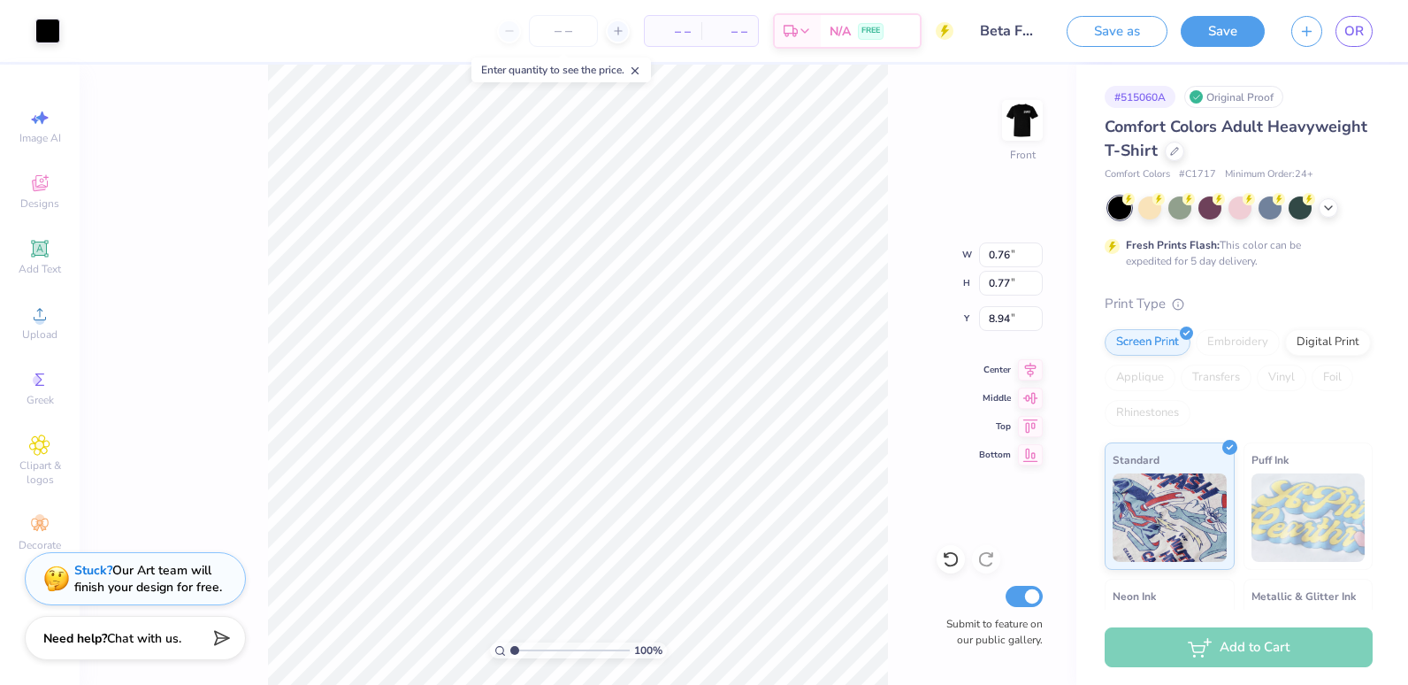
type input "4.46"
type input "0.78"
type input "0.82"
type input "9.71"
type input "0.65"
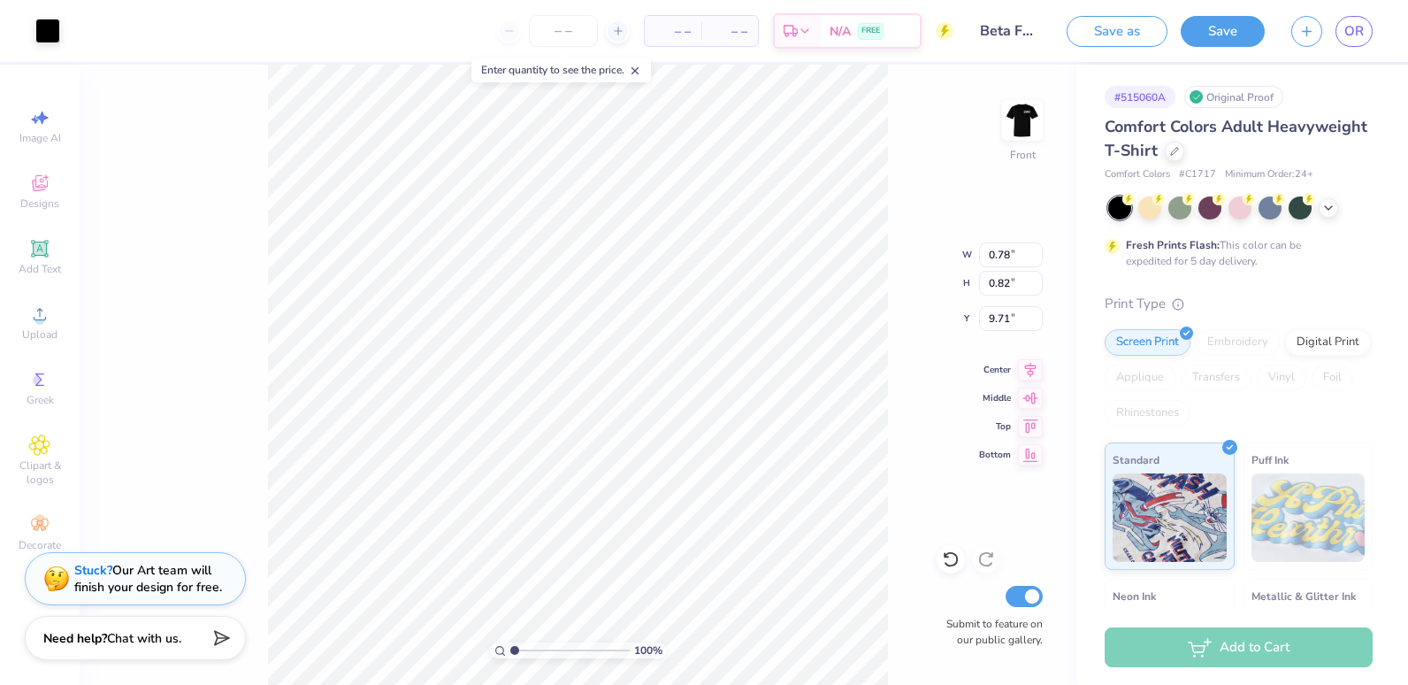
type input "0.69"
type input "9.32"
type input "0.73"
type input "0.82"
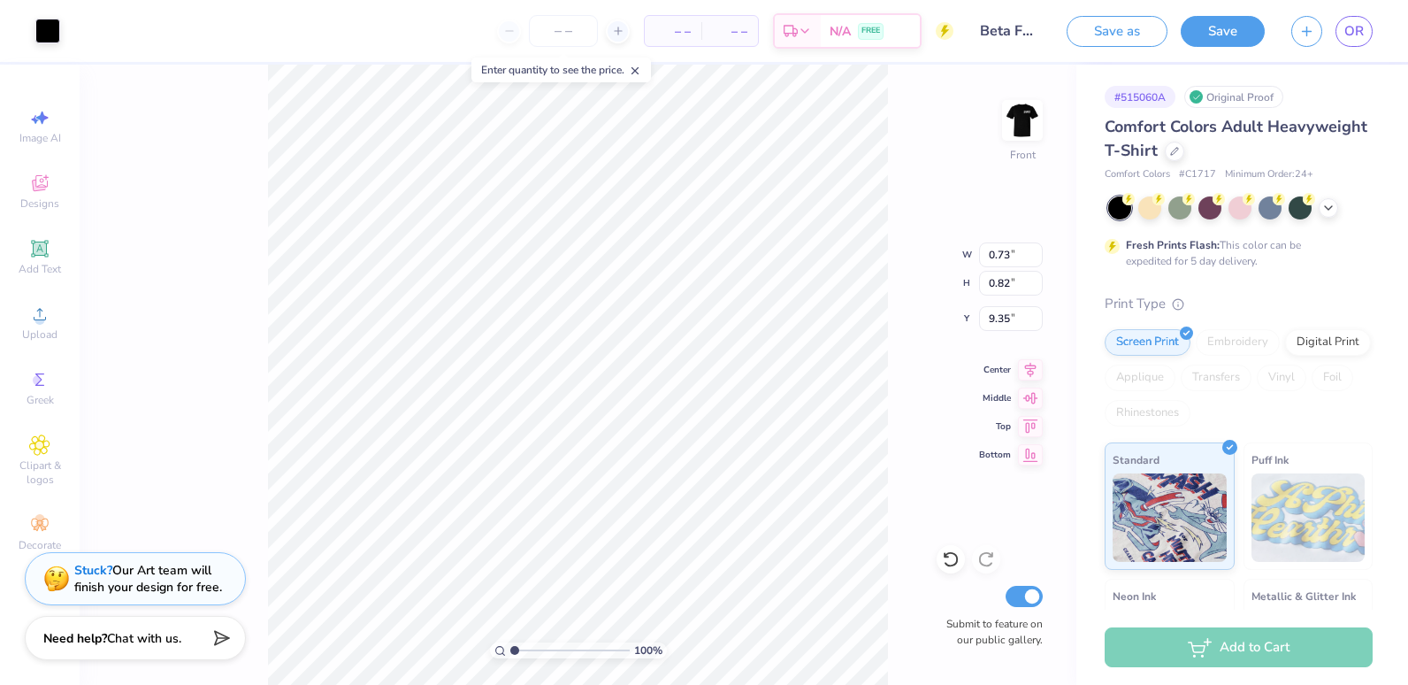
type input "9.32"
type input "0.65"
type input "0.69"
type input "9.25"
type input "11.12"
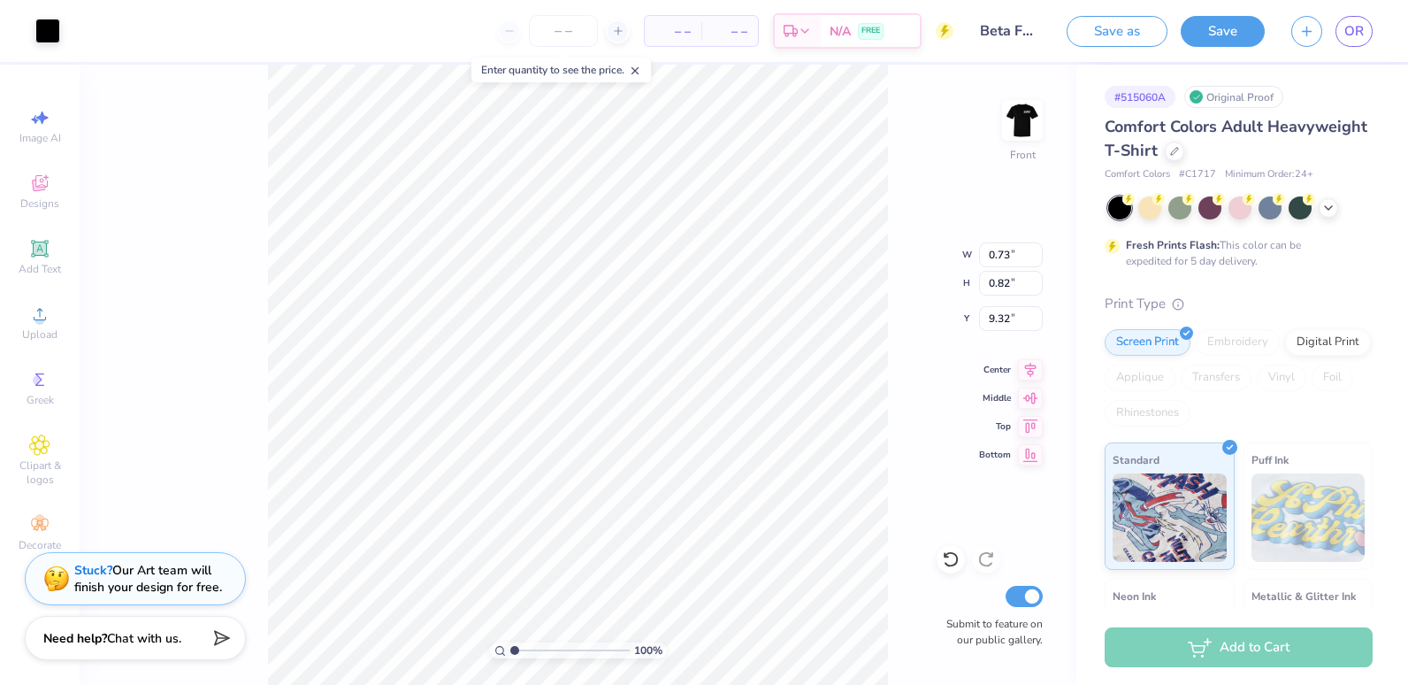
type input "7.38"
type input "4.46"
type input "0.73"
type input "0.82"
type input "9.60"
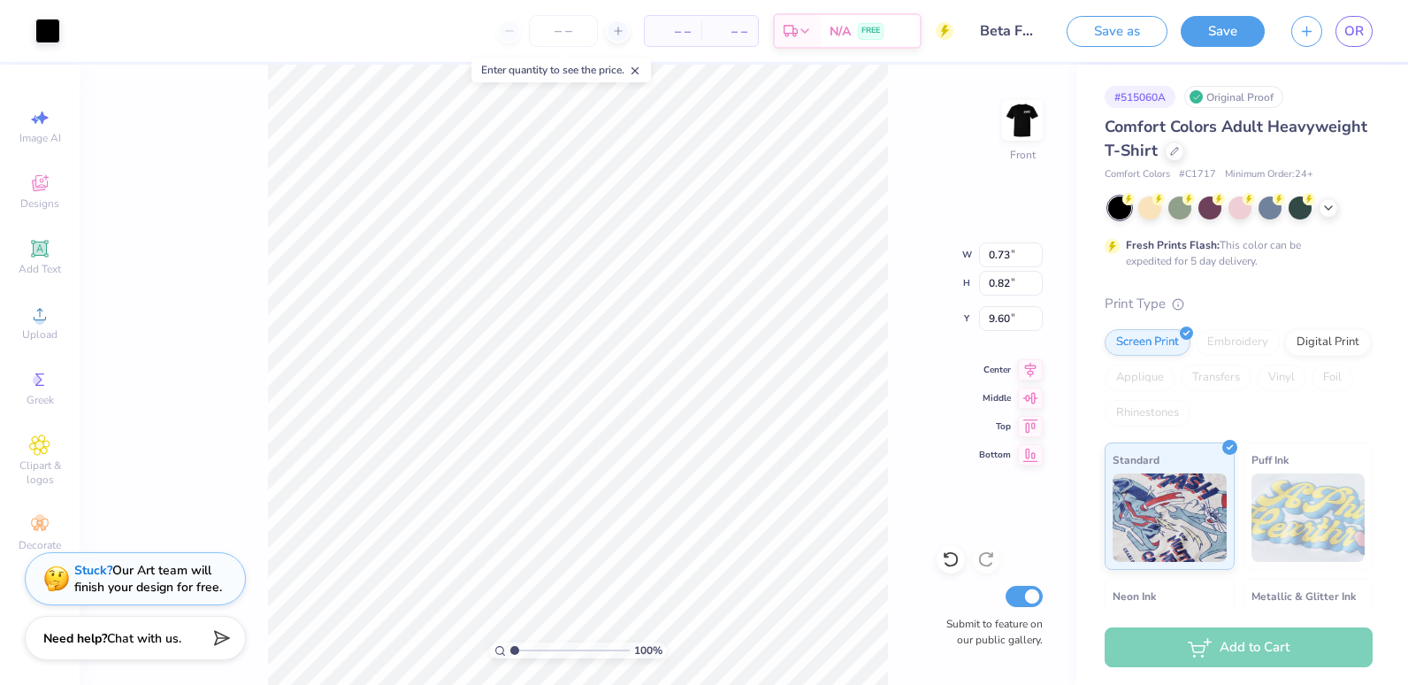
type input "0.65"
type input "0.69"
type input "9.63"
type input "0.66"
type input "0.70"
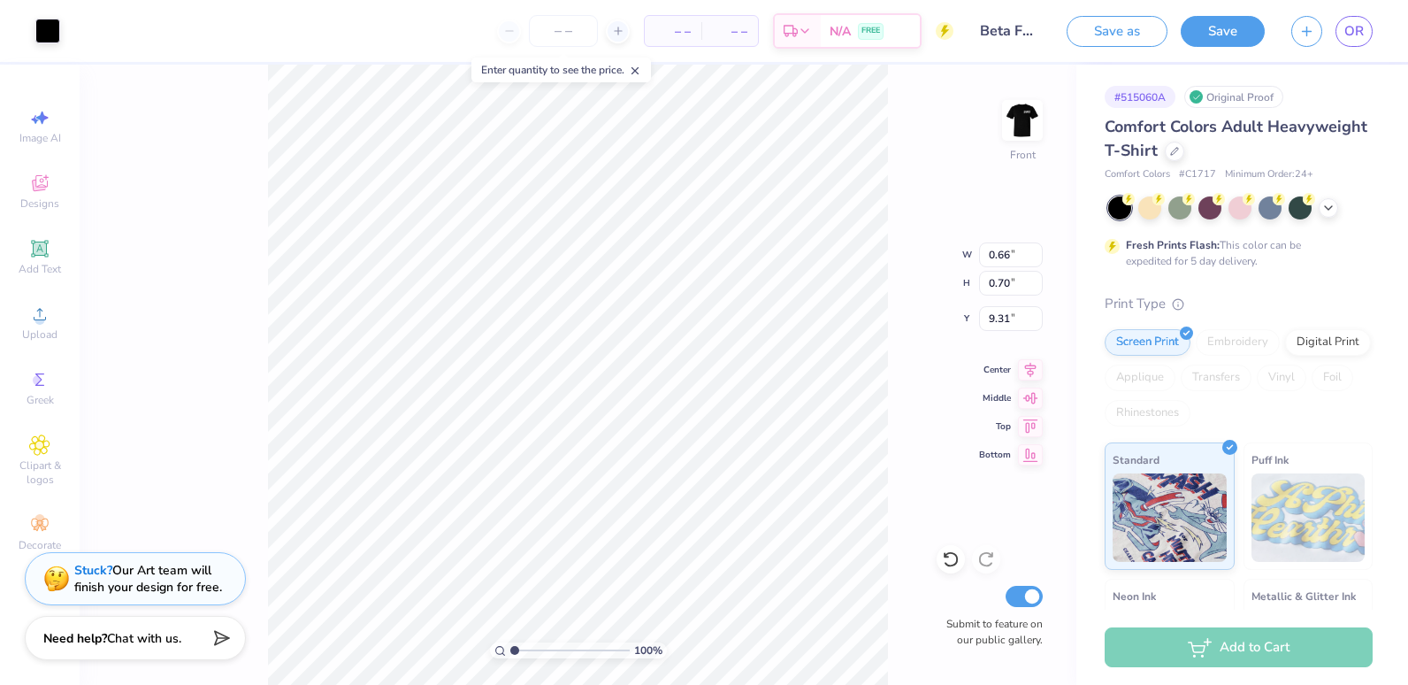
type input "9.31"
type input "8.89"
type input "9.28"
type input "8.86"
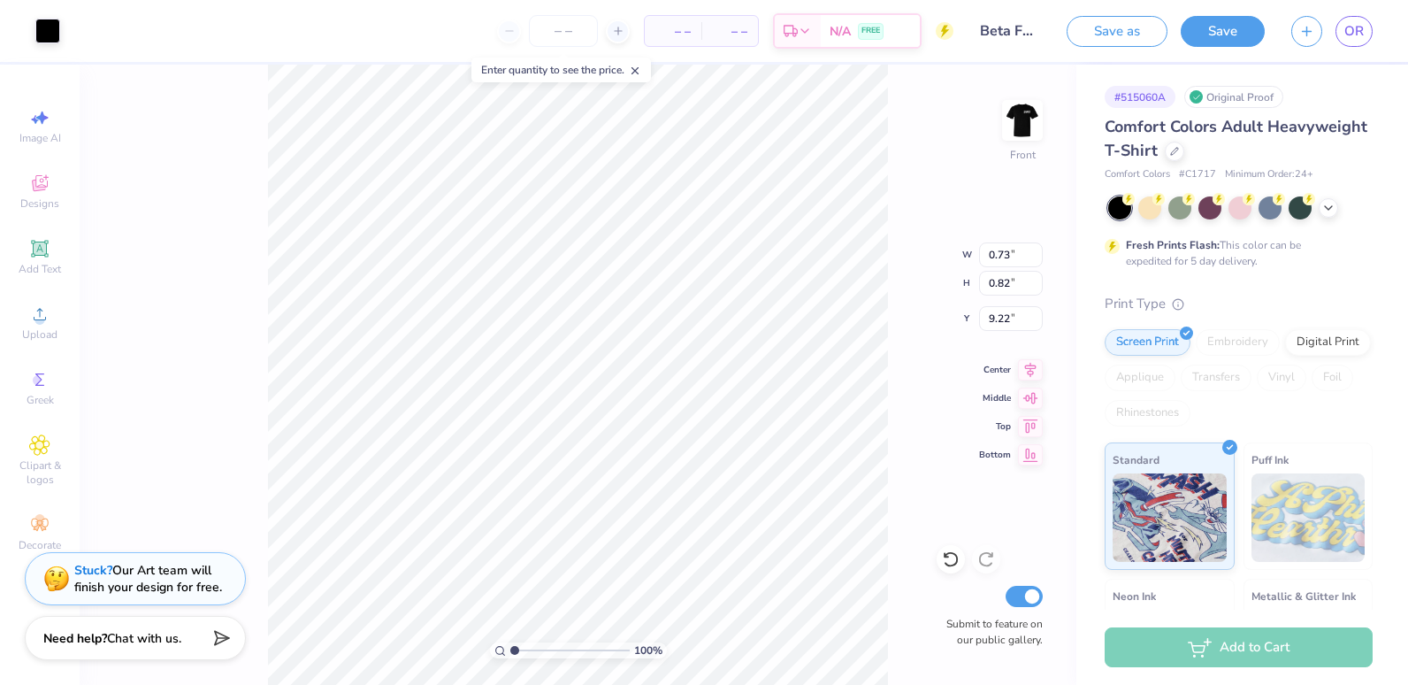
type input "9.22"
type input "8.51"
